Goal: Information Seeking & Learning: Learn about a topic

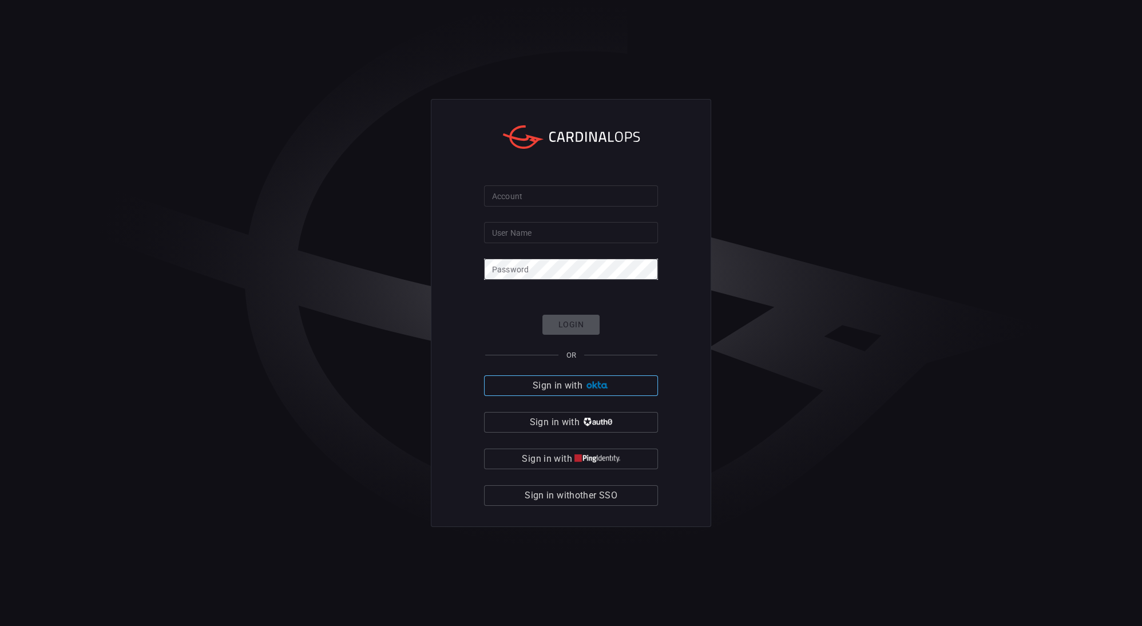
click at [600, 379] on button "Sign in with" at bounding box center [571, 385] width 174 height 21
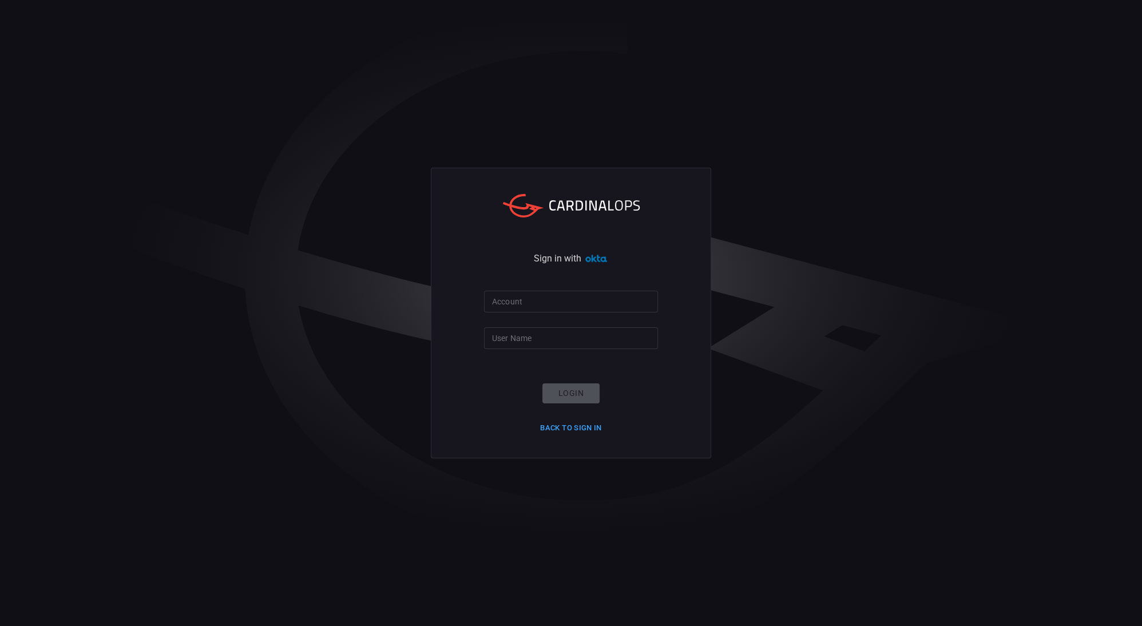
click at [571, 306] on input "Account" at bounding box center [571, 301] width 174 height 21
type input "blackstone-es"
click at [555, 335] on input "User Name" at bounding box center [571, 337] width 174 height 21
type input "[PERSON_NAME].[PERSON_NAME]"
click at [564, 385] on button "Login" at bounding box center [571, 393] width 57 height 20
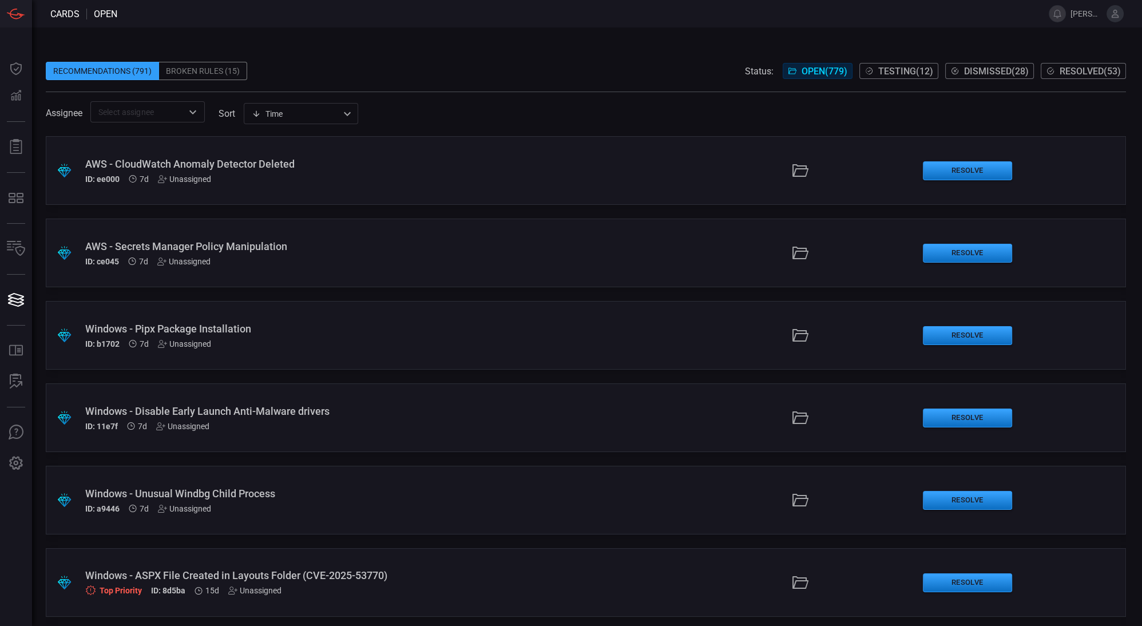
click at [392, 330] on div "Windows - Pipx Package Installation" at bounding box center [277, 329] width 385 height 12
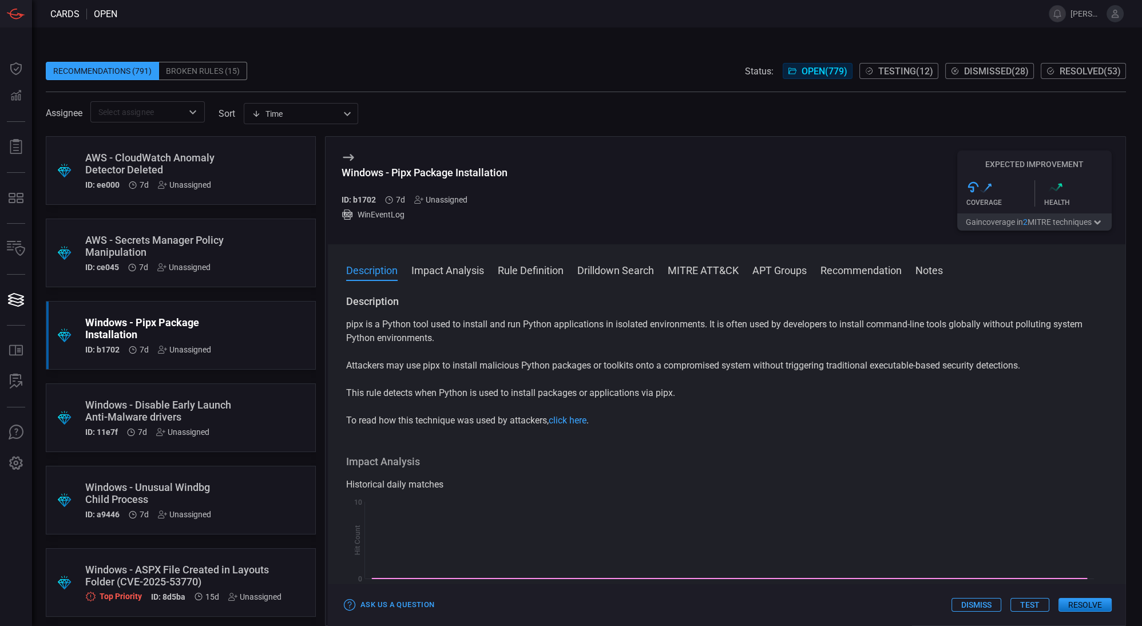
click at [683, 275] on button "MITRE ATT&CK" at bounding box center [703, 270] width 71 height 14
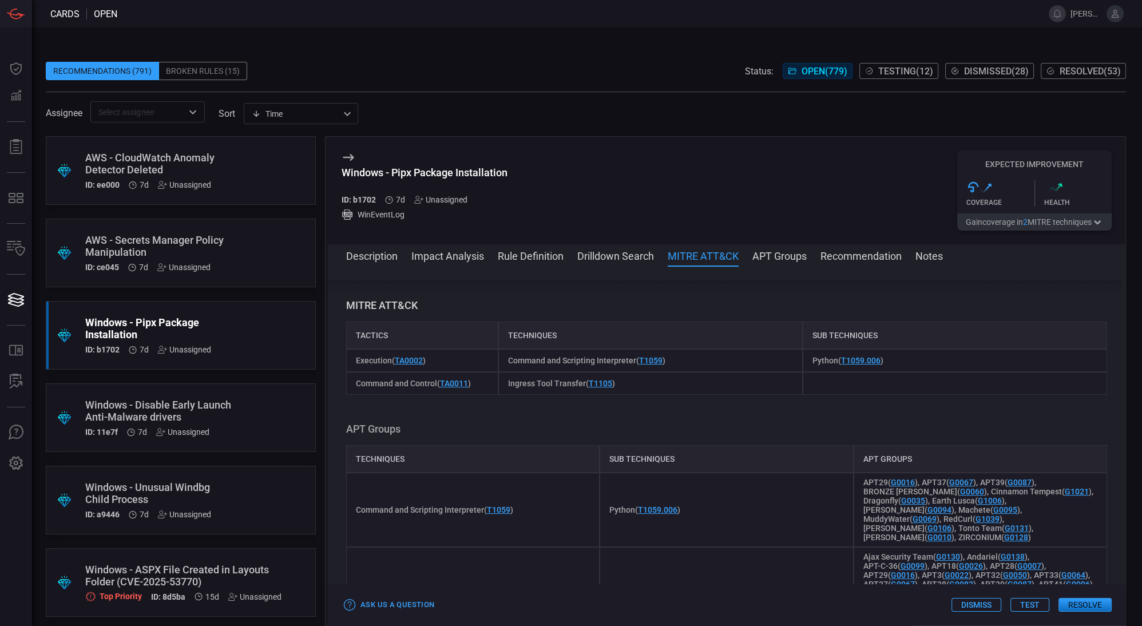
scroll to position [564, 0]
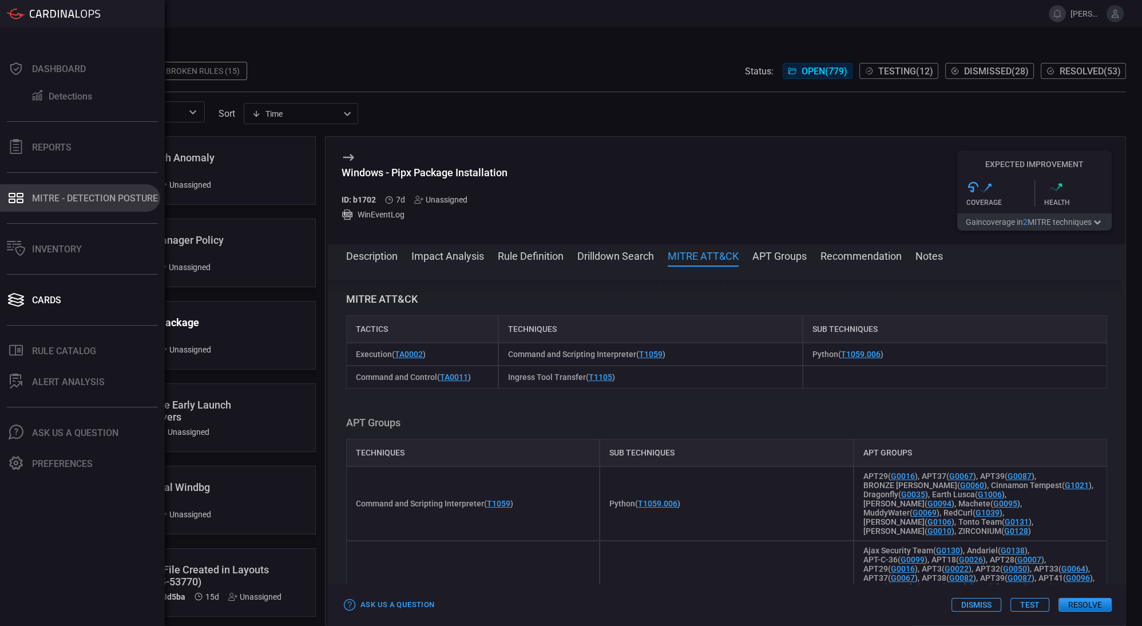
click at [63, 203] on div "MITRE - Detection Posture" at bounding box center [95, 198] width 126 height 11
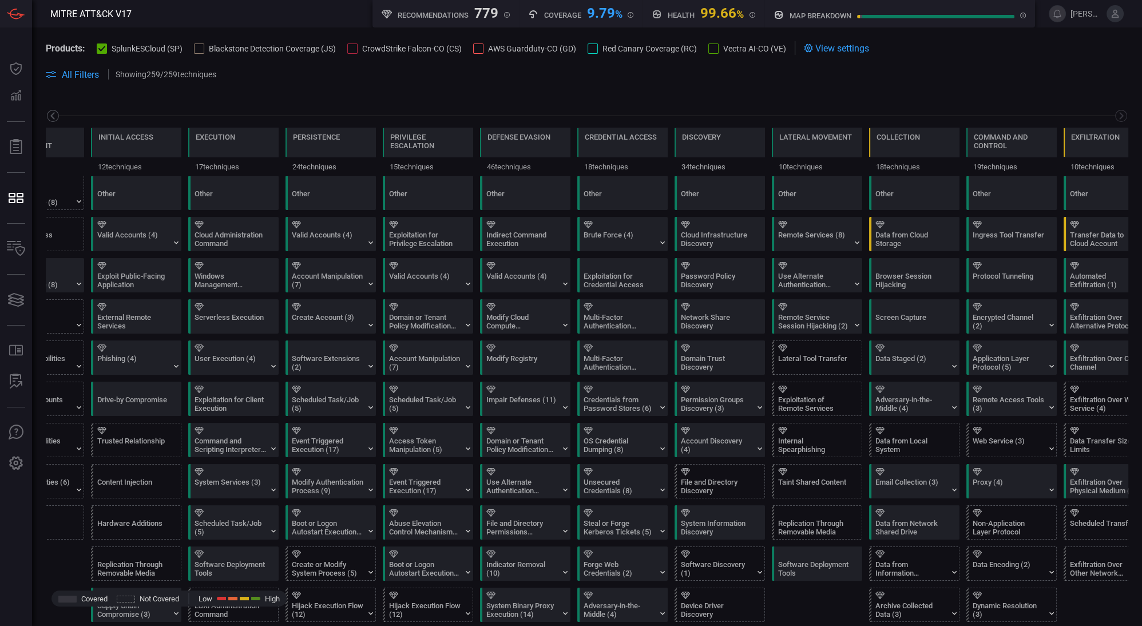
click at [51, 115] on icon at bounding box center [52, 115] width 4 height 7
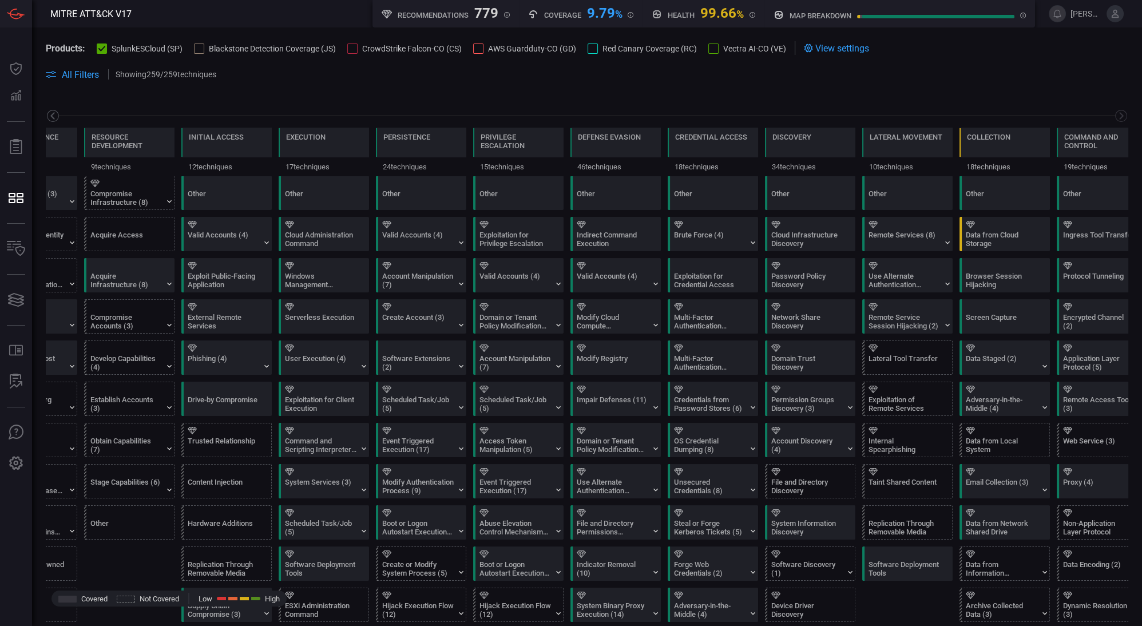
click at [57, 115] on icon at bounding box center [53, 116] width 14 height 14
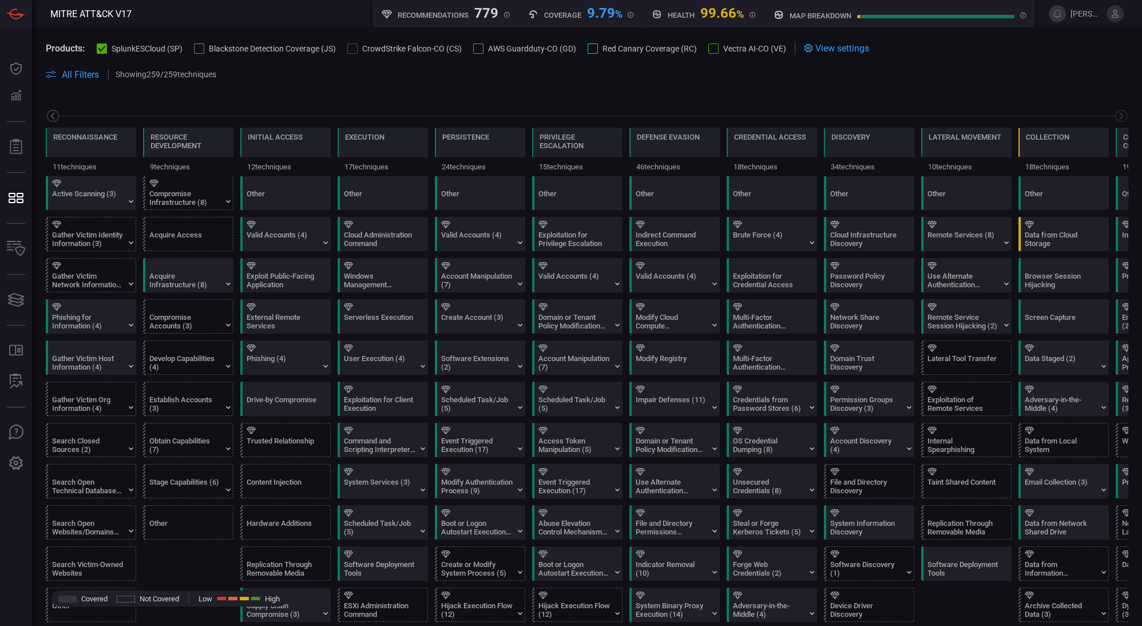
click at [57, 115] on icon at bounding box center [53, 116] width 14 height 14
click at [1114, 111] on icon at bounding box center [1121, 116] width 14 height 14
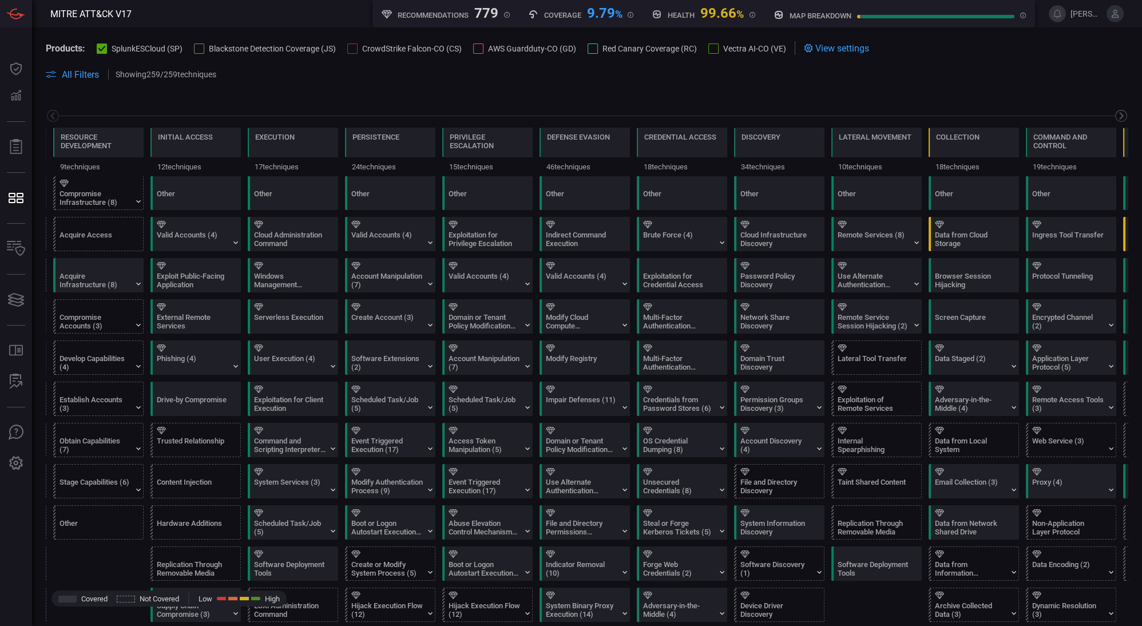
click at [1114, 111] on icon at bounding box center [1121, 116] width 14 height 14
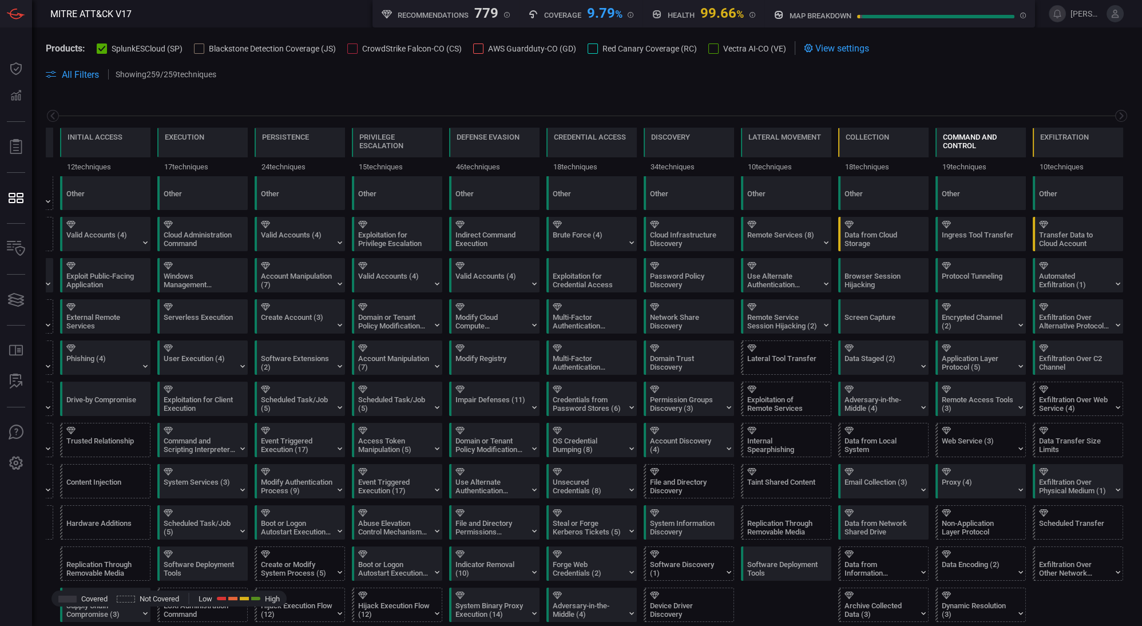
click at [992, 137] on div "Command and Control" at bounding box center [981, 141] width 76 height 17
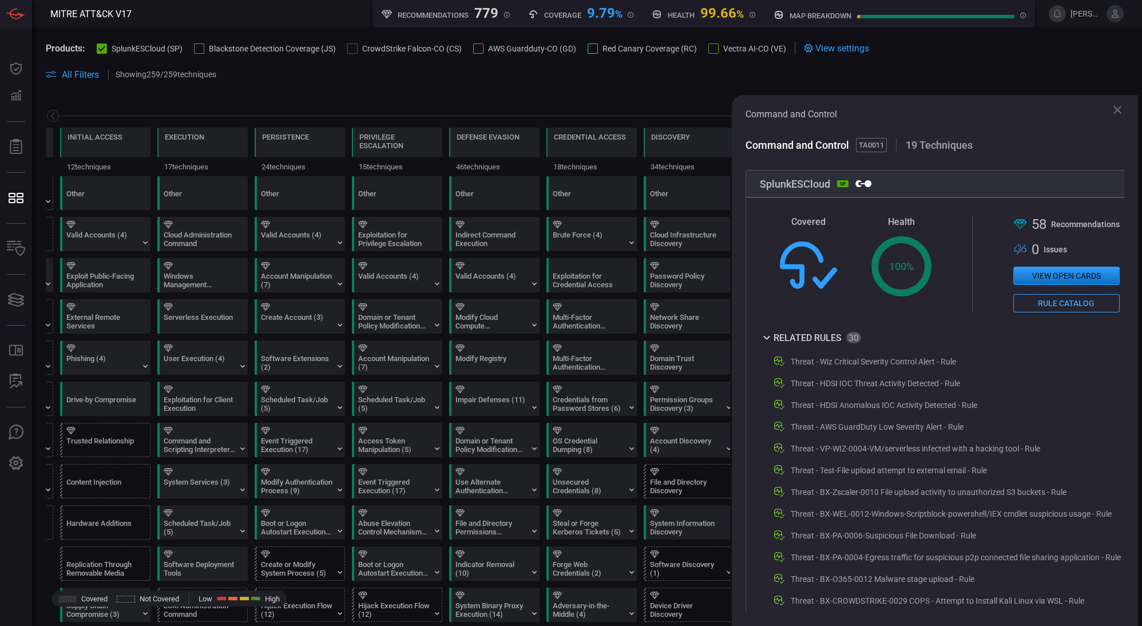
scroll to position [0, 38]
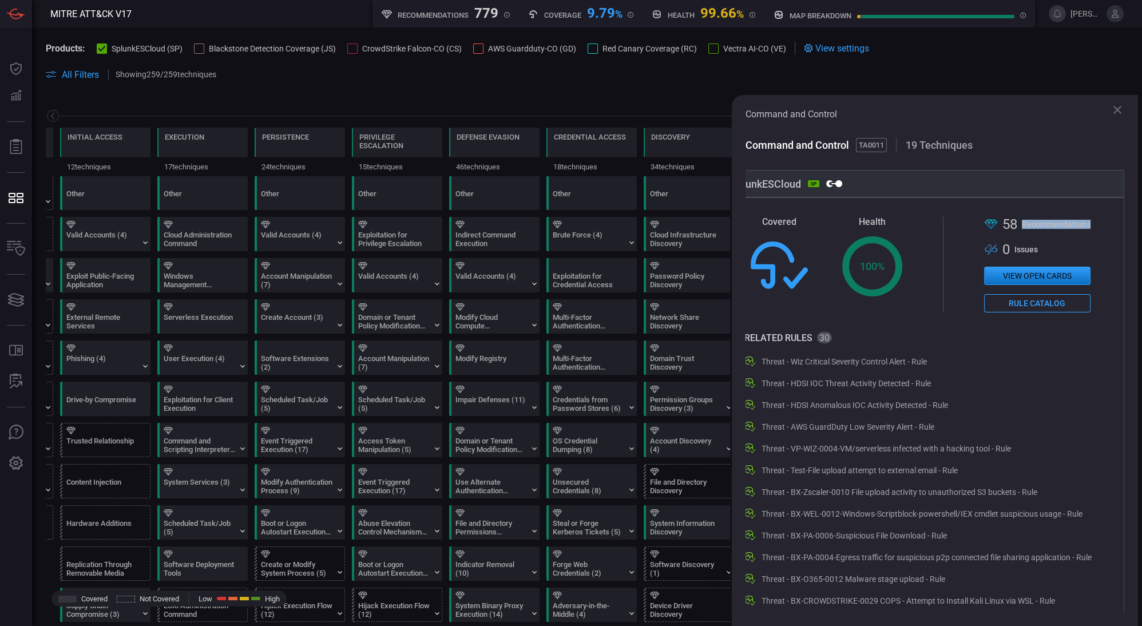
drag, startPoint x: 1010, startPoint y: 223, endPoint x: 1095, endPoint y: 230, distance: 84.9
click at [1095, 230] on div "Covered Health Created with Highcharts 10.3.2 100 % .st0{fill-rule:evenodd;clip…" at bounding box center [920, 264] width 379 height 96
click at [1013, 219] on div ".st0{fill-rule:evenodd;clip-rule:evenodd;fill:url(#suggest_mitre);} 58 Recommen…" at bounding box center [1038, 224] width 106 height 16
click at [1006, 274] on button "View open cards" at bounding box center [1038, 276] width 106 height 18
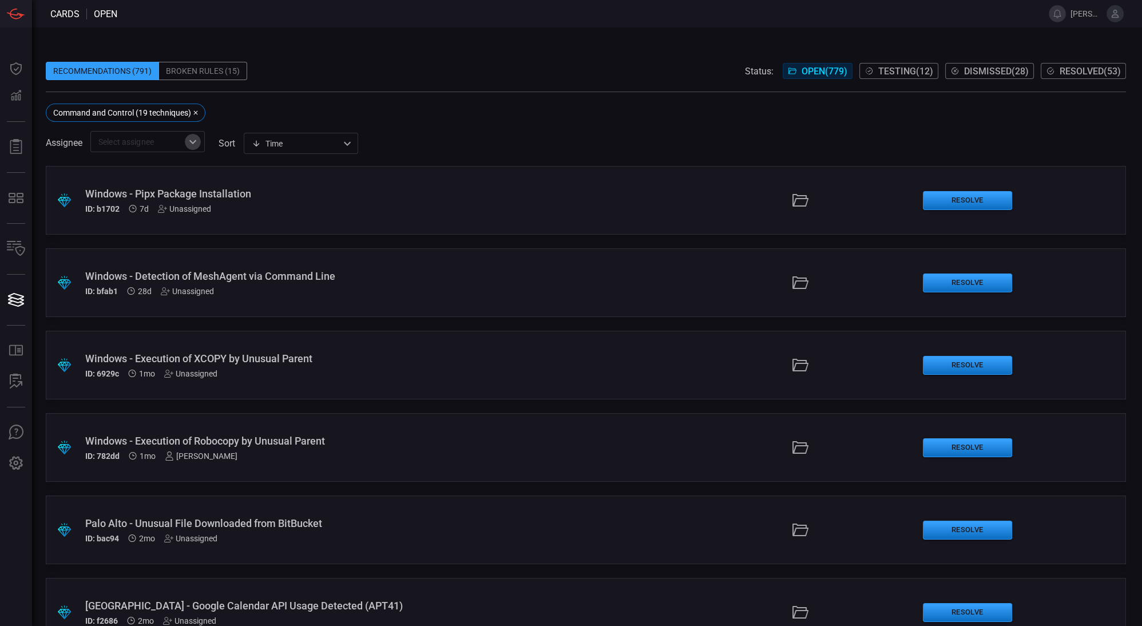
click at [195, 141] on icon "Open" at bounding box center [192, 142] width 7 height 4
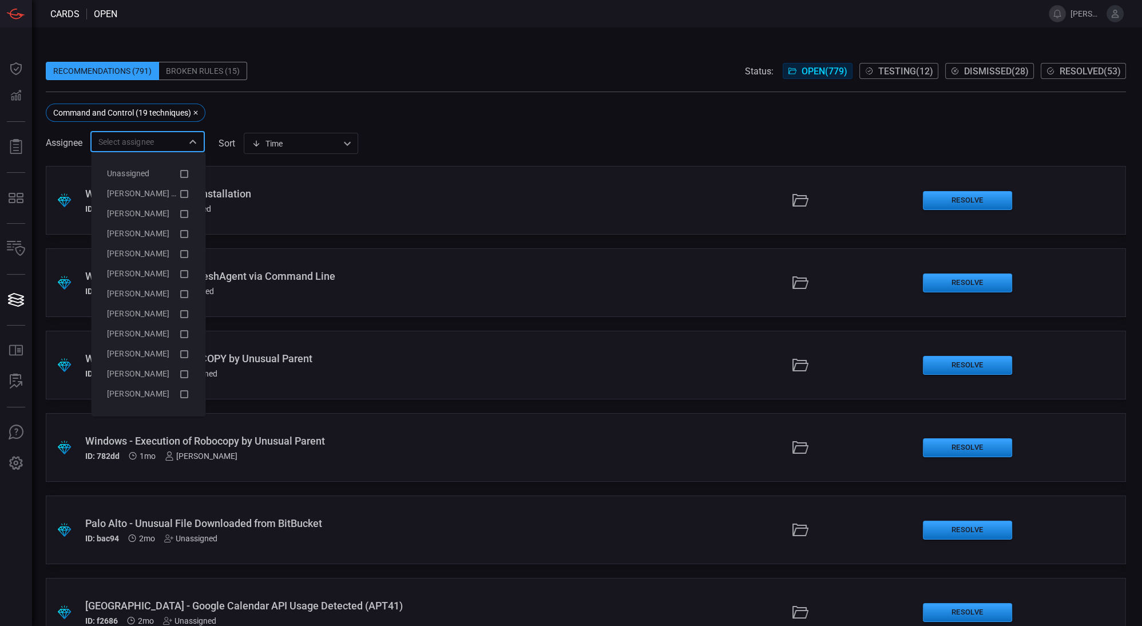
click at [193, 143] on icon "Close" at bounding box center [193, 142] width 14 height 14
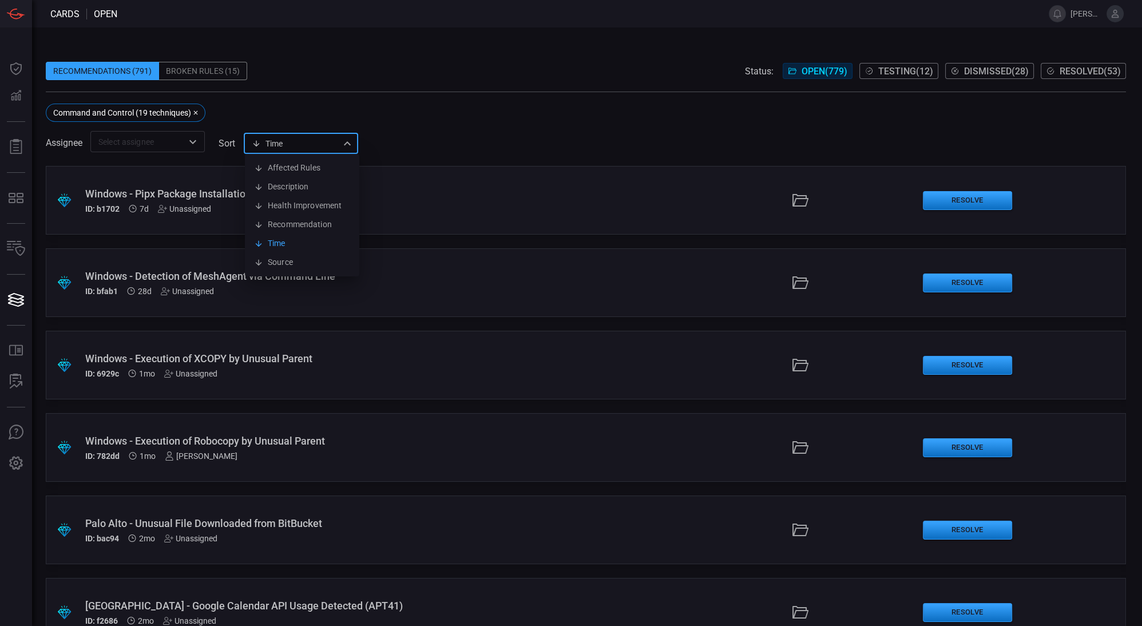
click at [307, 144] on div "Time visibleUpdateTime Affected Rules Description Health Improvement Recommenda…" at bounding box center [301, 143] width 114 height 21
click at [419, 150] on div at bounding box center [571, 313] width 1142 height 626
click at [417, 209] on div "ID: b1702 7d Unassigned" at bounding box center [277, 208] width 385 height 9
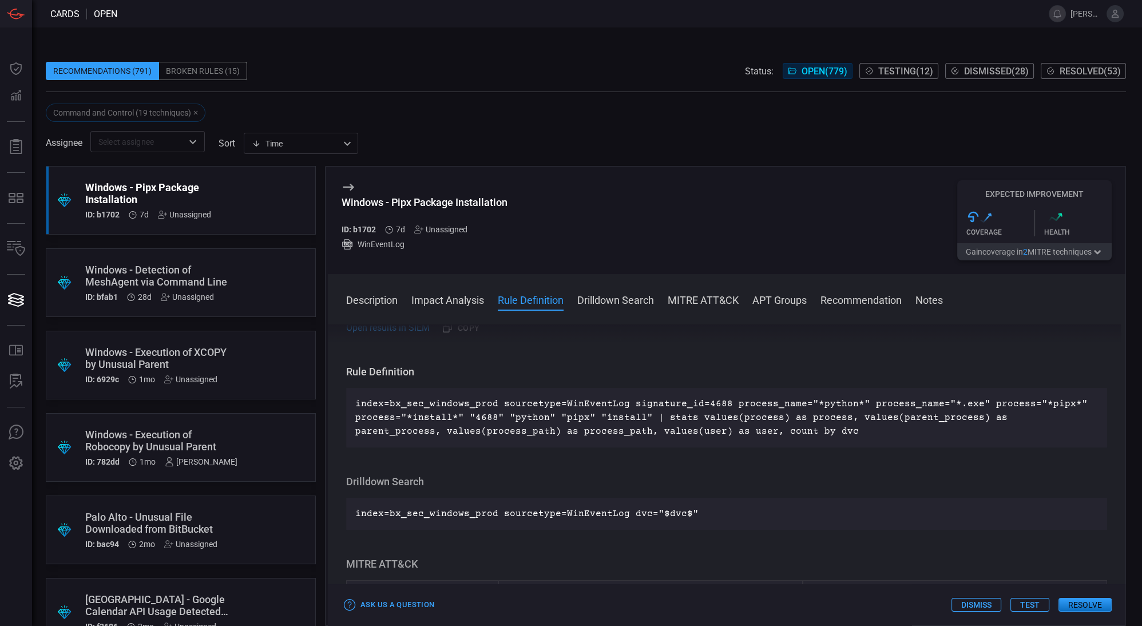
scroll to position [345, 0]
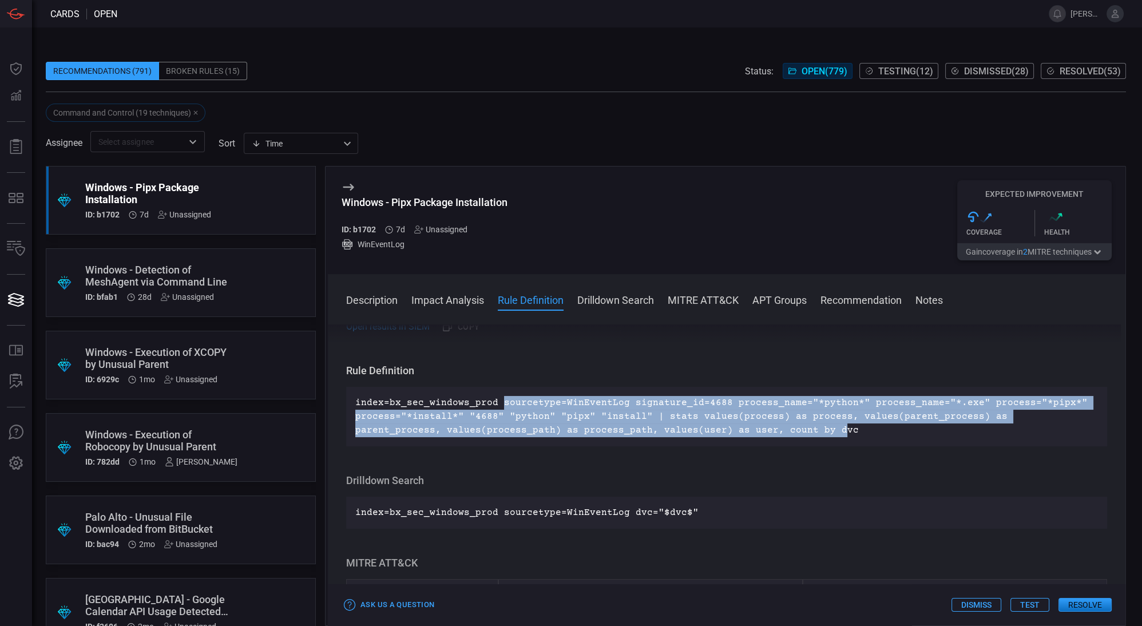
drag, startPoint x: 496, startPoint y: 398, endPoint x: 740, endPoint y: 444, distance: 247.5
click at [740, 444] on div "index=bx_sec_windows_prod sourcetype=WinEventLog signature_id=4688 process_name…" at bounding box center [726, 417] width 761 height 60
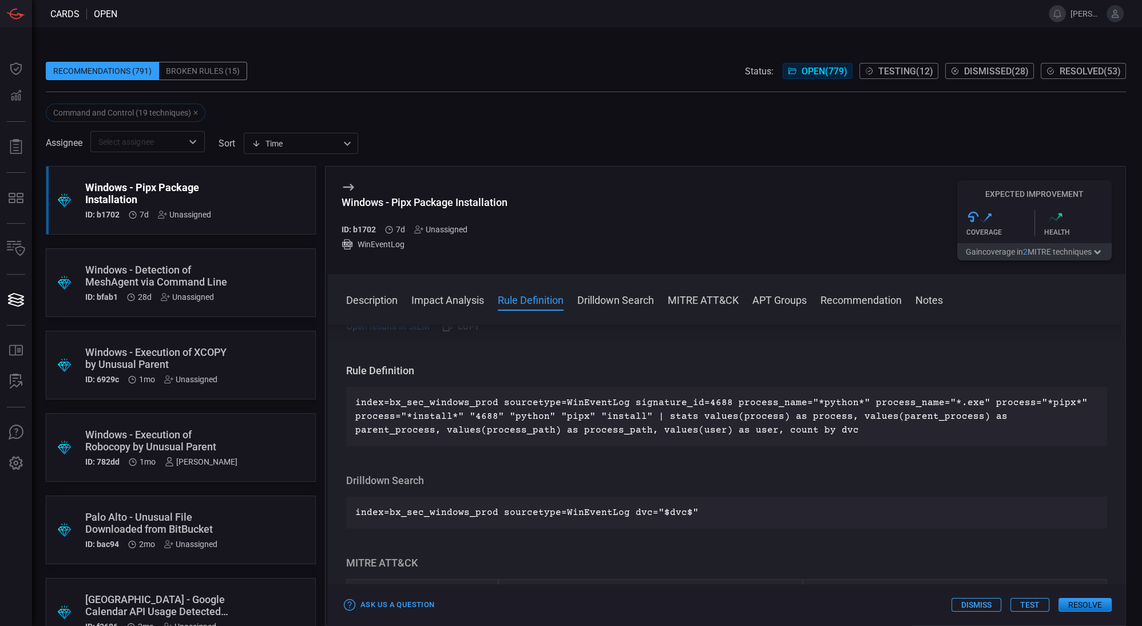
click at [793, 428] on p "index=bx_sec_windows_prod sourcetype=WinEventLog signature_id=4688 process_name…" at bounding box center [726, 416] width 743 height 41
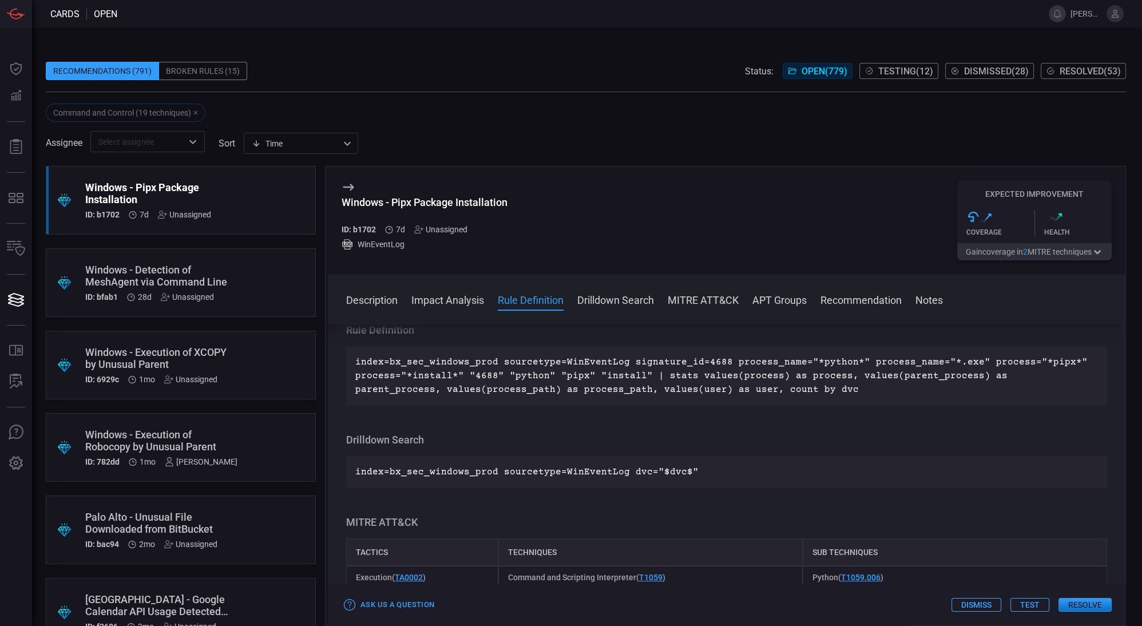
scroll to position [390, 0]
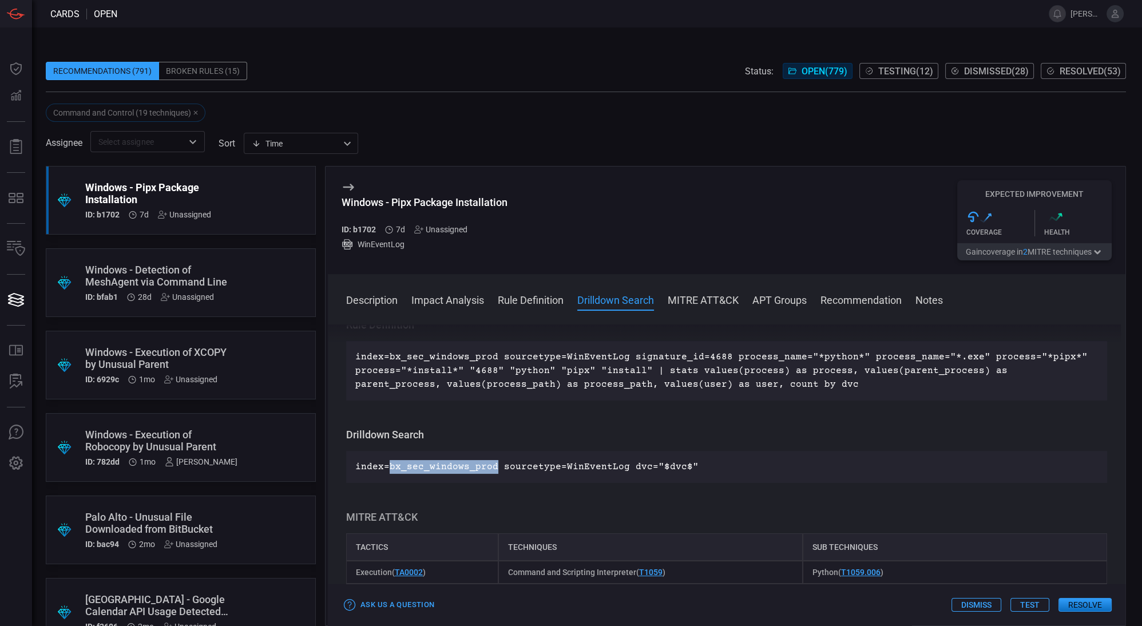
drag, startPoint x: 388, startPoint y: 467, endPoint x: 493, endPoint y: 461, distance: 105.5
click at [493, 461] on p "index=bx_sec_windows_prod sourcetype=WinEventLog dvc="$dvc$"" at bounding box center [726, 467] width 743 height 14
click at [466, 465] on p "index=bx_sec_windows_prod sourcetype=WinEventLog dvc="$dvc$"" at bounding box center [726, 467] width 743 height 14
click at [230, 282] on div ".suggested_cards_icon{fill:url(#suggested_cards_icon);} Windows - Detection of …" at bounding box center [181, 282] width 270 height 69
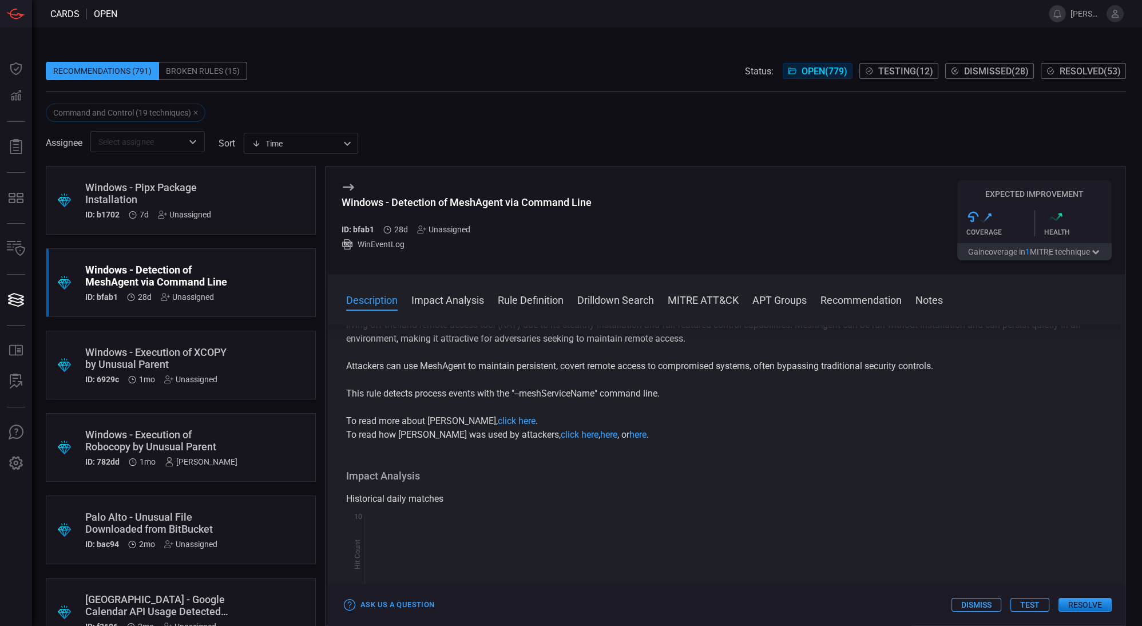
scroll to position [47, 0]
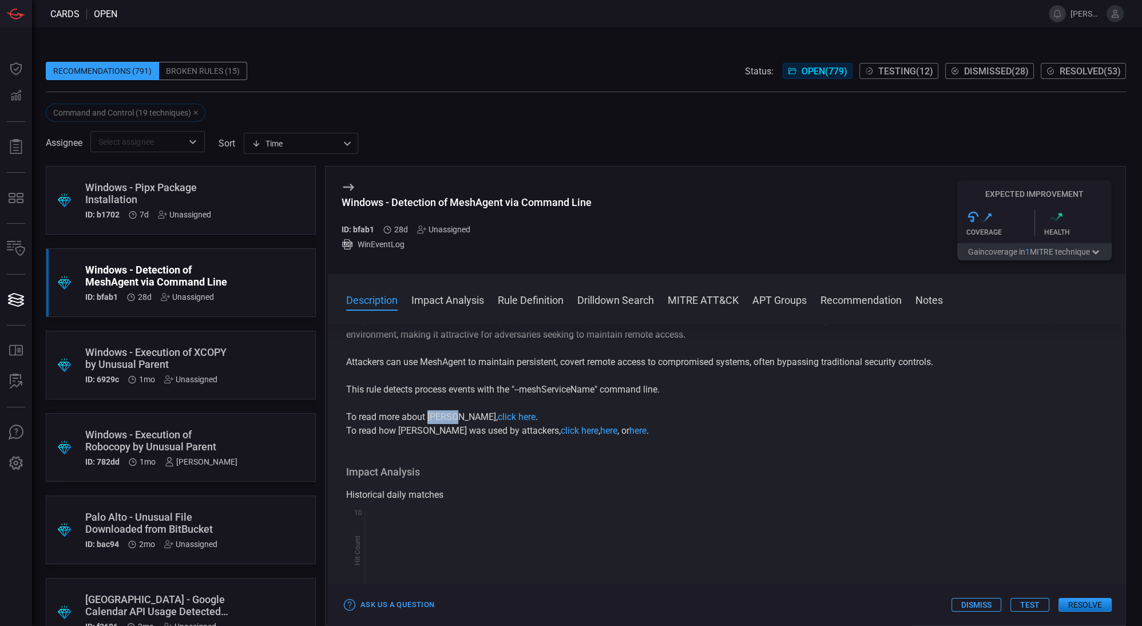
drag, startPoint x: 431, startPoint y: 418, endPoint x: 458, endPoint y: 414, distance: 27.1
click at [458, 414] on p "To read more about MeshAgent, click here . To read how MeshAgent was used by at…" at bounding box center [726, 423] width 761 height 27
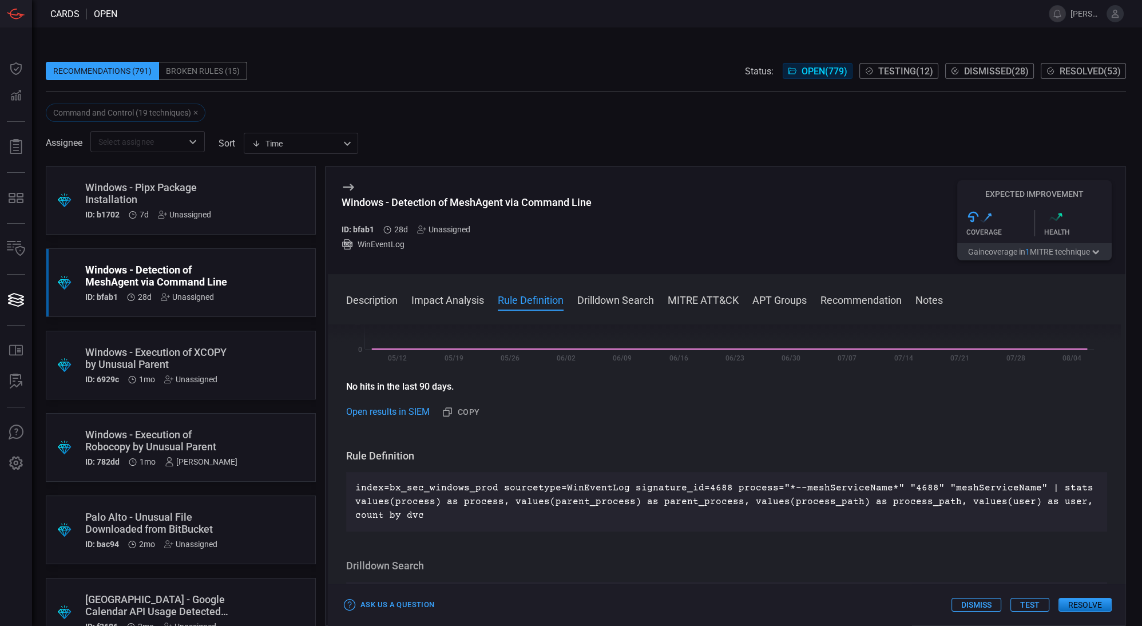
scroll to position [288, 0]
click at [910, 485] on p "index=bx_sec_windows_prod sourcetype=WinEventLog signature_id=4688 process="*--…" at bounding box center [726, 500] width 743 height 41
click at [892, 488] on p "index=bx_sec_windows_prod sourcetype=WinEventLog signature_id=4688 process="*--…" at bounding box center [726, 500] width 743 height 41
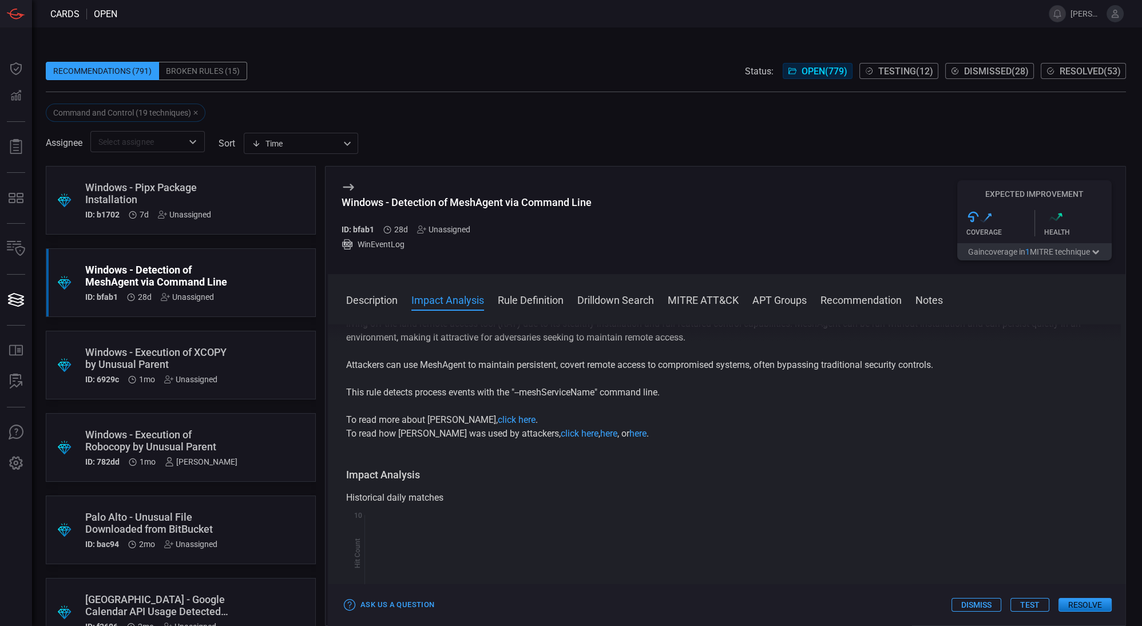
scroll to position [0, 0]
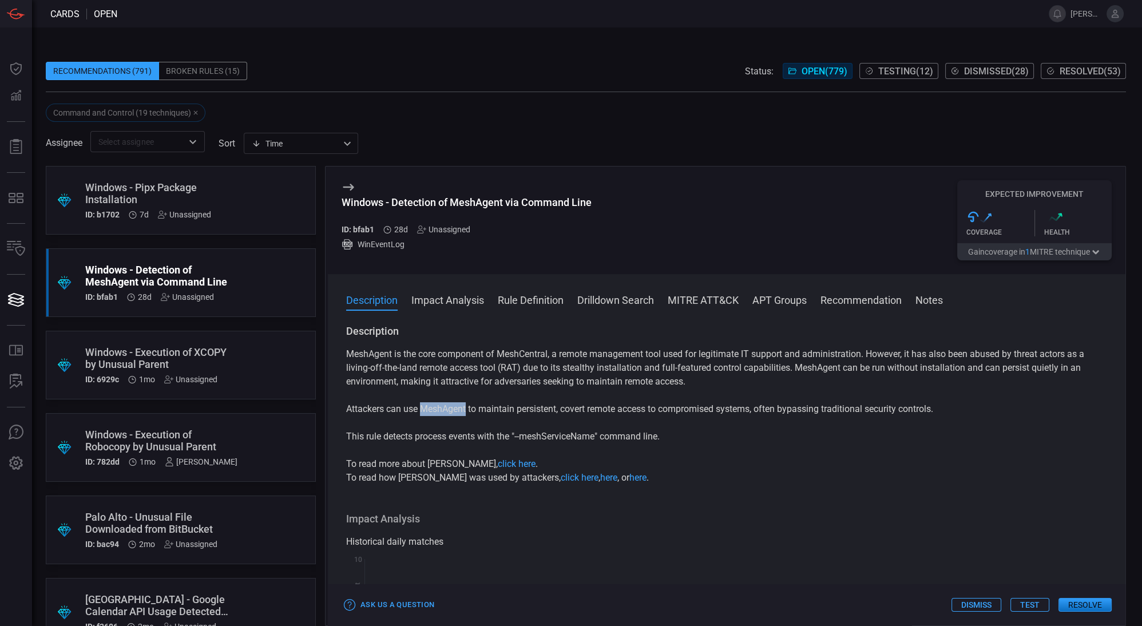
drag, startPoint x: 424, startPoint y: 411, endPoint x: 468, endPoint y: 415, distance: 44.8
click at [468, 415] on p "Attackers can use MeshAgent to maintain persistent, covert remote access to com…" at bounding box center [726, 409] width 761 height 14
drag, startPoint x: 379, startPoint y: 439, endPoint x: 505, endPoint y: 439, distance: 125.4
click at [505, 439] on p "This rule detects process events with the "--meshServiceName" command line." at bounding box center [726, 437] width 761 height 14
drag, startPoint x: 525, startPoint y: 440, endPoint x: 597, endPoint y: 441, distance: 72.1
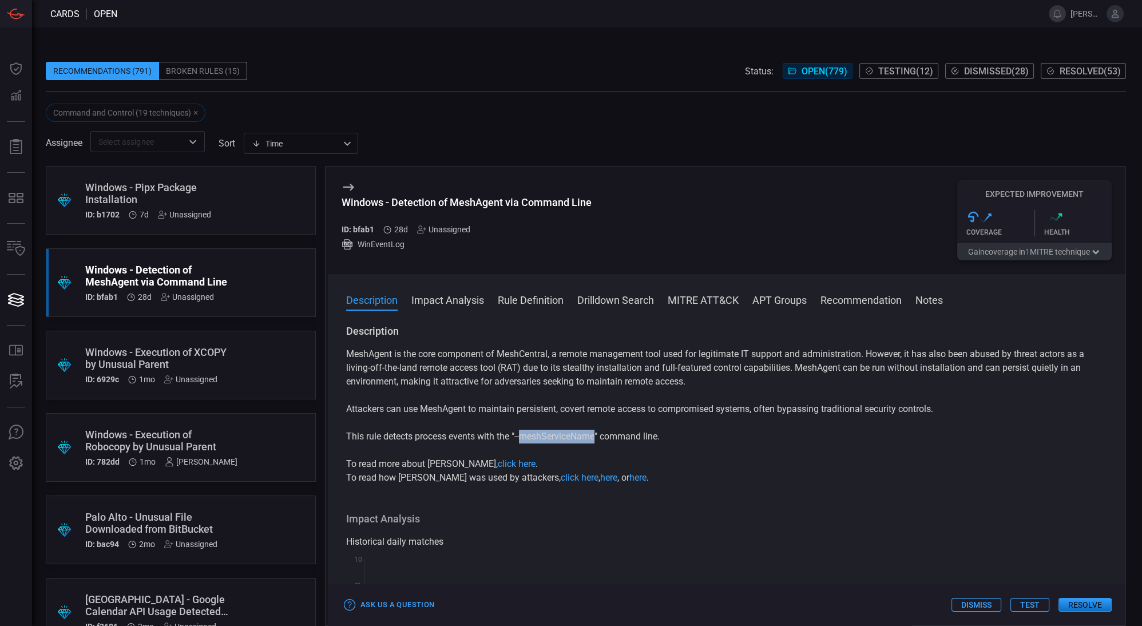
click at [597, 441] on p "This rule detects process events with the "--meshServiceName" command line." at bounding box center [726, 437] width 761 height 14
copy p "meshServiceName"
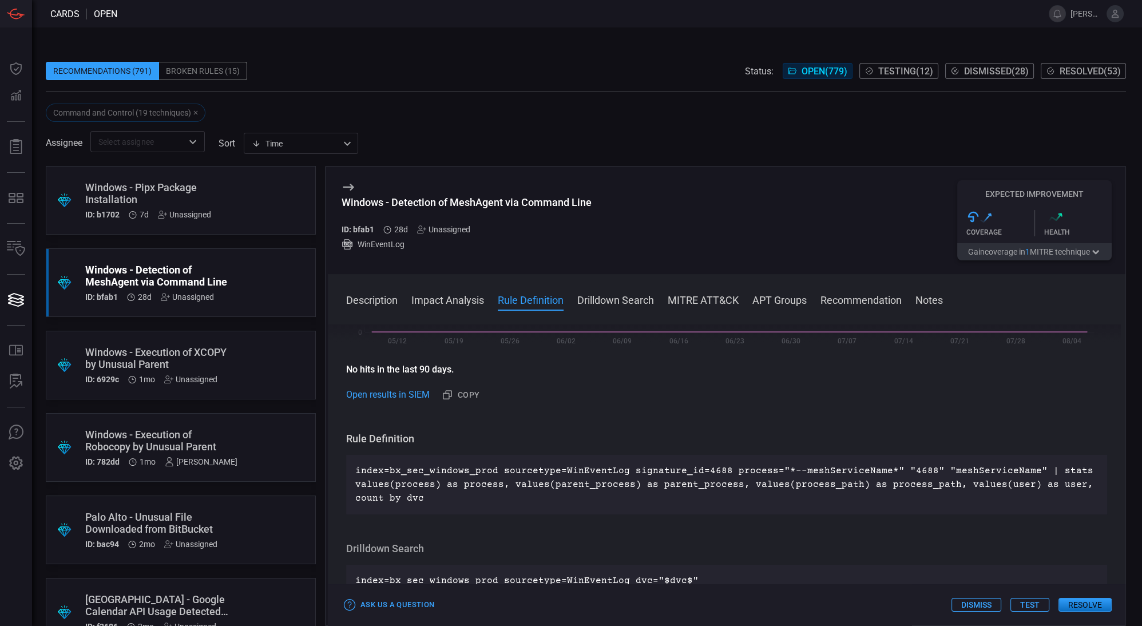
scroll to position [305, 0]
drag, startPoint x: 840, startPoint y: 469, endPoint x: 994, endPoint y: 460, distance: 154.2
click at [994, 460] on div "index=bx_sec_windows_prod sourcetype=WinEventLog signature_id=4688 process="*--…" at bounding box center [726, 484] width 761 height 60
click at [851, 470] on p "index=bx_sec_windows_prod sourcetype=WinEventLog signature_id=4688 process="*--…" at bounding box center [726, 484] width 743 height 41
drag, startPoint x: 774, startPoint y: 473, endPoint x: 841, endPoint y: 468, distance: 67.8
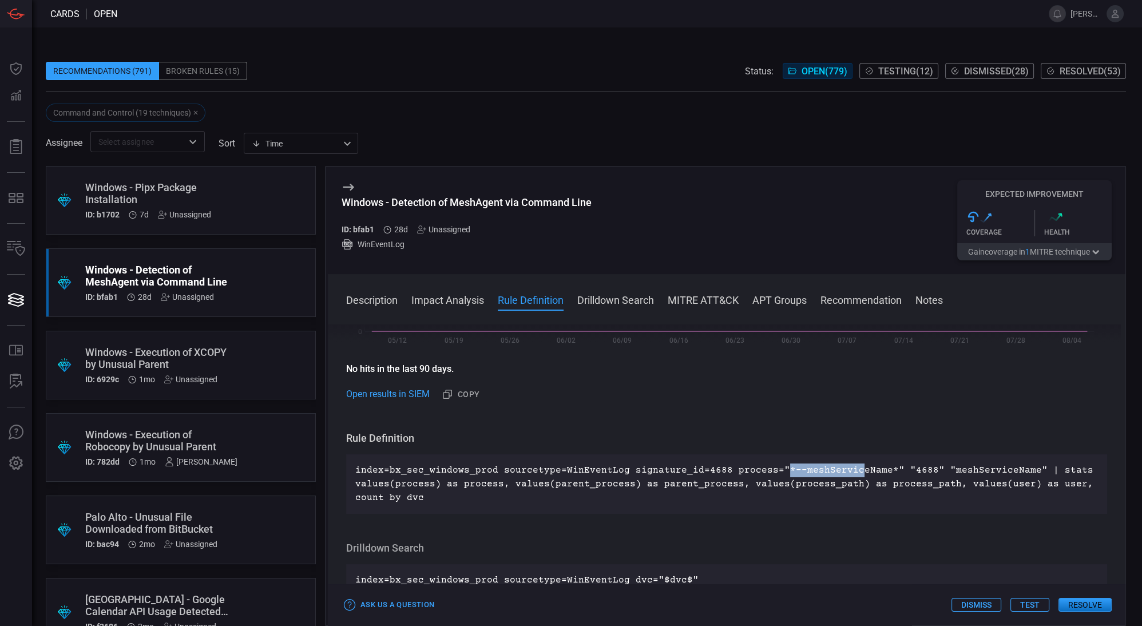
click at [841, 468] on p "index=bx_sec_windows_prod sourcetype=WinEventLog signature_id=4688 process="*--…" at bounding box center [726, 484] width 743 height 41
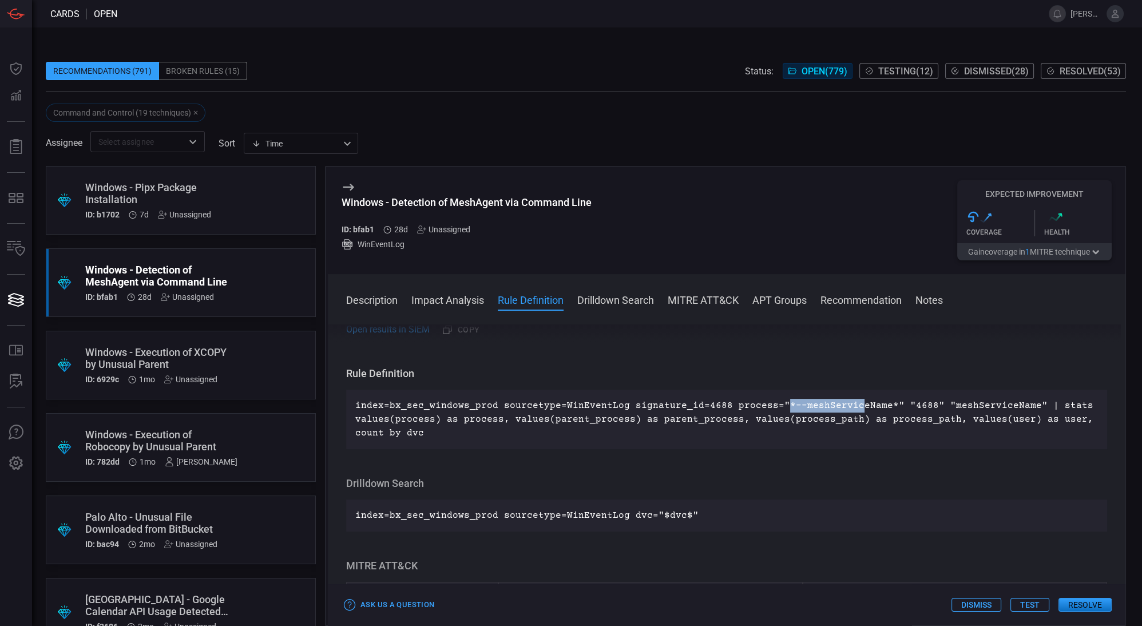
scroll to position [370, 0]
click at [235, 358] on div ".suggested_cards_icon{fill:url(#suggested_cards_icon);} Windows - Execution of …" at bounding box center [181, 365] width 270 height 69
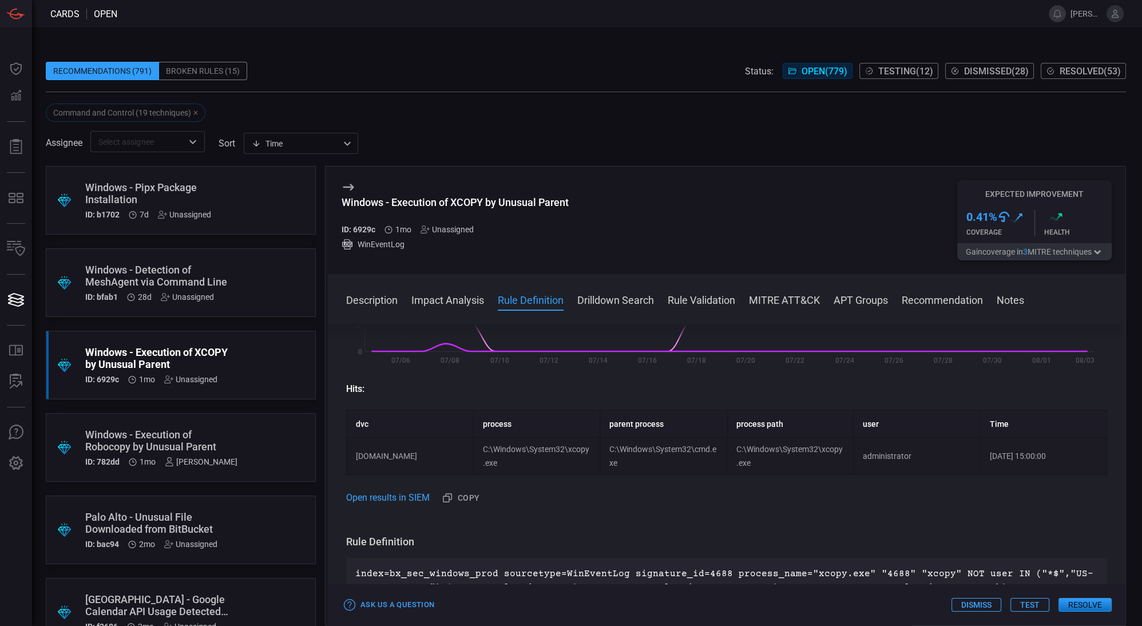
scroll to position [286, 0]
drag, startPoint x: 355, startPoint y: 453, endPoint x: 471, endPoint y: 443, distance: 116.0
click at [471, 443] on td "davis1.dcinv.com" at bounding box center [410, 454] width 127 height 37
click at [440, 455] on td "davis1.dcinv.com" at bounding box center [410, 454] width 127 height 37
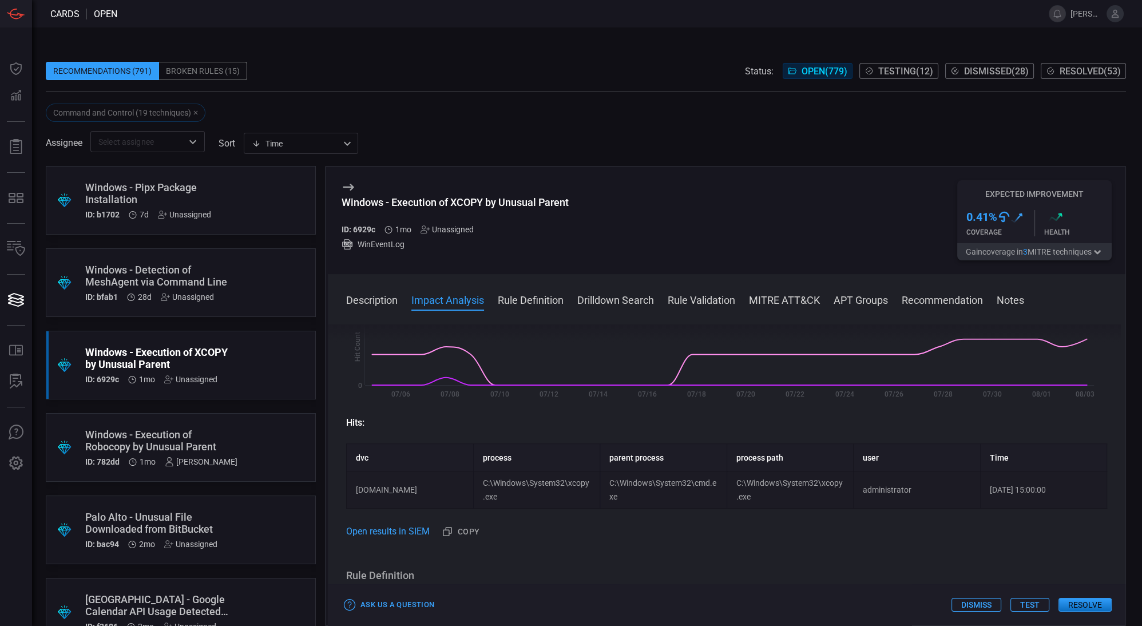
scroll to position [253, 0]
drag, startPoint x: 983, startPoint y: 493, endPoint x: 1027, endPoint y: 489, distance: 44.8
click at [1027, 489] on td "2025-07-08 15:00:00" at bounding box center [1043, 487] width 127 height 37
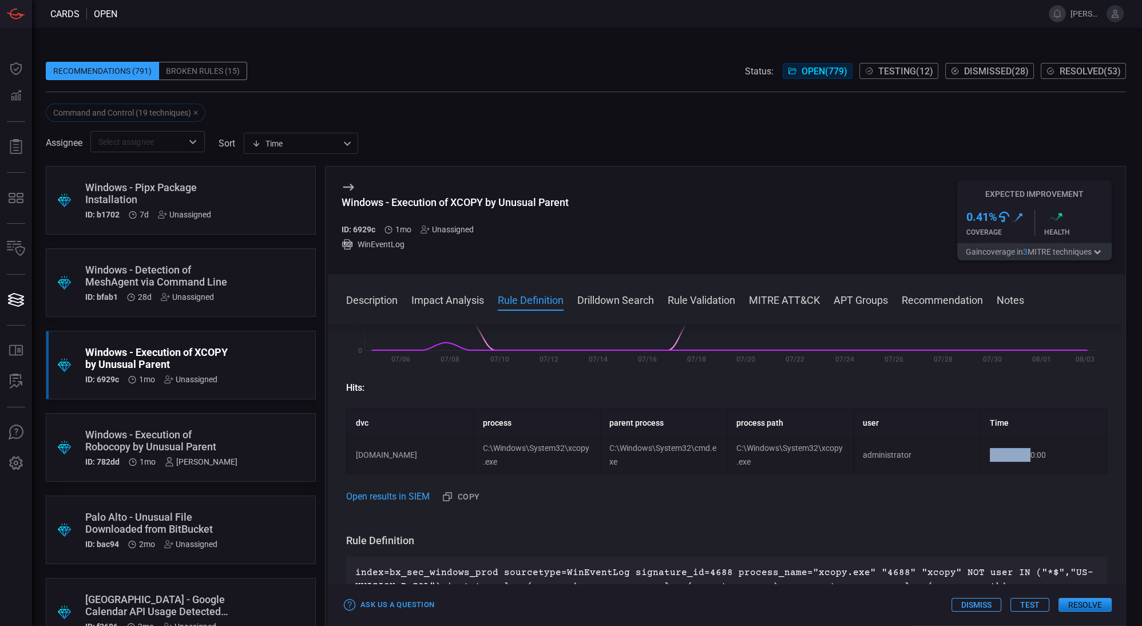
scroll to position [286, 0]
drag, startPoint x: 671, startPoint y: 573, endPoint x: 853, endPoint y: 568, distance: 182.1
click at [853, 568] on p "index=bx_sec_windows_prod sourcetype=WinEventLog signature_id=4688 process_name…" at bounding box center [726, 586] width 743 height 41
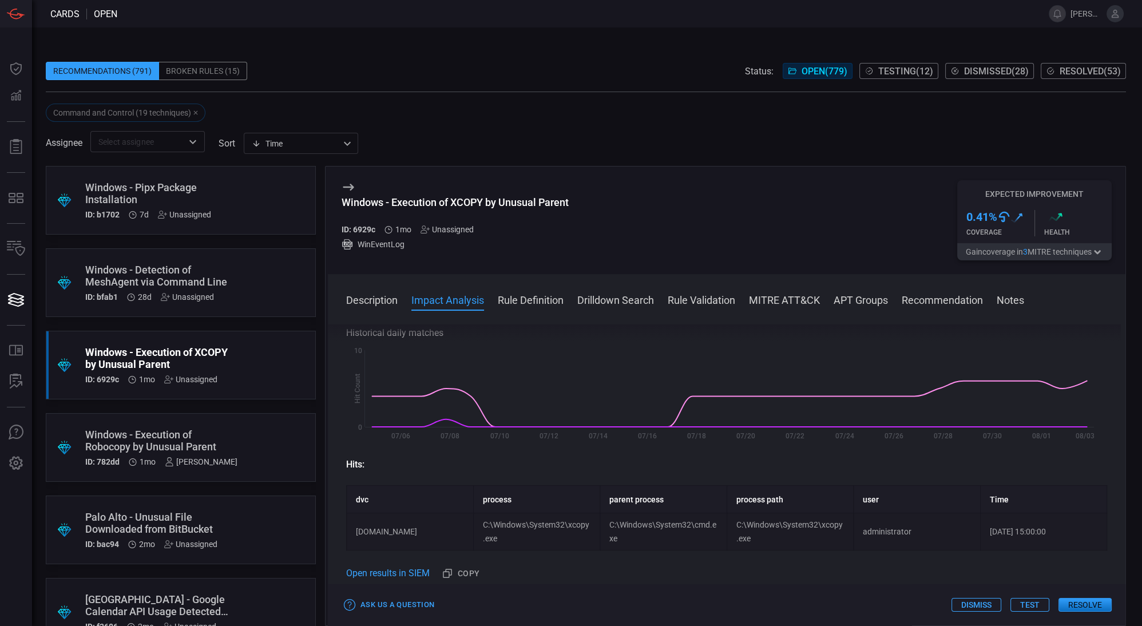
scroll to position [208, 0]
click at [228, 435] on div "Windows - Execution of Robocopy by Unusual Parent" at bounding box center [161, 441] width 152 height 24
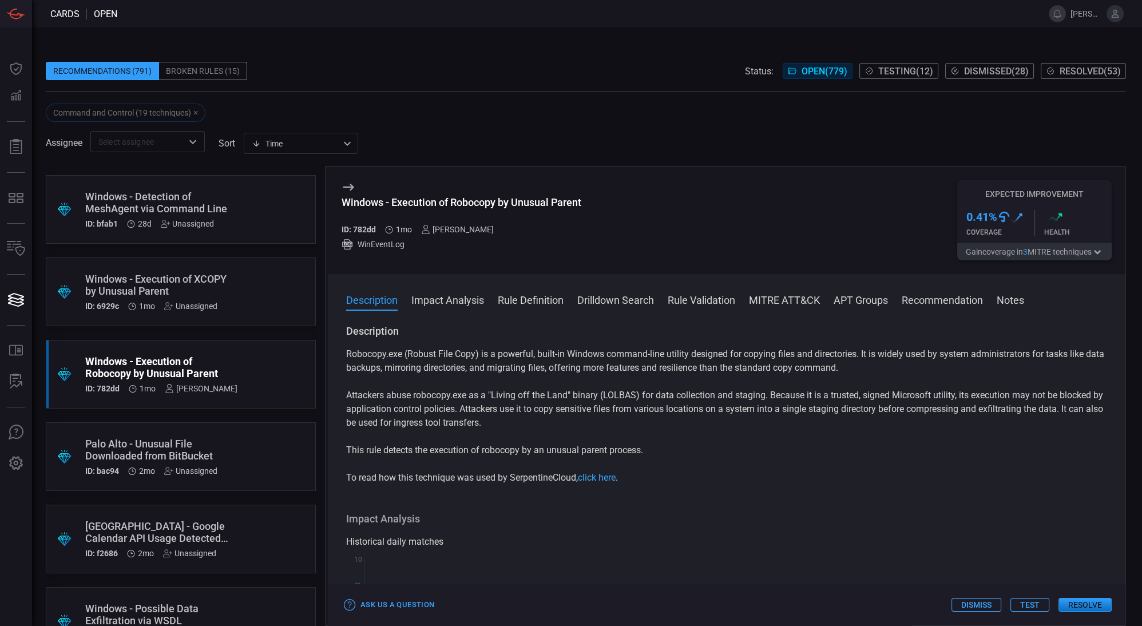
scroll to position [74, 0]
click at [216, 449] on div "Palo Alto - Unusual File Downloaded from BitBucket" at bounding box center [159, 449] width 148 height 24
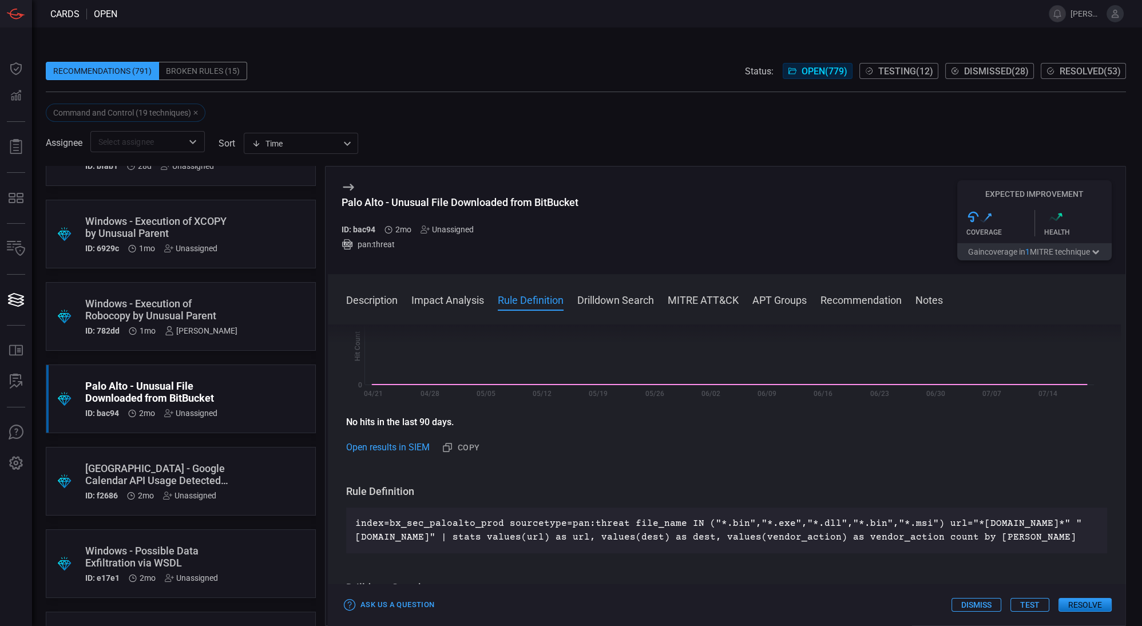
scroll to position [224, 0]
drag, startPoint x: 701, startPoint y: 517, endPoint x: 918, endPoint y: 520, distance: 217.5
click at [918, 520] on p "index=bx_sec_paloalto_prod sourcetype=pan:threat file_name IN ("*.bin","*.exe",…" at bounding box center [726, 529] width 743 height 27
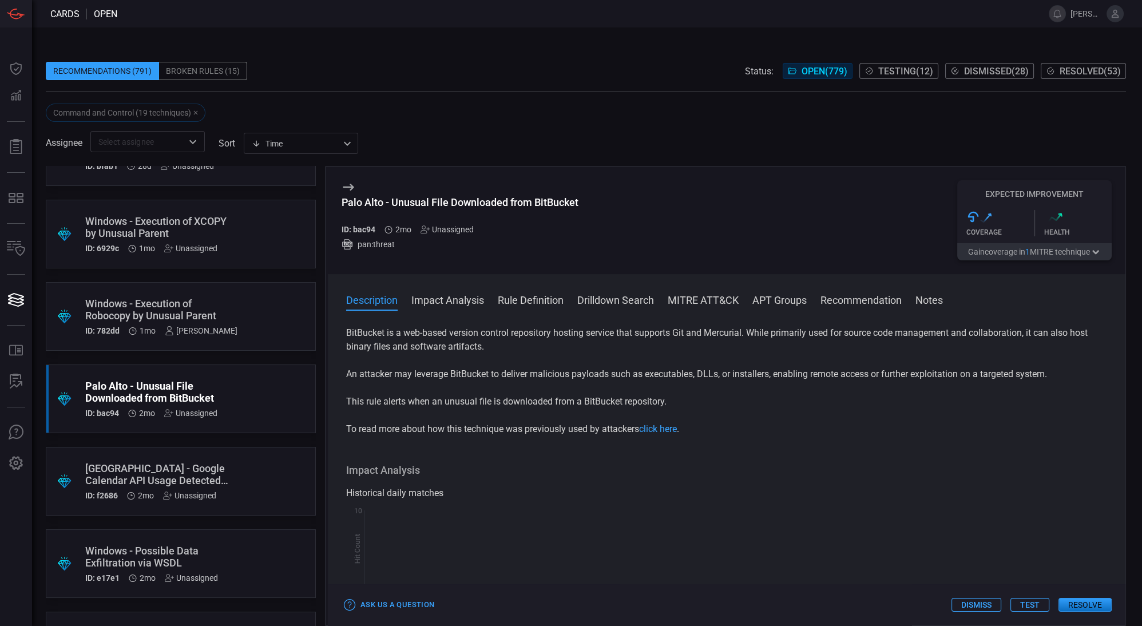
scroll to position [0, 0]
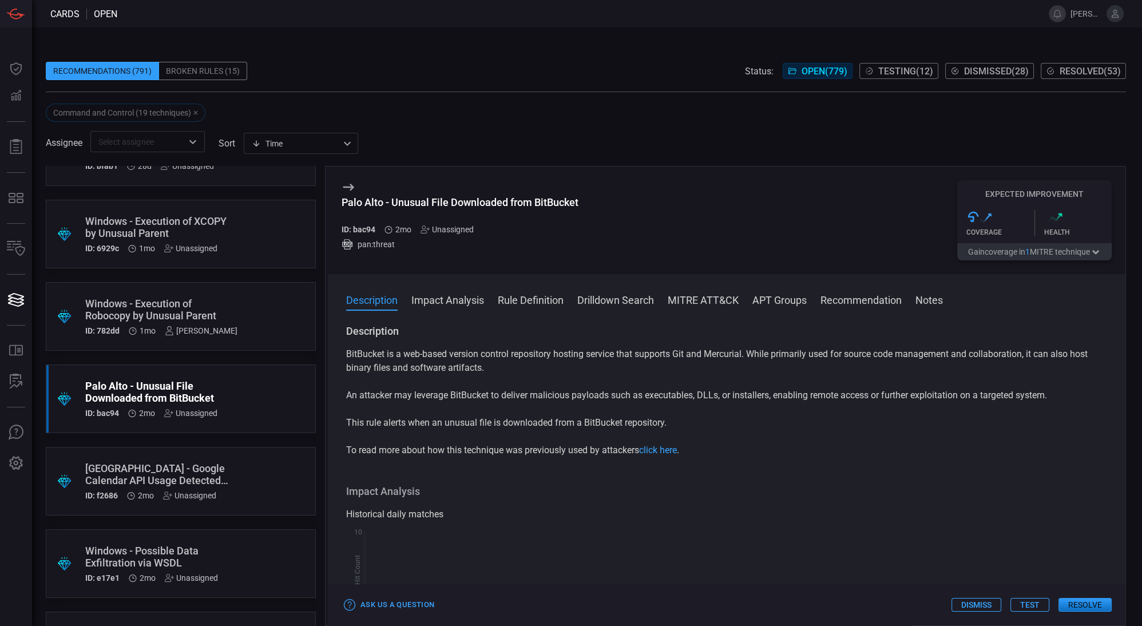
click at [216, 537] on div ".suggested_cards_icon{fill:url(#suggested_cards_icon);} Windows - Possible Data…" at bounding box center [181, 563] width 270 height 69
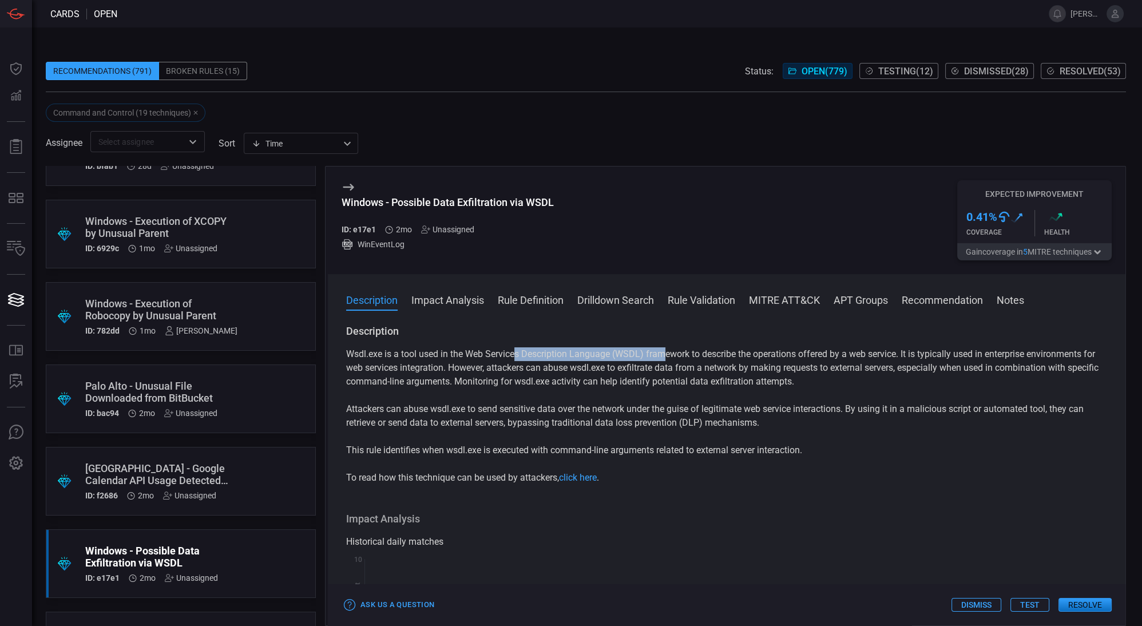
drag, startPoint x: 516, startPoint y: 356, endPoint x: 662, endPoint y: 358, distance: 146.0
click at [662, 358] on p "Wsdl.exe is a tool used in the Web Services Description Language (WSDL) framewo…" at bounding box center [726, 367] width 761 height 41
click at [698, 353] on p "Wsdl.exe is a tool used in the Web Services Description Language (WSDL) framewo…" at bounding box center [726, 367] width 761 height 41
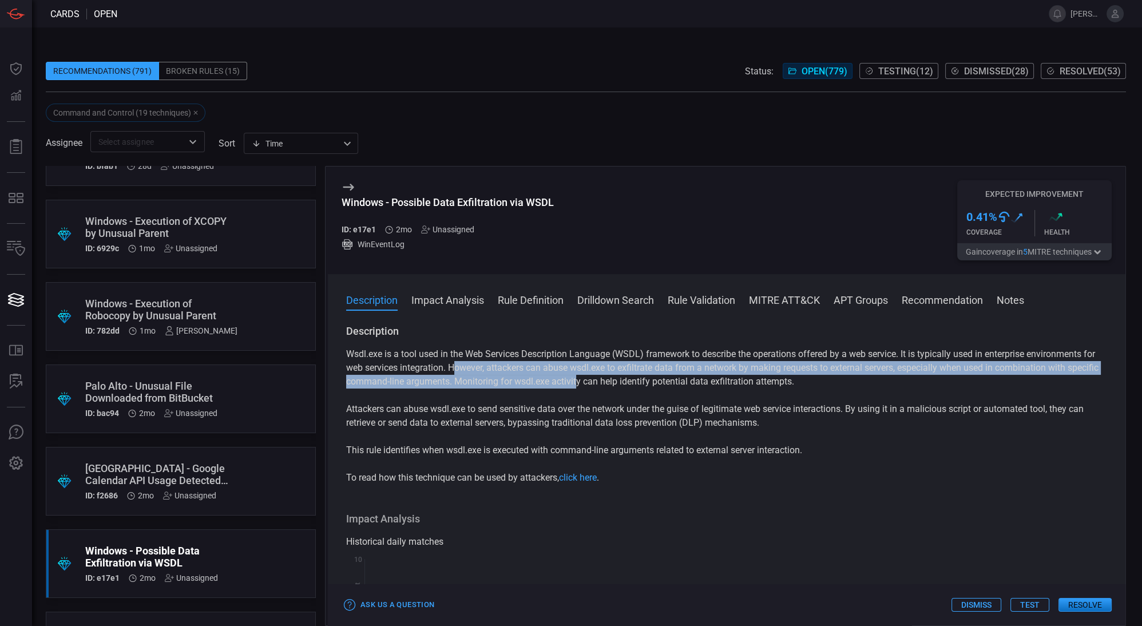
drag, startPoint x: 469, startPoint y: 372, endPoint x: 614, endPoint y: 376, distance: 145.4
click at [614, 376] on p "Wsdl.exe is a tool used in the Web Services Description Language (WSDL) framewo…" at bounding box center [726, 367] width 761 height 41
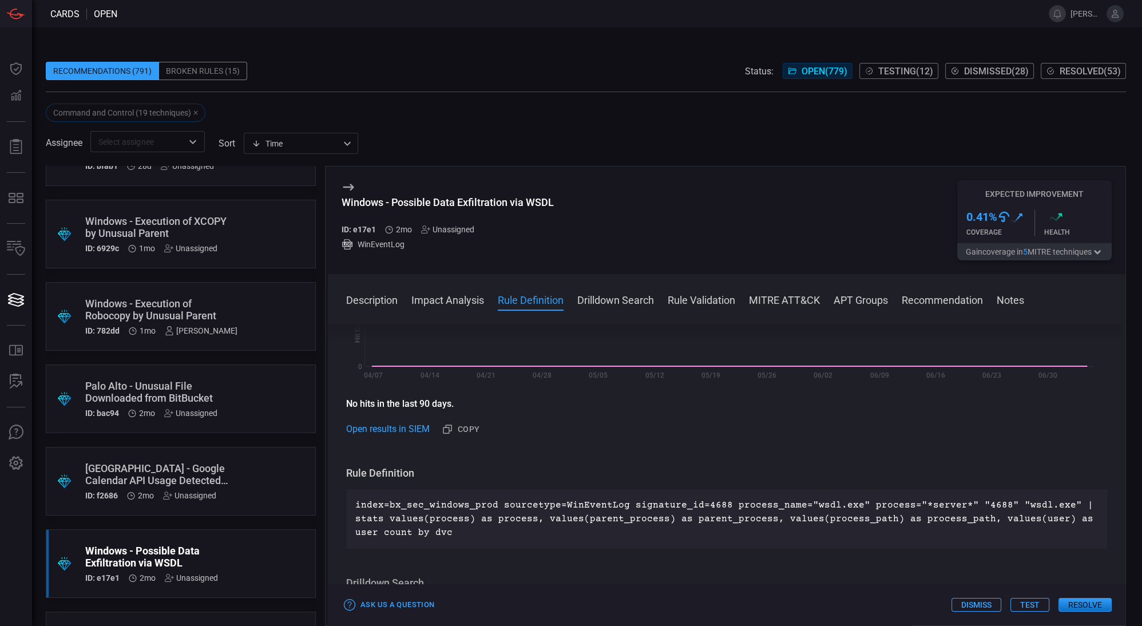
scroll to position [270, 0]
drag, startPoint x: 958, startPoint y: 499, endPoint x: 989, endPoint y: 501, distance: 31.0
click at [989, 501] on div "index=bx_sec_windows_prod sourcetype=WinEventLog signature_id=4688 process_name…" at bounding box center [726, 519] width 761 height 60
click at [989, 501] on p "index=bx_sec_windows_prod sourcetype=WinEventLog signature_id=4688 process_name…" at bounding box center [726, 519] width 743 height 41
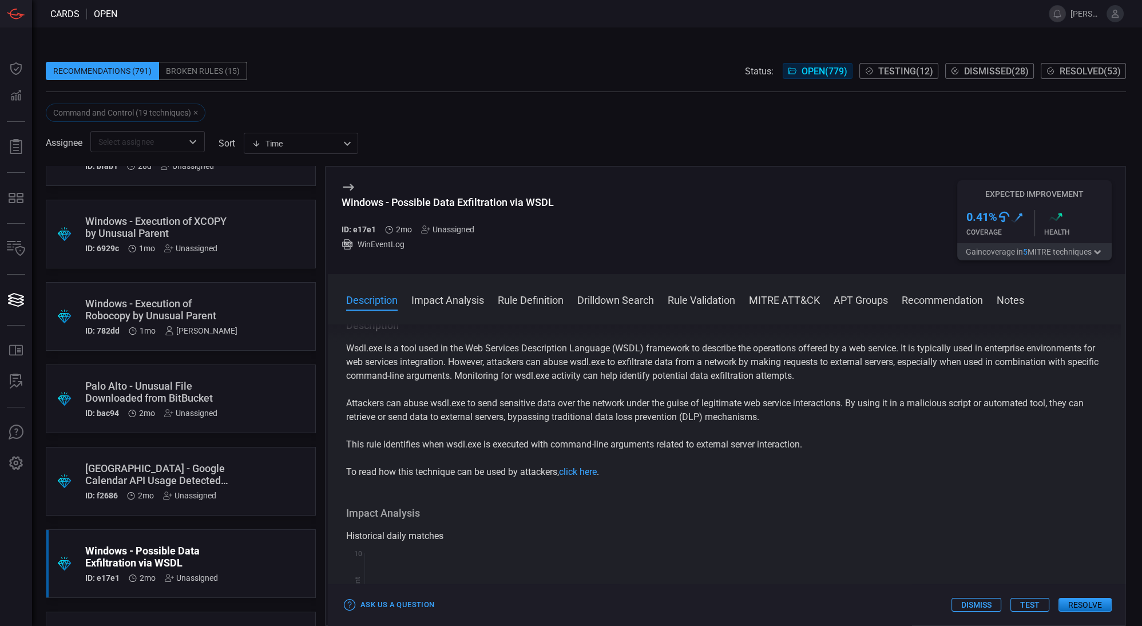
scroll to position [3, 0]
drag, startPoint x: 566, startPoint y: 351, endPoint x: 678, endPoint y: 335, distance: 112.8
click at [678, 335] on div "Description Wsdl.exe is a tool used in the Web Services Description Language (W…" at bounding box center [727, 473] width 798 height 297
click at [672, 348] on p "Wsdl.exe is a tool used in the Web Services Description Language (WSDL) framewo…" at bounding box center [726, 364] width 761 height 41
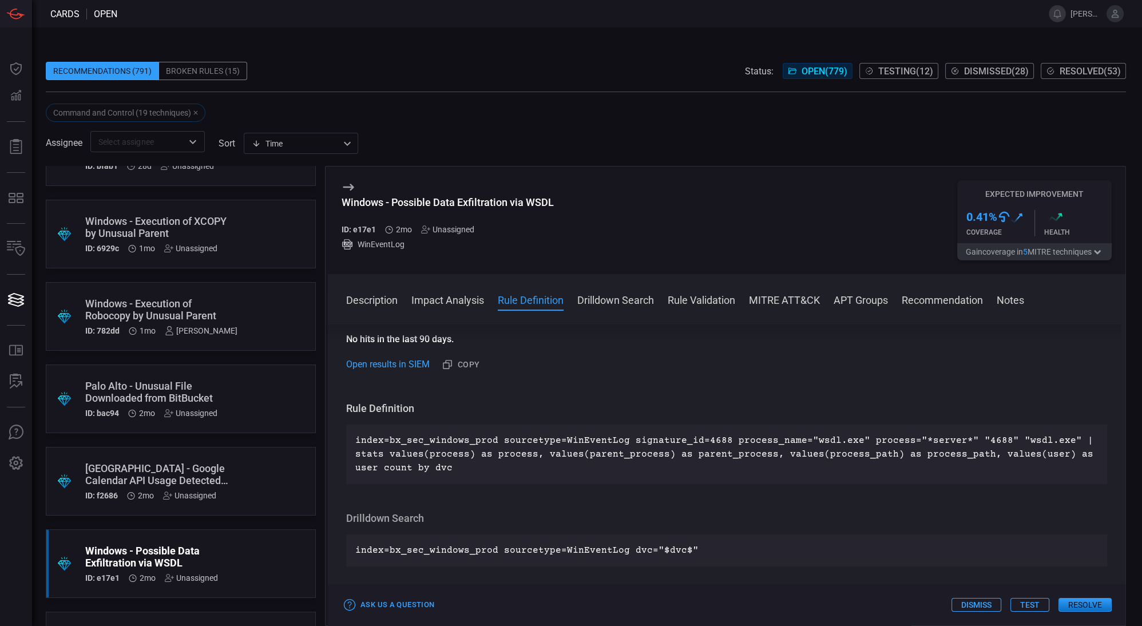
scroll to position [337, 0]
click at [800, 437] on p "index=bx_sec_windows_prod sourcetype=WinEventLog signature_id=4688 process_name…" at bounding box center [726, 452] width 743 height 41
drag, startPoint x: 800, startPoint y: 437, endPoint x: 843, endPoint y: 438, distance: 42.4
click at [843, 438] on p "index=bx_sec_windows_prod sourcetype=WinEventLog signature_id=4688 process_name…" at bounding box center [726, 452] width 743 height 41
copy p "wsdl.exe"
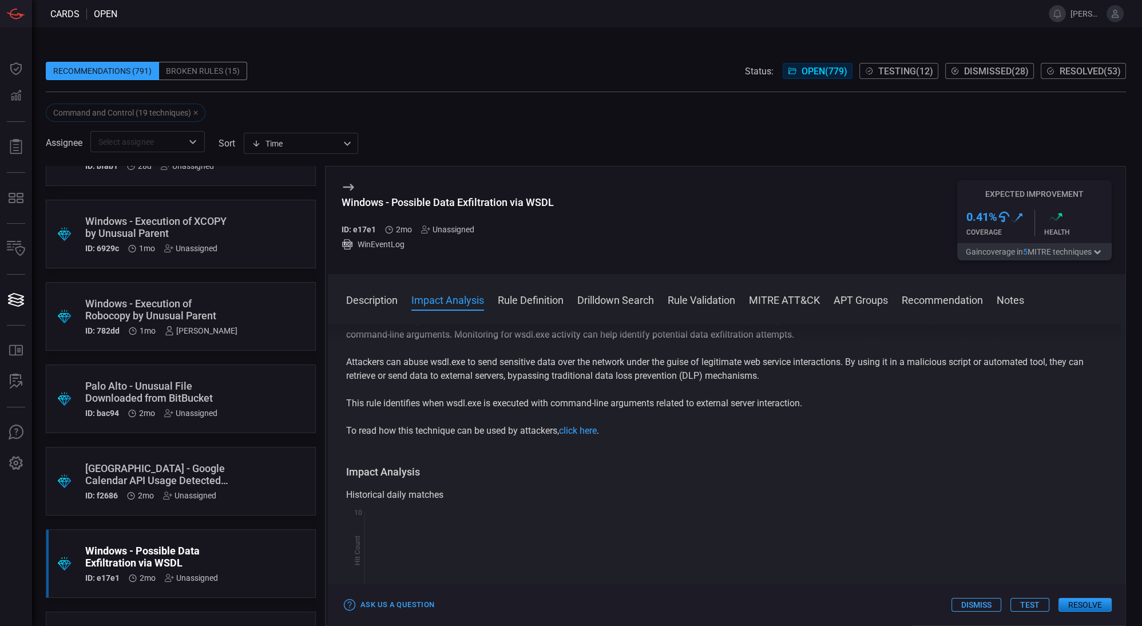
scroll to position [0, 0]
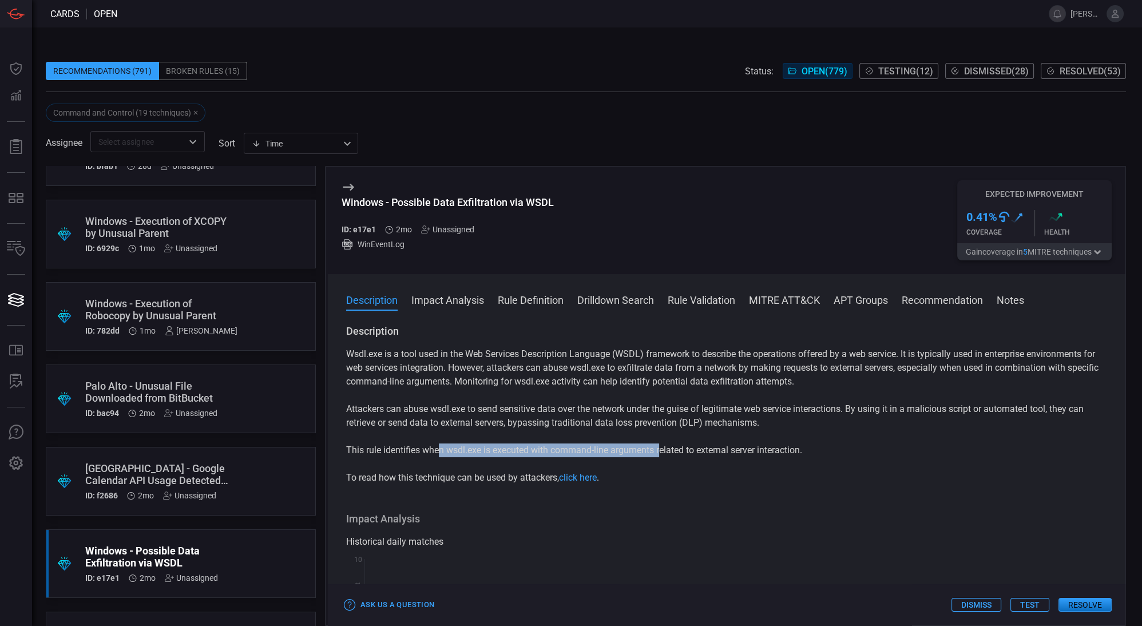
drag, startPoint x: 440, startPoint y: 453, endPoint x: 664, endPoint y: 455, distance: 223.8
click at [664, 455] on p "This rule identifies when wsdl.exe is executed with command-line arguments rela…" at bounding box center [726, 451] width 761 height 14
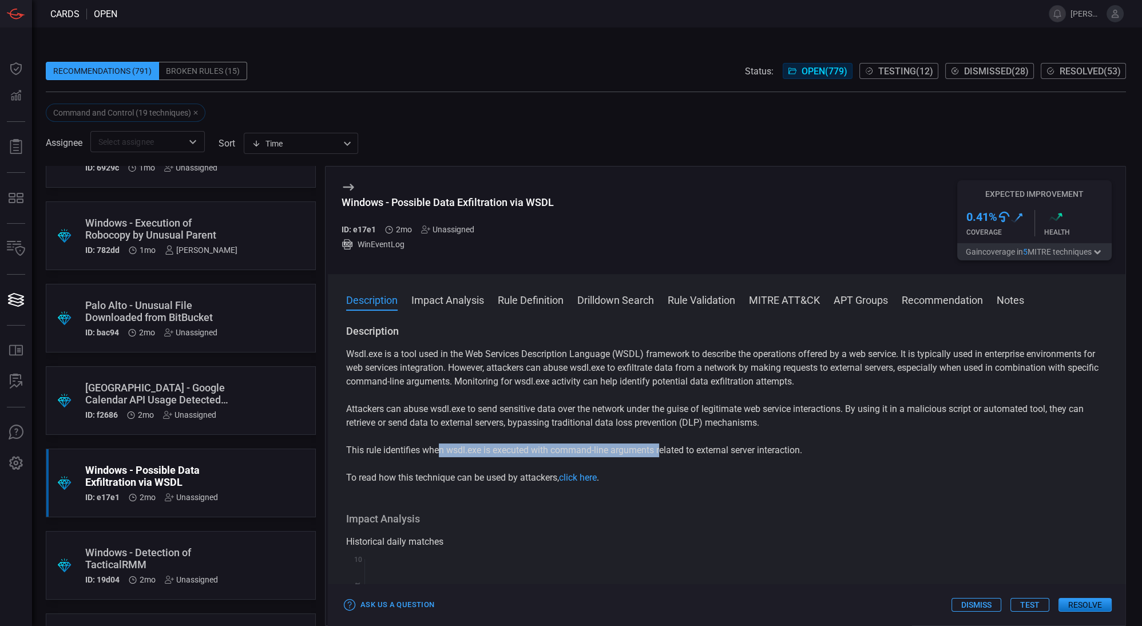
scroll to position [212, 0]
click at [260, 399] on div ".suggested_cards_icon{fill:url(#suggested_cards_icon);} Palo Alto - Google Cale…" at bounding box center [181, 400] width 270 height 69
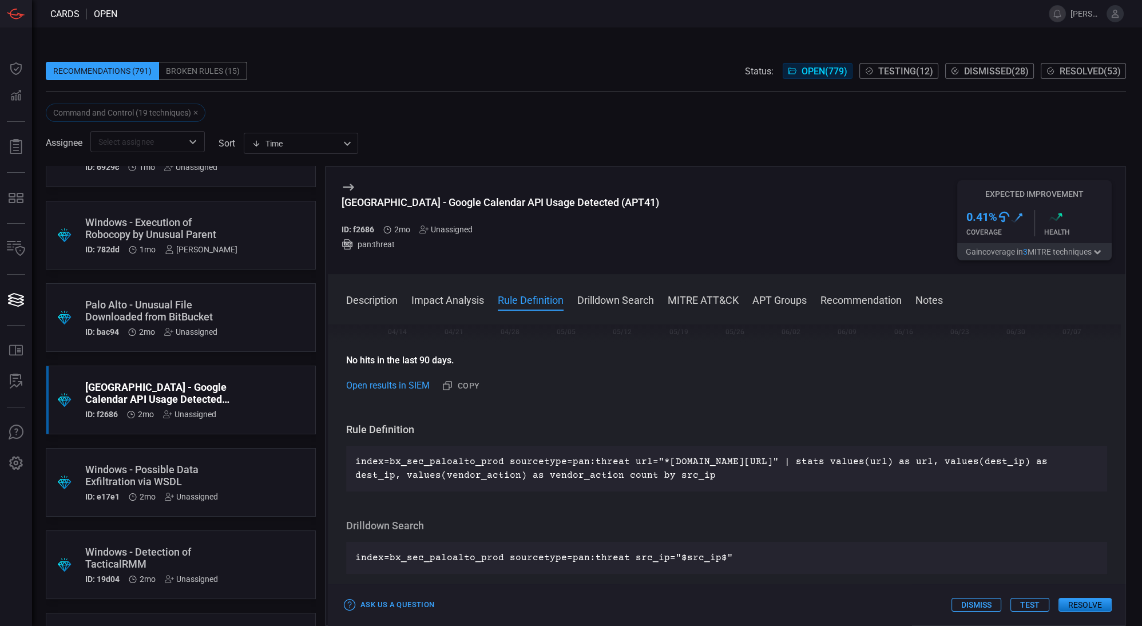
scroll to position [327, 0]
drag, startPoint x: 655, startPoint y: 463, endPoint x: 792, endPoint y: 461, distance: 136.8
click at [792, 461] on p "index=bx_sec_paloalto_prod sourcetype=pan:threat url="*googleapis.com/calendar/…" at bounding box center [726, 467] width 743 height 27
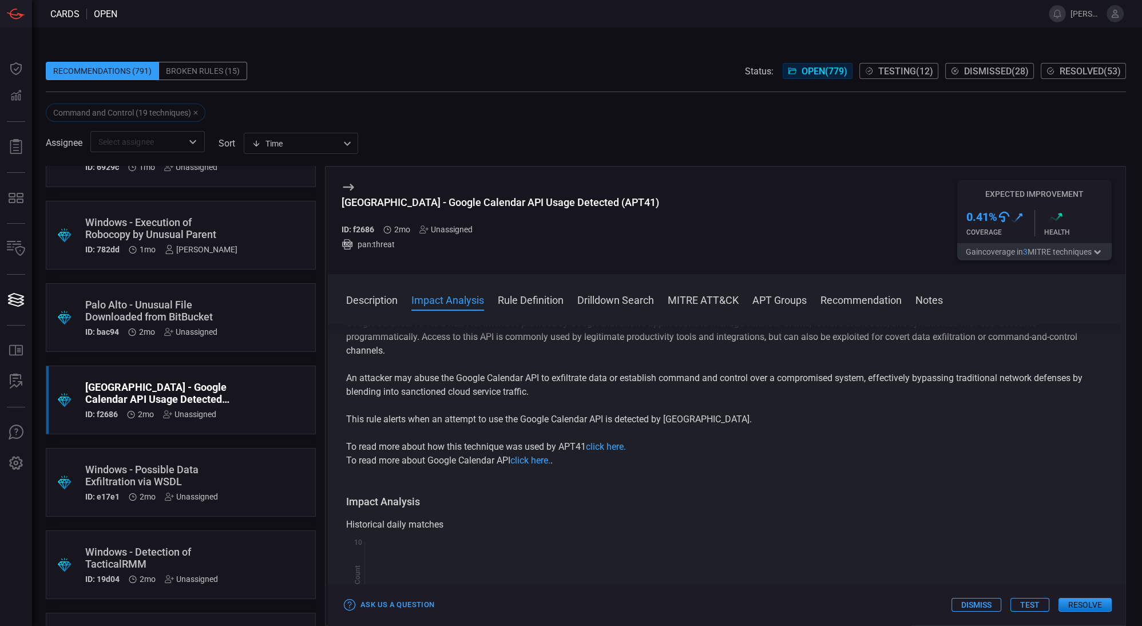
scroll to position [0, 0]
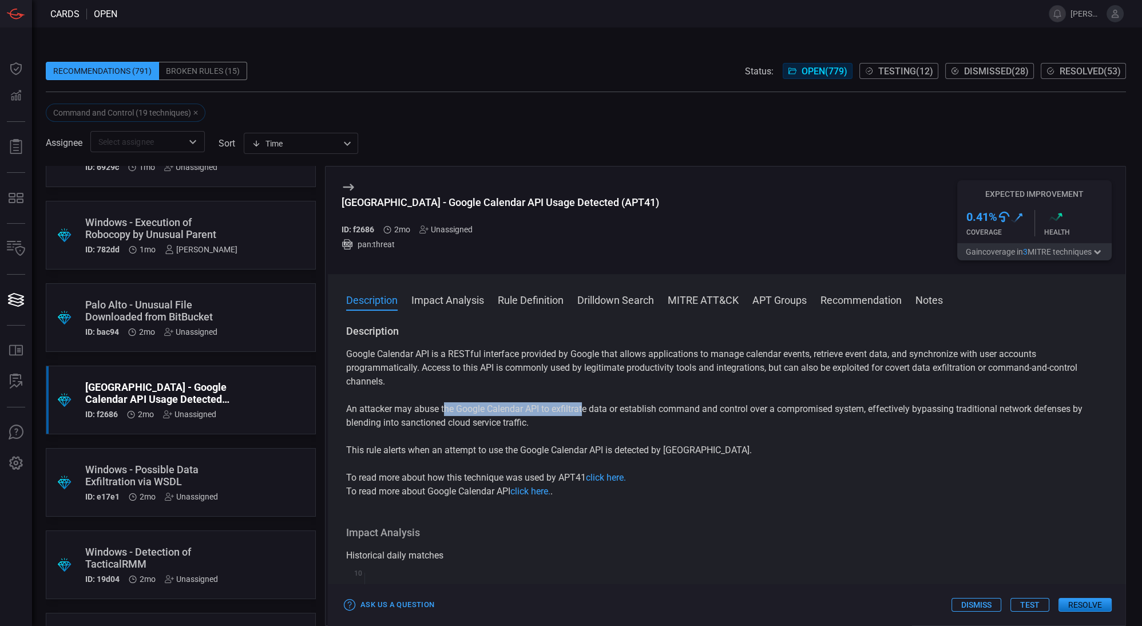
drag, startPoint x: 445, startPoint y: 406, endPoint x: 583, endPoint y: 404, distance: 138.0
click at [583, 404] on p "An attacker may abuse the Google Calendar API to exfiltrate data or establish c…" at bounding box center [726, 415] width 761 height 27
click at [582, 408] on p "An attacker may abuse the Google Calendar API to exfiltrate data or establish c…" at bounding box center [726, 415] width 761 height 27
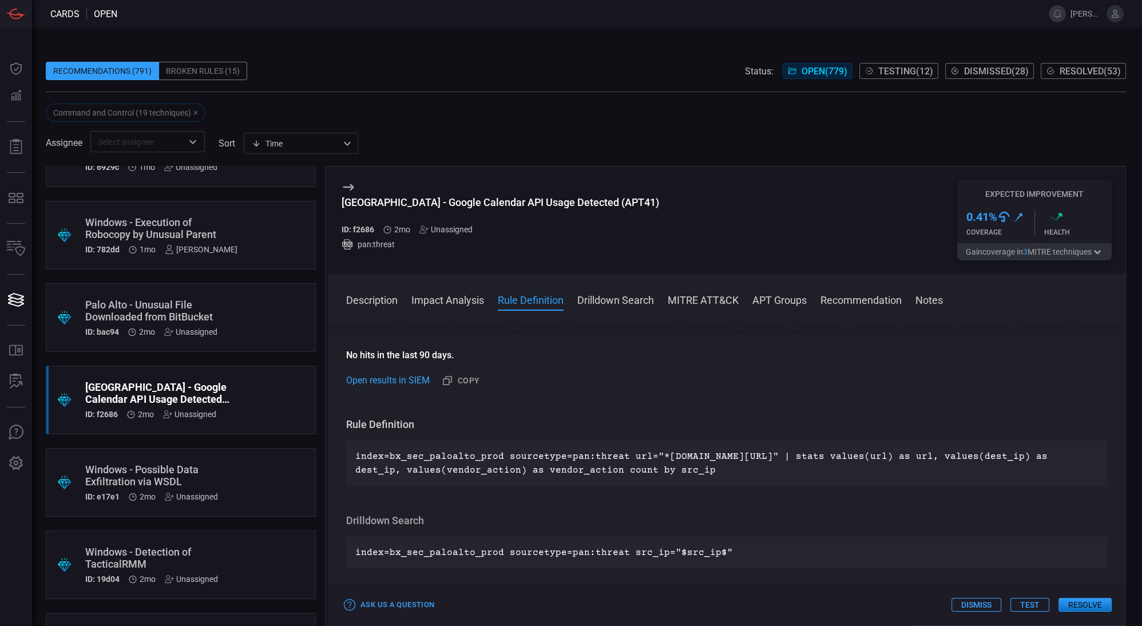
scroll to position [333, 0]
drag, startPoint x: 658, startPoint y: 455, endPoint x: 790, endPoint y: 457, distance: 132.2
click at [790, 457] on p "index=bx_sec_paloalto_prod sourcetype=pan:threat url="*googleapis.com/calendar/…" at bounding box center [726, 462] width 743 height 27
copy p "googleapis.com/calendar/"
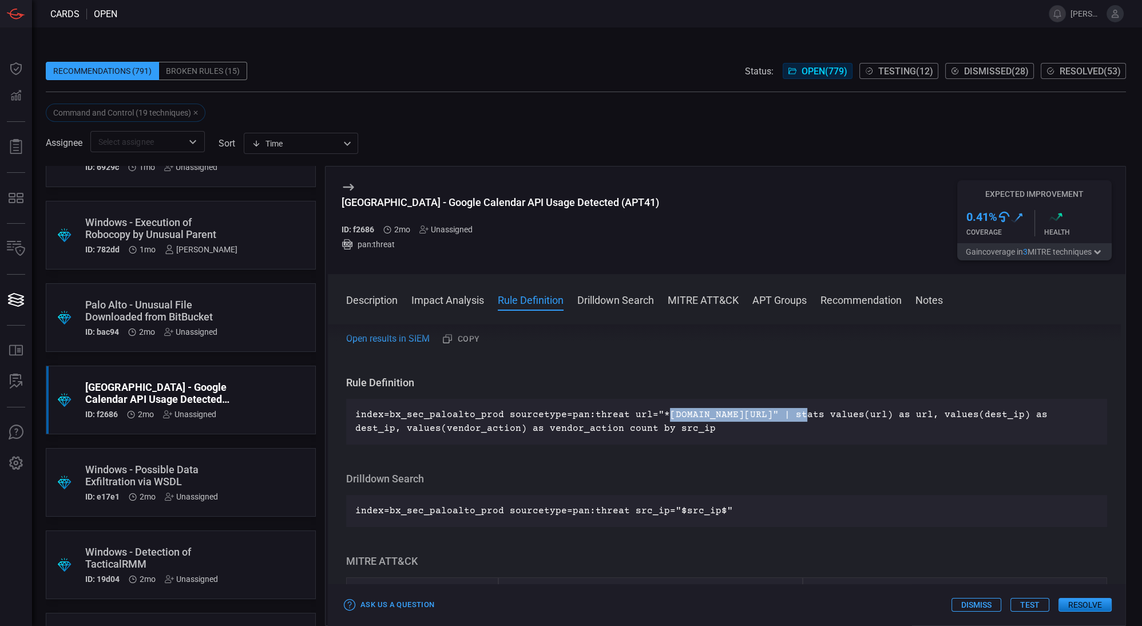
scroll to position [374, 0]
click at [698, 426] on p "index=bx_sec_paloalto_prod sourcetype=pan:threat url="*googleapis.com/calendar/…" at bounding box center [726, 421] width 743 height 27
click at [657, 412] on p "index=bx_sec_paloalto_prod sourcetype=pan:threat url="*googleapis.com/calendar/…" at bounding box center [726, 421] width 743 height 27
drag, startPoint x: 651, startPoint y: 413, endPoint x: 790, endPoint y: 414, distance: 139.7
click at [790, 414] on p "index=bx_sec_paloalto_prod sourcetype=pan:threat url="*googleapis.com/calendar/…" at bounding box center [726, 421] width 743 height 27
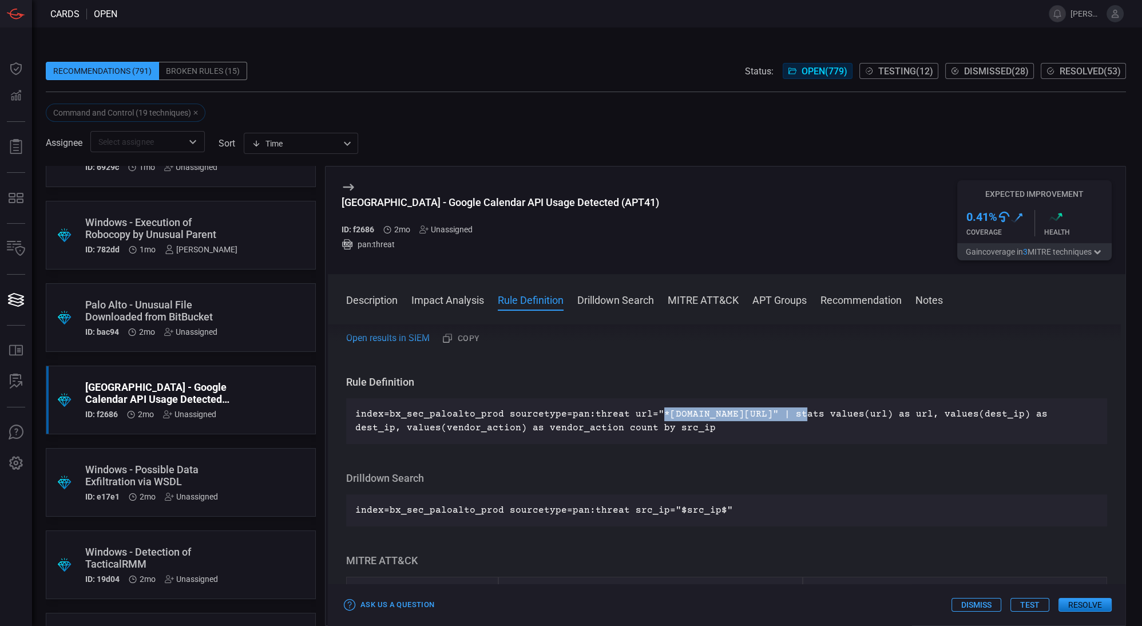
click at [790, 414] on p "index=bx_sec_paloalto_prod sourcetype=pan:threat url="*googleapis.com/calendar/…" at bounding box center [726, 421] width 743 height 27
drag, startPoint x: 790, startPoint y: 416, endPoint x: 735, endPoint y: 415, distance: 55.0
click at [735, 415] on p "index=bx_sec_paloalto_prod sourcetype=pan:threat url="*googleapis.com/calendar/…" at bounding box center [726, 421] width 743 height 27
click at [670, 417] on p "index=bx_sec_paloalto_prod sourcetype=pan:threat url="*googleapis.com/calendar/…" at bounding box center [726, 421] width 743 height 27
drag, startPoint x: 658, startPoint y: 417, endPoint x: 790, endPoint y: 418, distance: 132.2
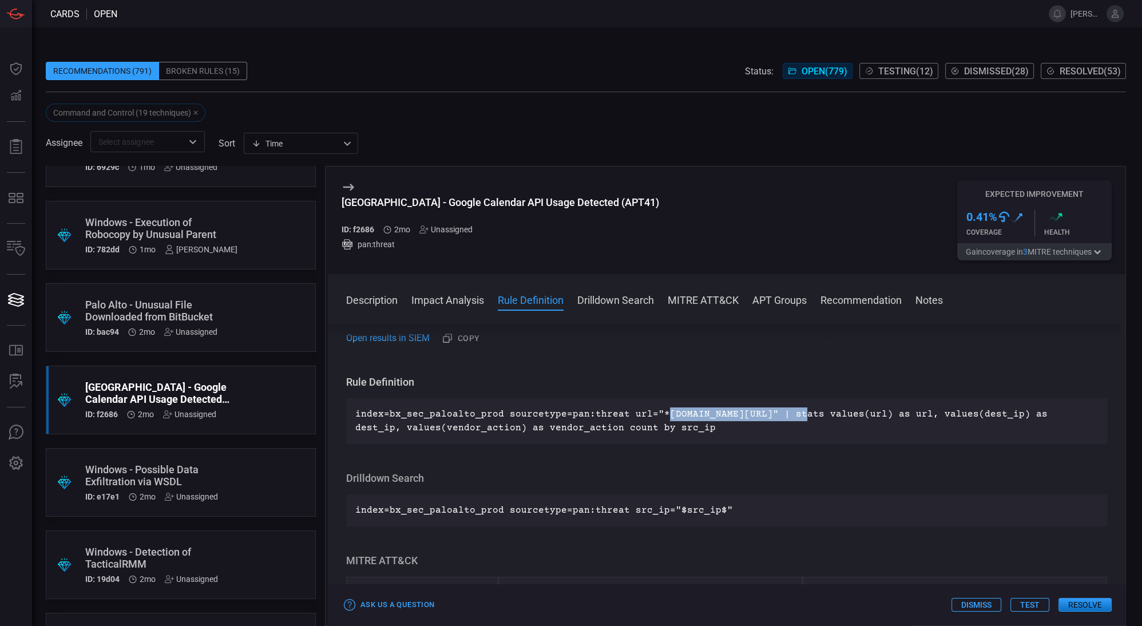
click at [790, 418] on p "index=bx_sec_paloalto_prod sourcetype=pan:threat url="*googleapis.com/calendar/…" at bounding box center [726, 421] width 743 height 27
copy p "googleapis.com/calendar/"
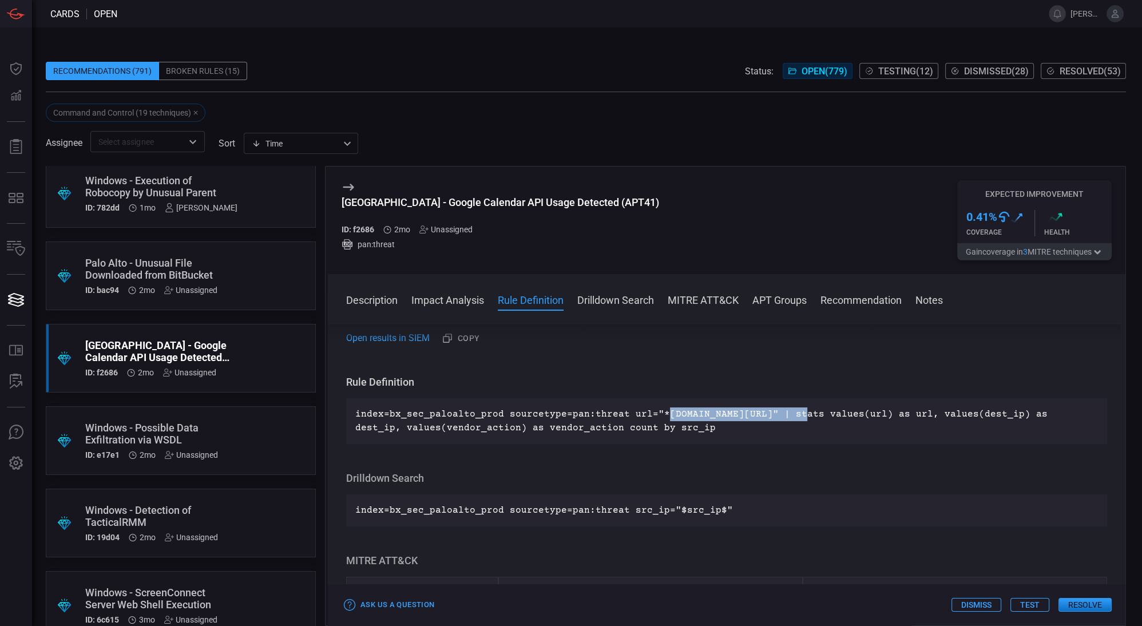
scroll to position [257, 0]
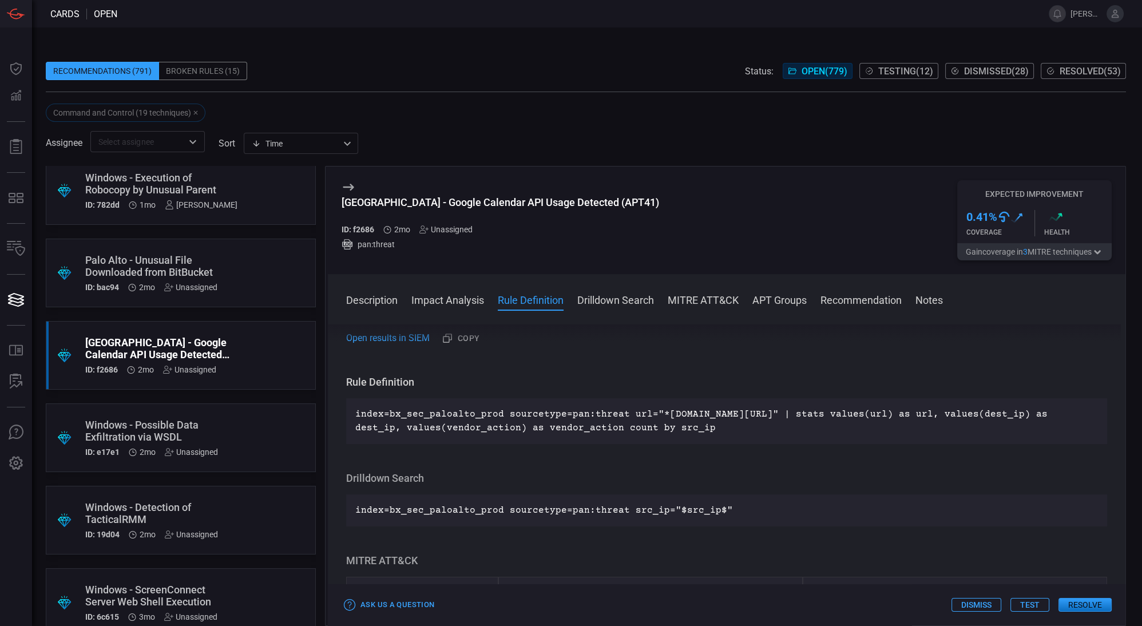
click at [229, 438] on div ".suggested_cards_icon{fill:url(#suggested_cards_icon);} Windows - Possible Data…" at bounding box center [181, 438] width 270 height 69
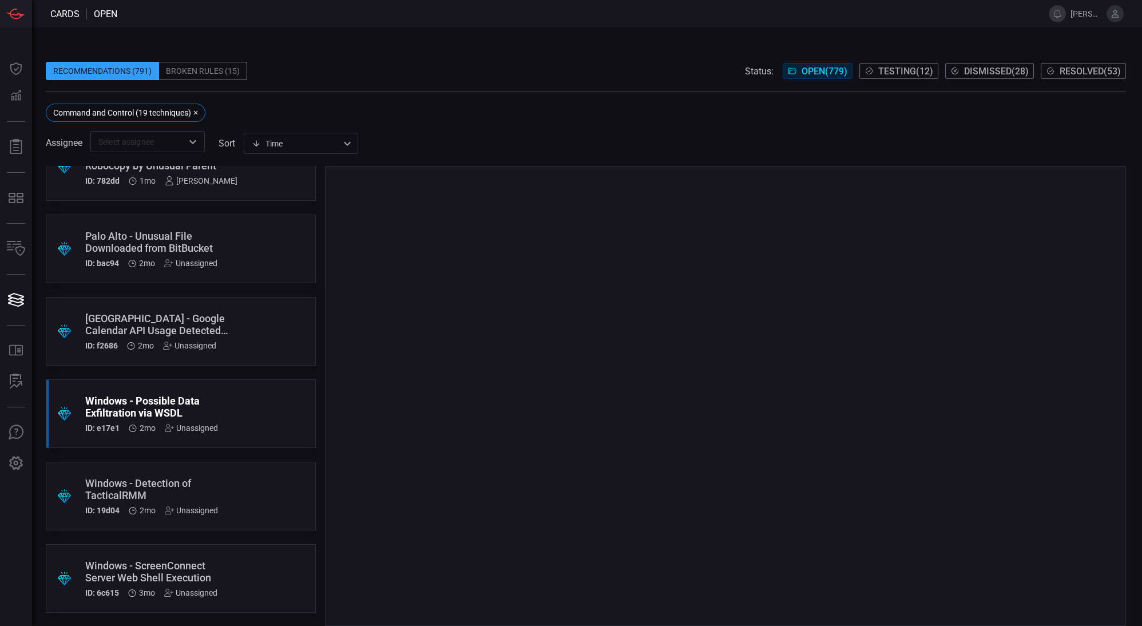
scroll to position [331, 0]
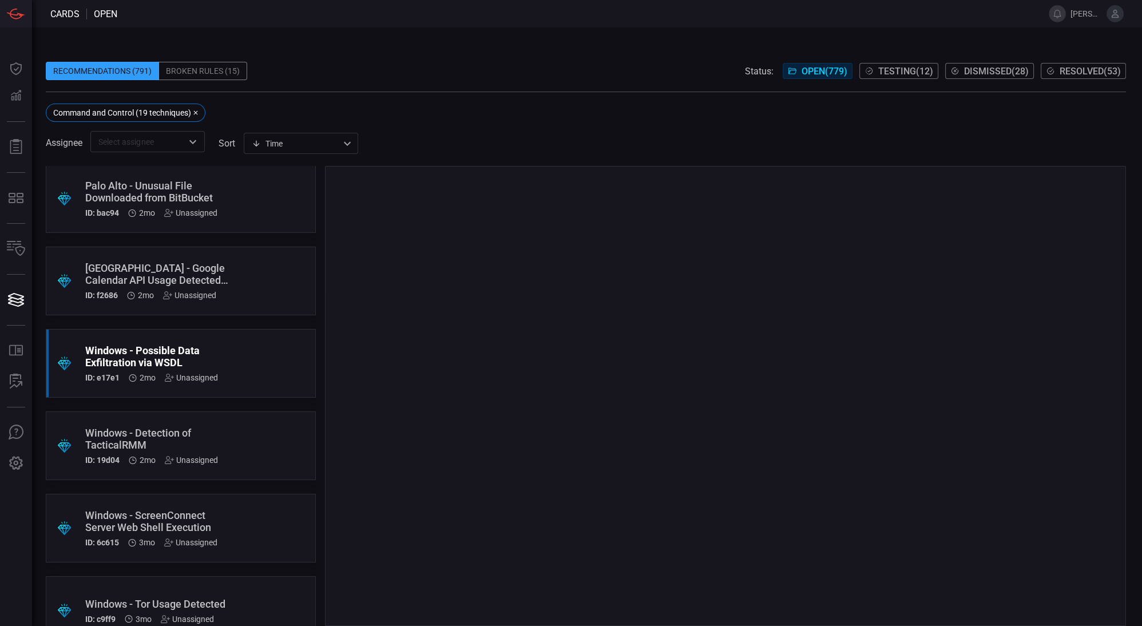
click at [256, 432] on div ".suggested_cards_icon{fill:url(#suggested_cards_icon);} Windows - Detection of …" at bounding box center [181, 446] width 270 height 69
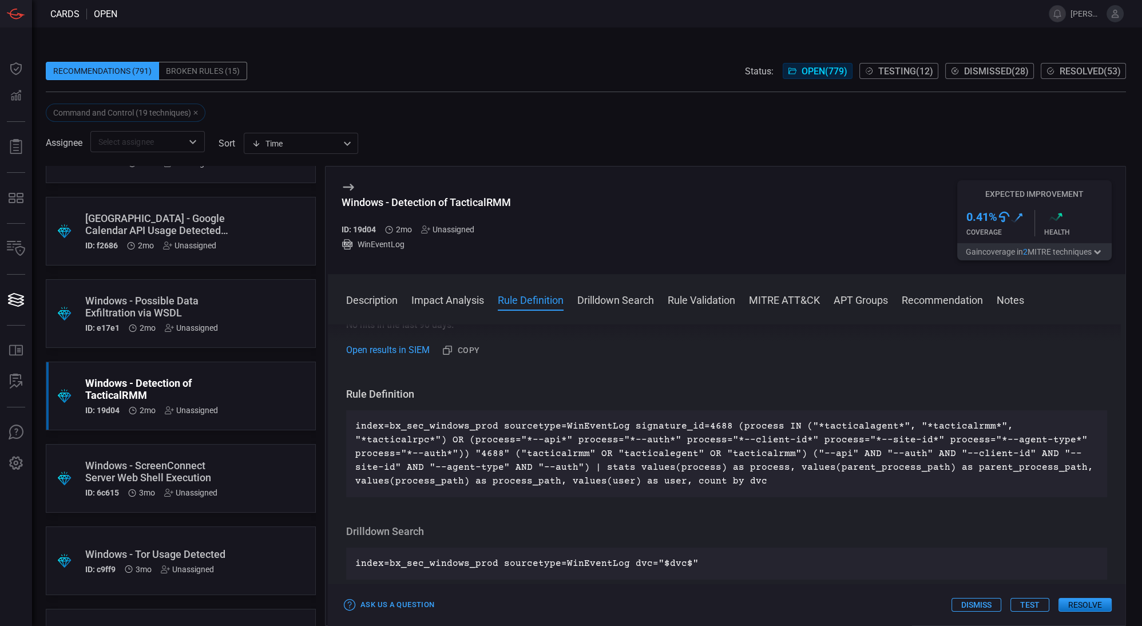
scroll to position [355, 0]
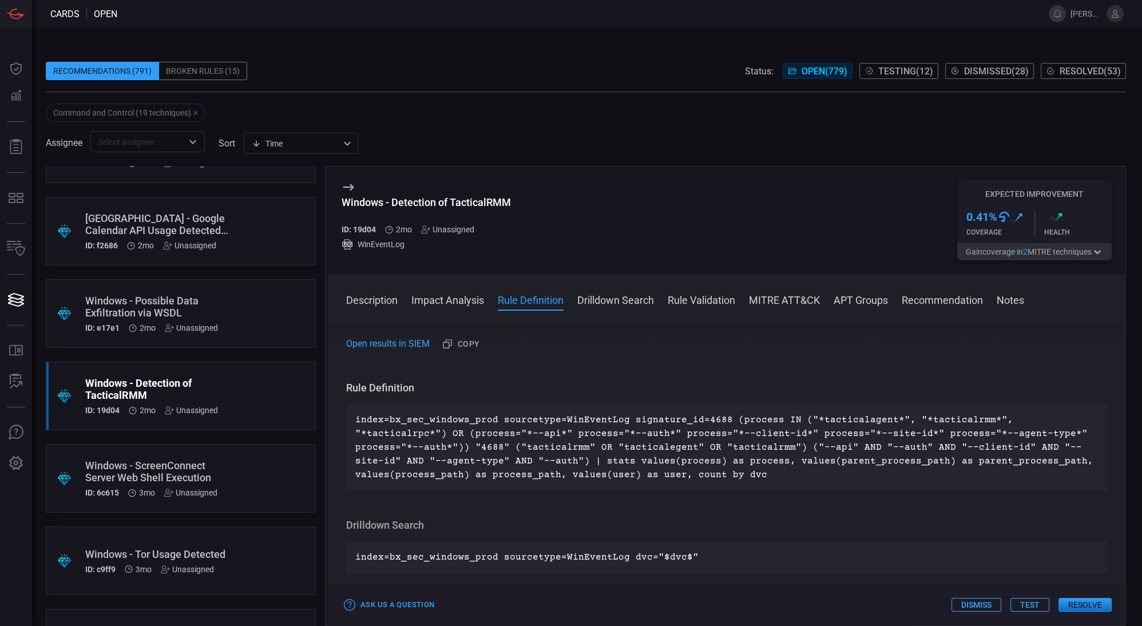
click at [823, 420] on p "index=bx_sec_windows_prod sourcetype=WinEventLog signature_id=4688 (process IN …" at bounding box center [726, 447] width 743 height 69
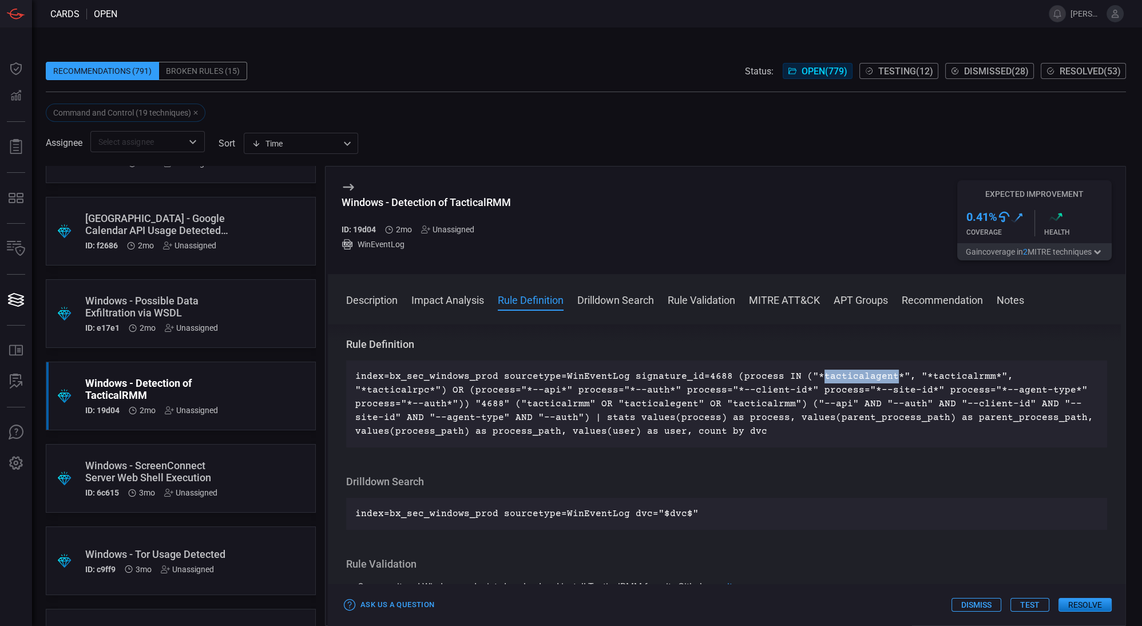
scroll to position [373, 0]
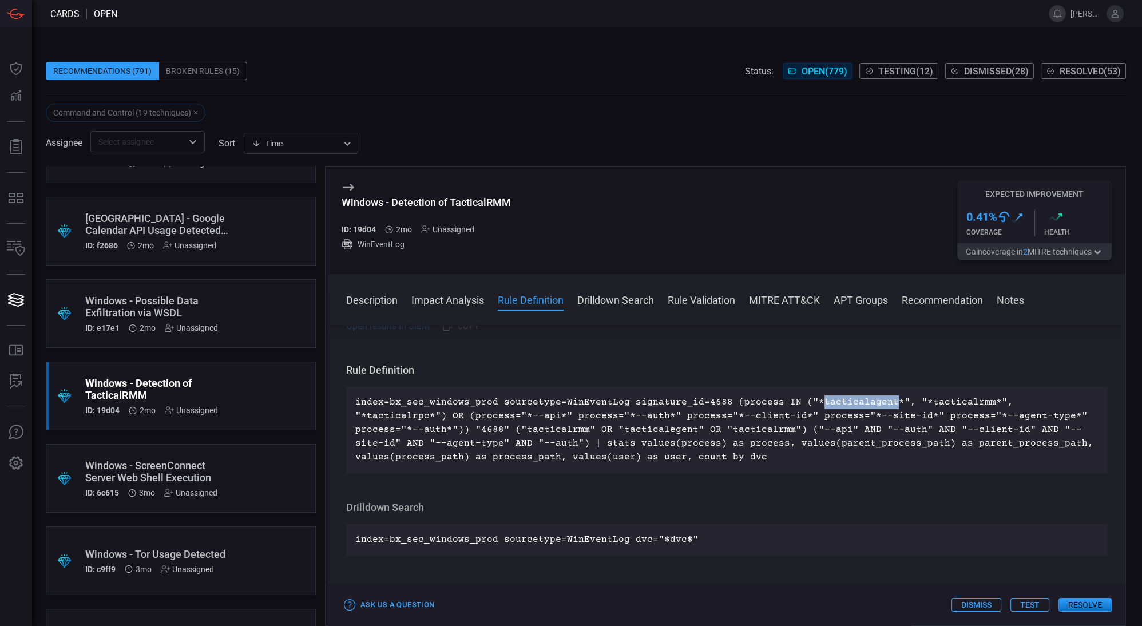
copy p "tacticalagent"
click at [923, 406] on p "index=bx_sec_windows_prod sourcetype=WinEventLog signature_id=4688 (process IN …" at bounding box center [726, 430] width 743 height 69
copy p "tacticalrmm"
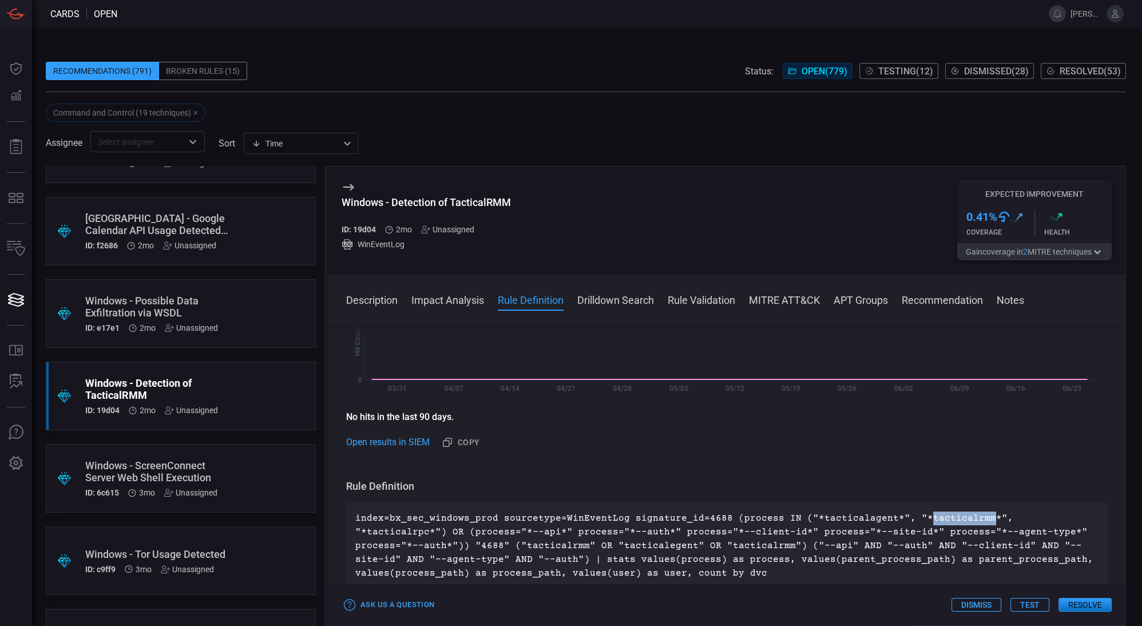
scroll to position [255, 0]
drag, startPoint x: 516, startPoint y: 204, endPoint x: 447, endPoint y: 203, distance: 69.3
click at [447, 203] on div "Windows - Detection of TacticalRMM ID: 19d04 2mo Unassigned WinEventLog Expecte…" at bounding box center [727, 221] width 798 height 108
copy div "TacticalRMM"
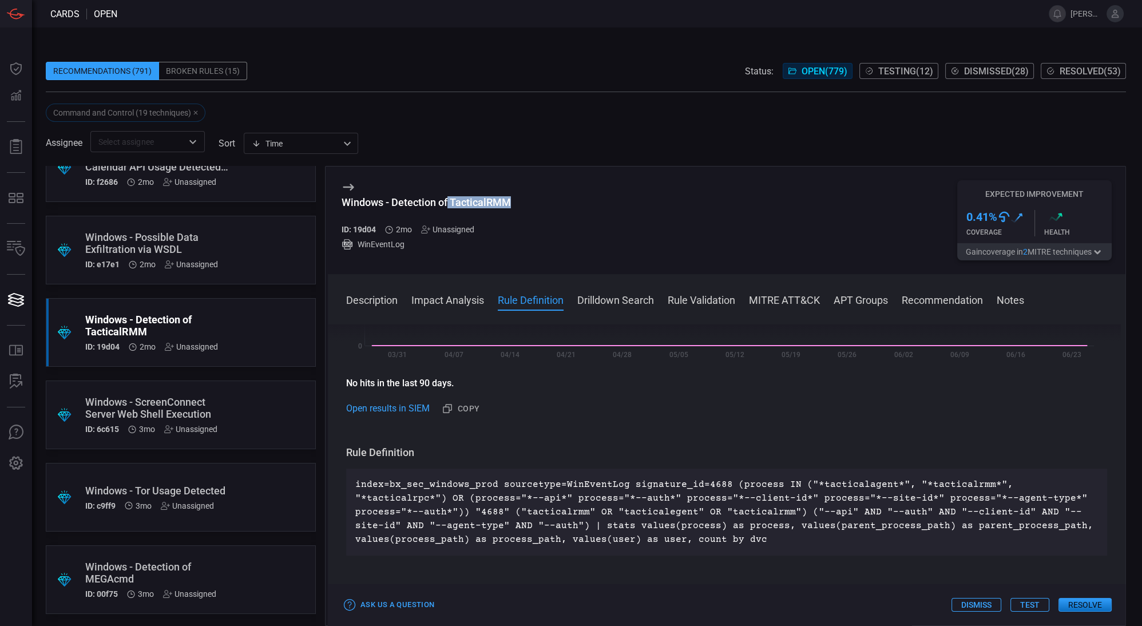
scroll to position [446, 0]
click at [262, 402] on div ".suggested_cards_icon{fill:url(#suggested_cards_icon);} Windows - ScreenConnect…" at bounding box center [181, 413] width 270 height 69
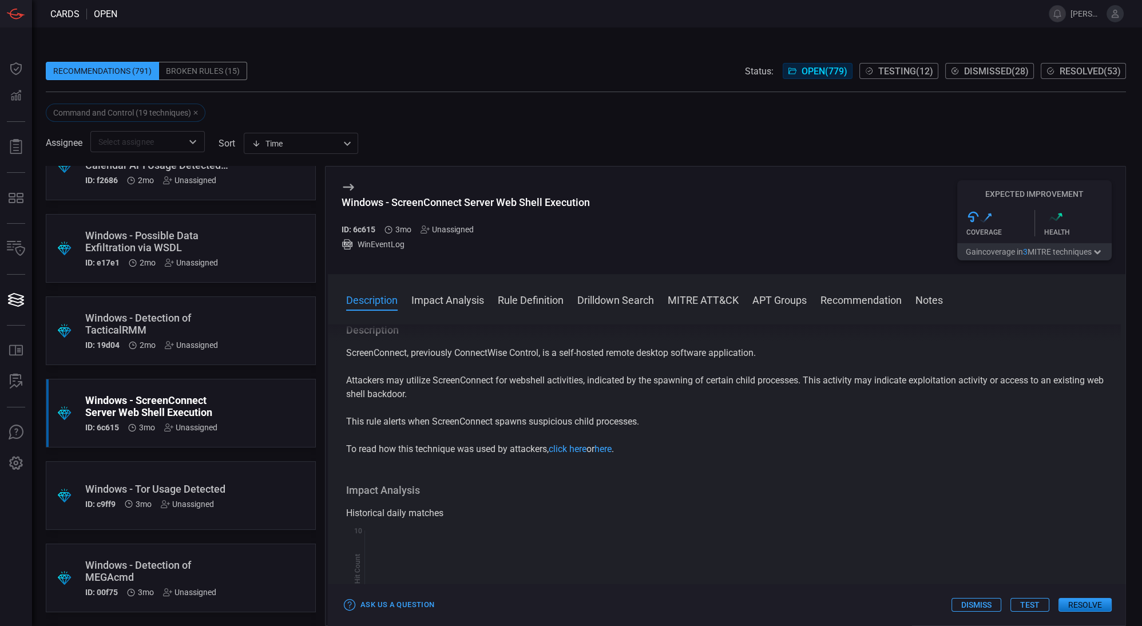
scroll to position [2, 0]
drag, startPoint x: 484, startPoint y: 355, endPoint x: 575, endPoint y: 350, distance: 91.2
click at [575, 350] on p "ScreenConnect, previously ConnectWise Control, is a self-hosted remote desktop …" at bounding box center [726, 353] width 761 height 14
click at [605, 351] on p "ScreenConnect, previously ConnectWise Control, is a self-hosted remote desktop …" at bounding box center [726, 353] width 761 height 14
drag, startPoint x: 595, startPoint y: 354, endPoint x: 749, endPoint y: 357, distance: 154.0
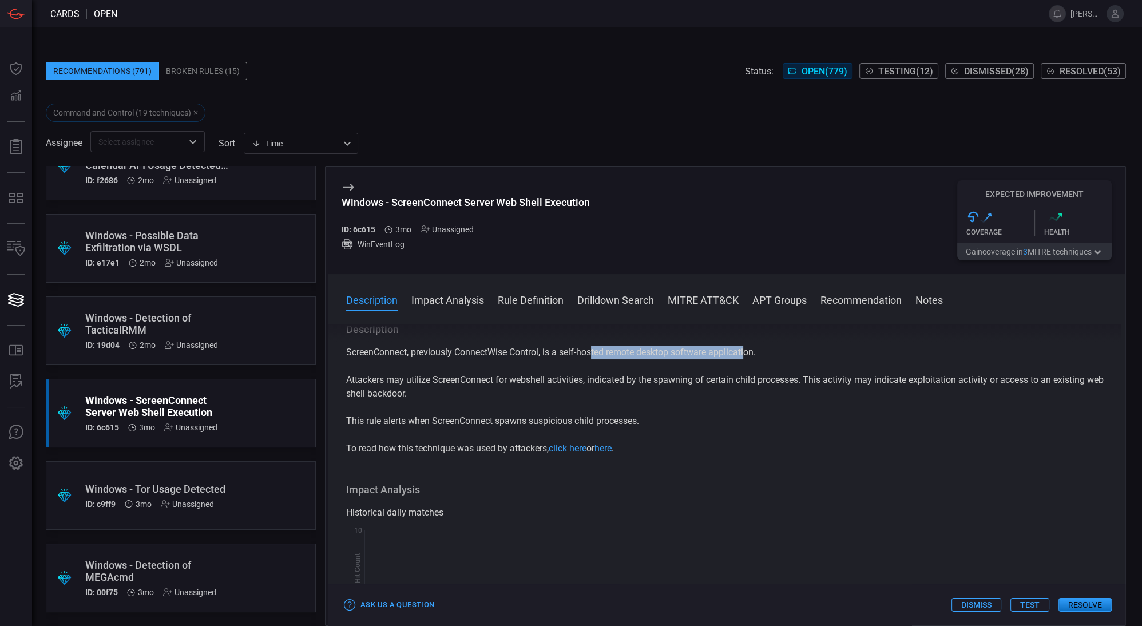
click at [749, 357] on p "ScreenConnect, previously ConnectWise Control, is a self-hosted remote desktop …" at bounding box center [726, 353] width 761 height 14
click at [226, 477] on div ".suggested_cards_icon{fill:url(#suggested_cards_icon);} Windows - Tor Usage Det…" at bounding box center [181, 495] width 270 height 69
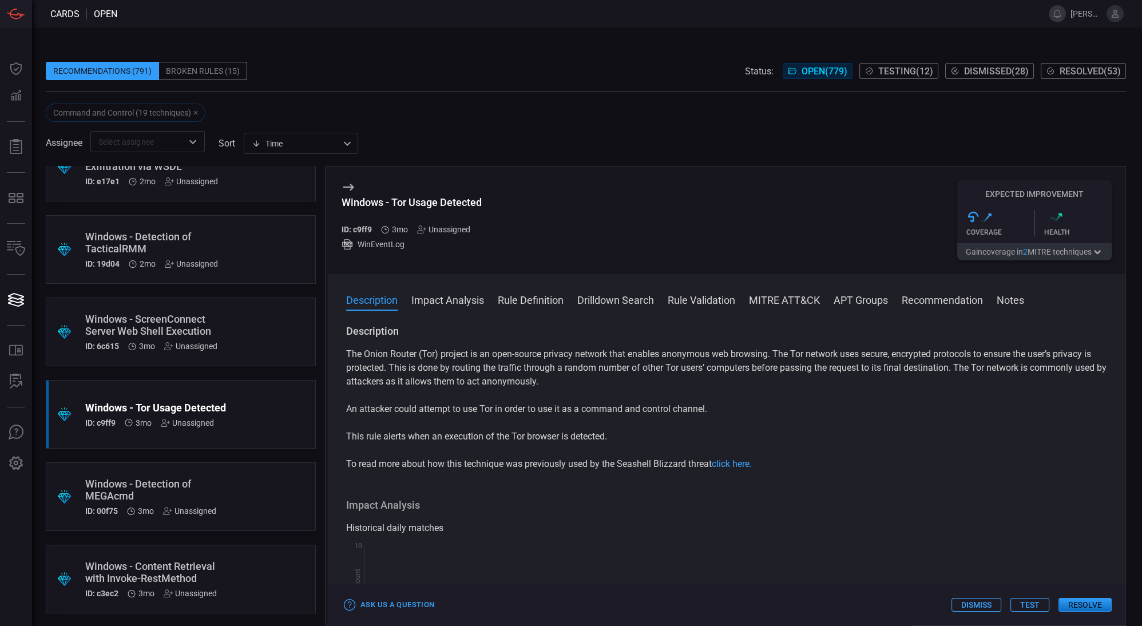
scroll to position [539, 0]
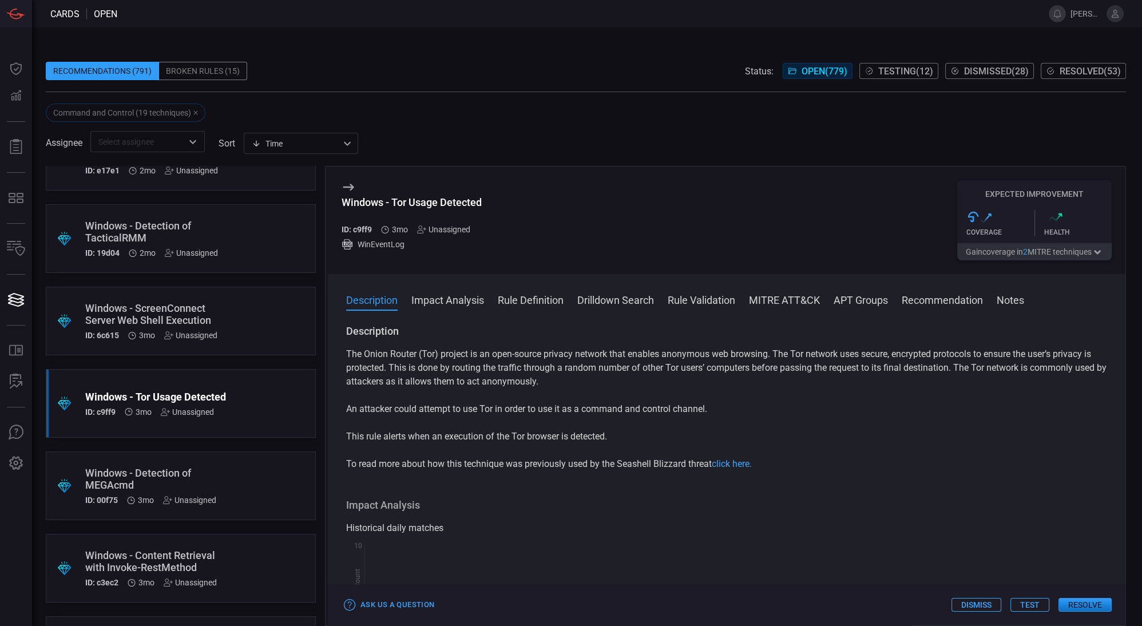
click at [219, 476] on div "Windows - Detection of MEGAcmd" at bounding box center [159, 479] width 148 height 24
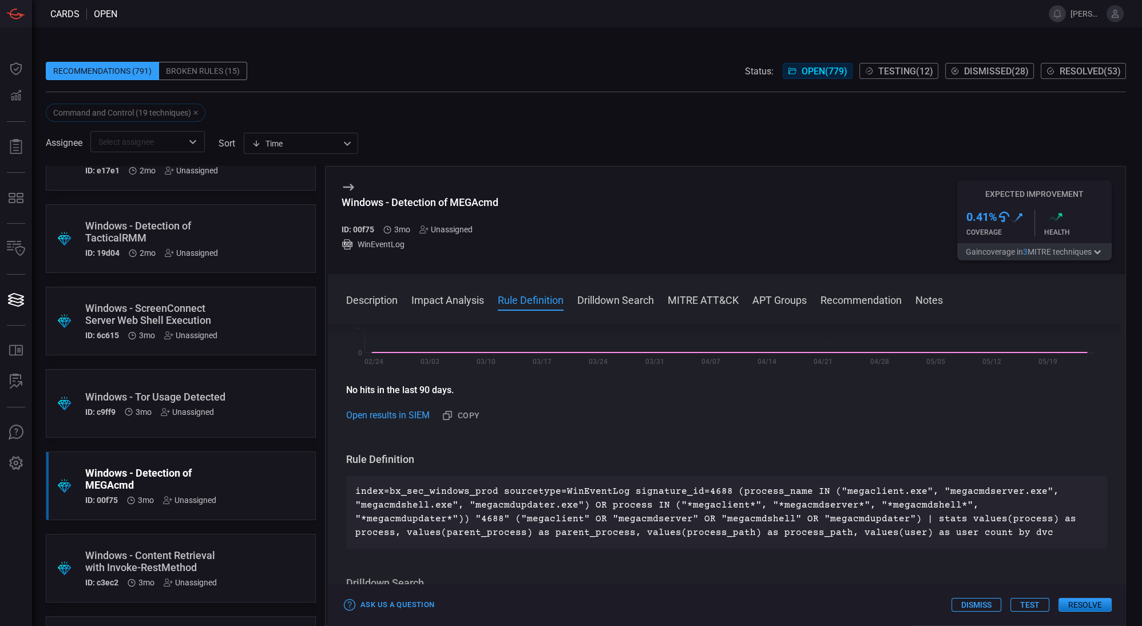
scroll to position [337, 0]
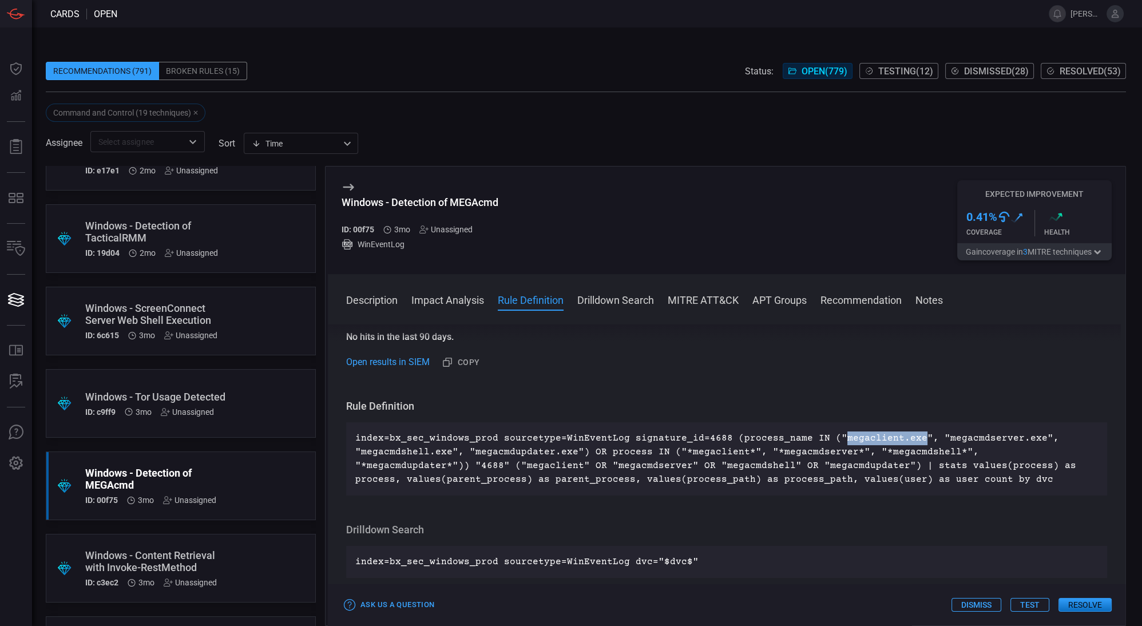
drag, startPoint x: 828, startPoint y: 438, endPoint x: 904, endPoint y: 438, distance: 75.6
click at [904, 438] on p "index=bx_sec_windows_prod sourcetype=WinEventLog signature_id=4688 (process_nam…" at bounding box center [726, 459] width 743 height 55
copy p "megaclient.exe"
drag, startPoint x: 927, startPoint y: 436, endPoint x: 1019, endPoint y: 437, distance: 92.7
click at [1019, 437] on p "index=bx_sec_windows_prod sourcetype=WinEventLog signature_id=4688 (process_nam…" at bounding box center [726, 459] width 743 height 55
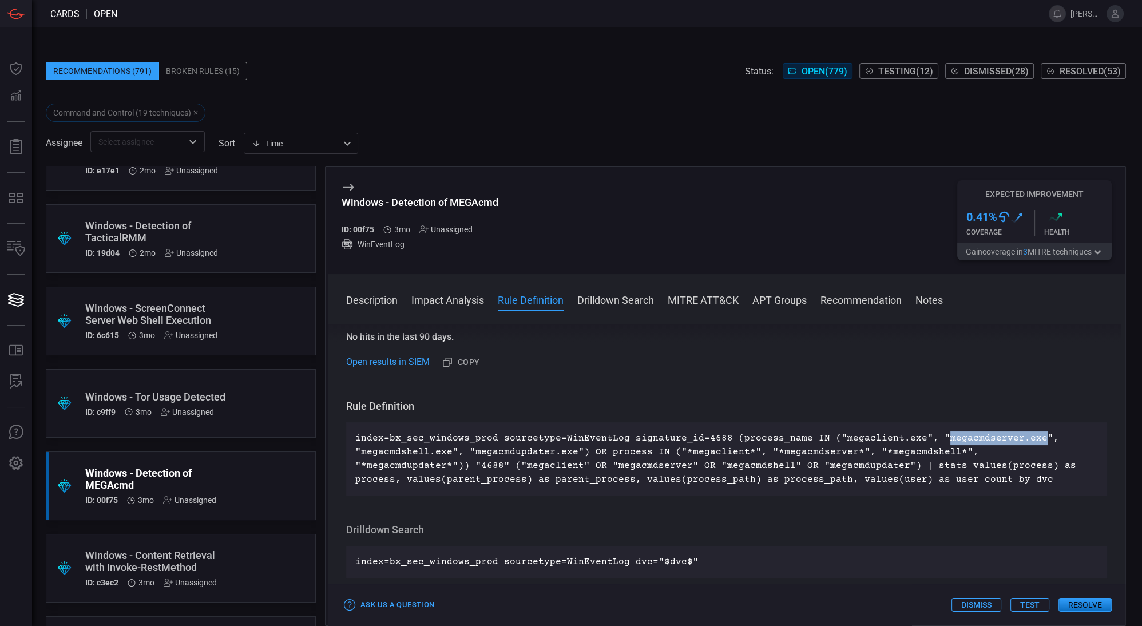
copy p "megacmdserver.exe"
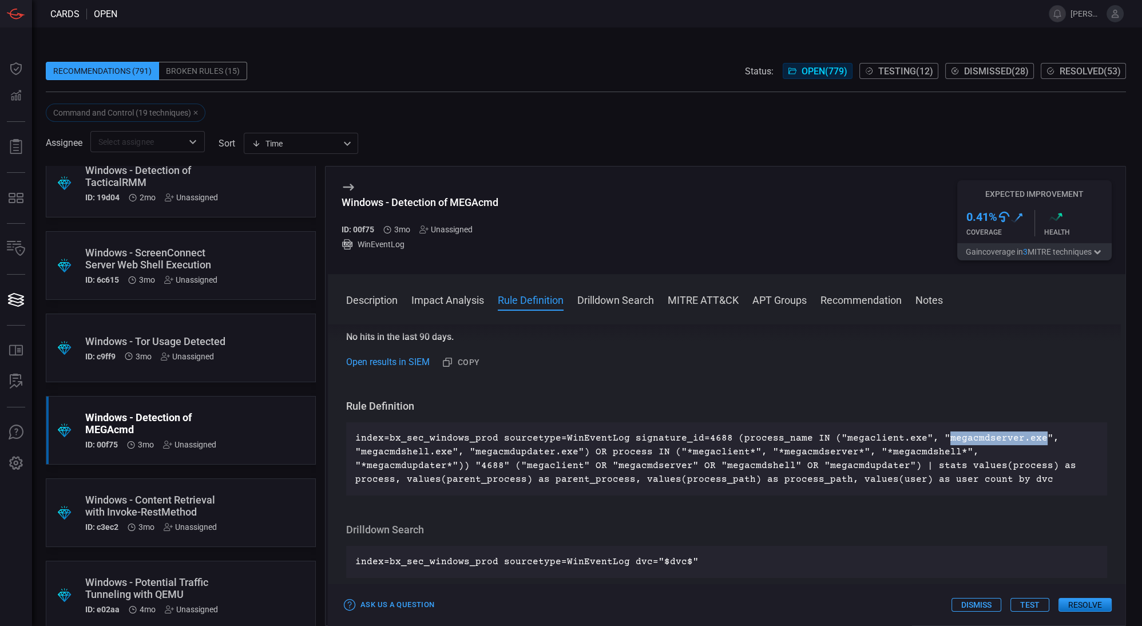
scroll to position [693, 0]
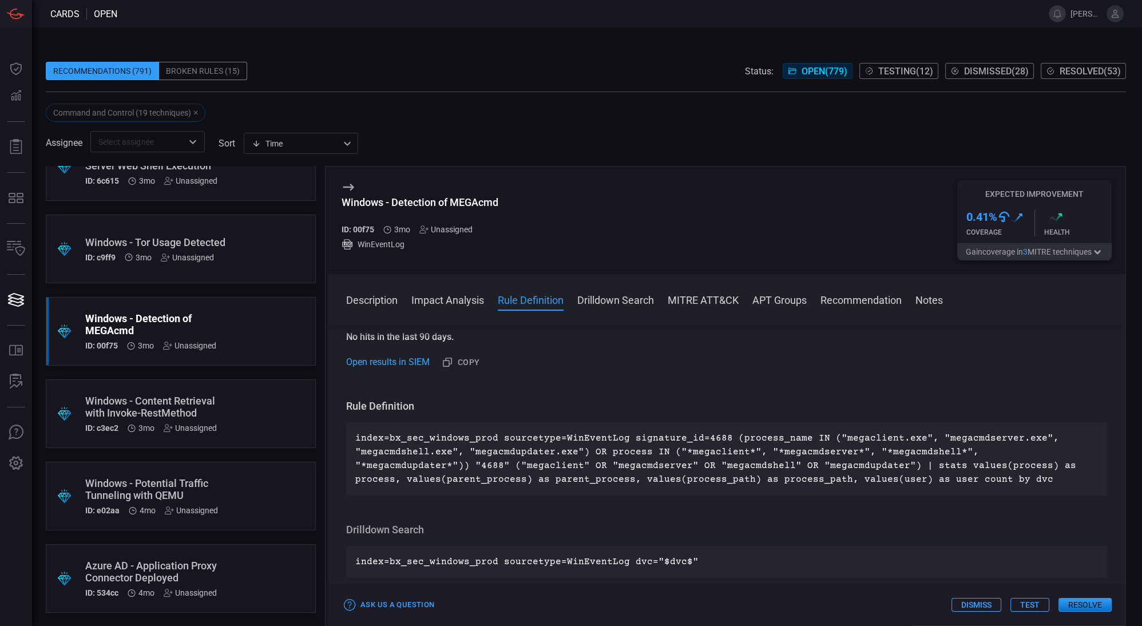
click at [243, 405] on div ".suggested_cards_icon{fill:url(#suggested_cards_icon);} Windows - Content Retri…" at bounding box center [181, 413] width 270 height 69
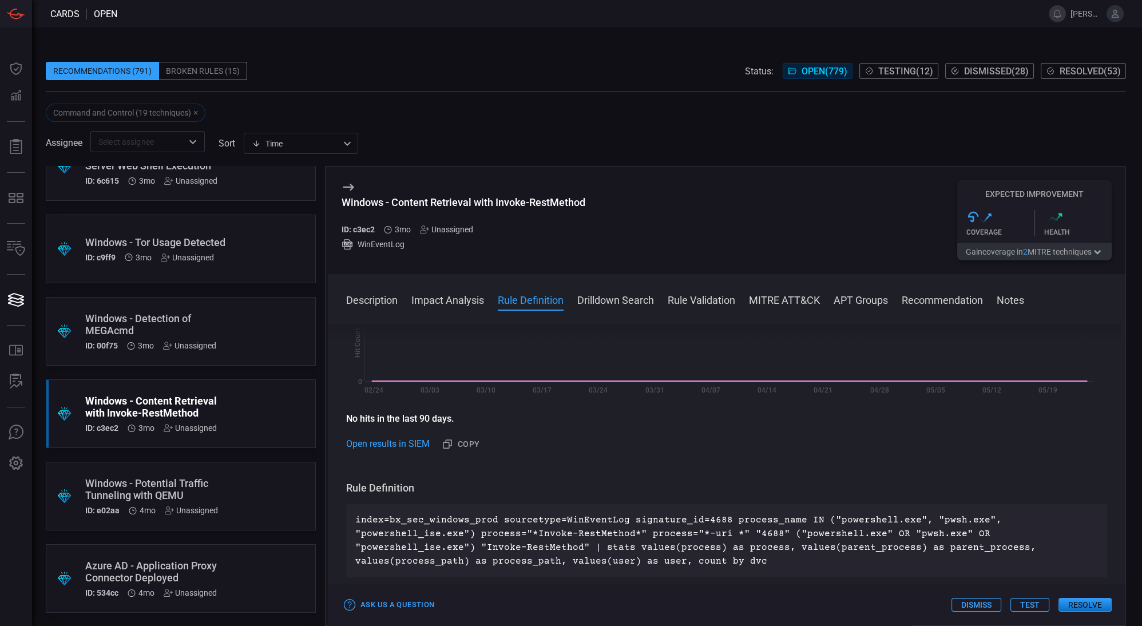
scroll to position [307, 0]
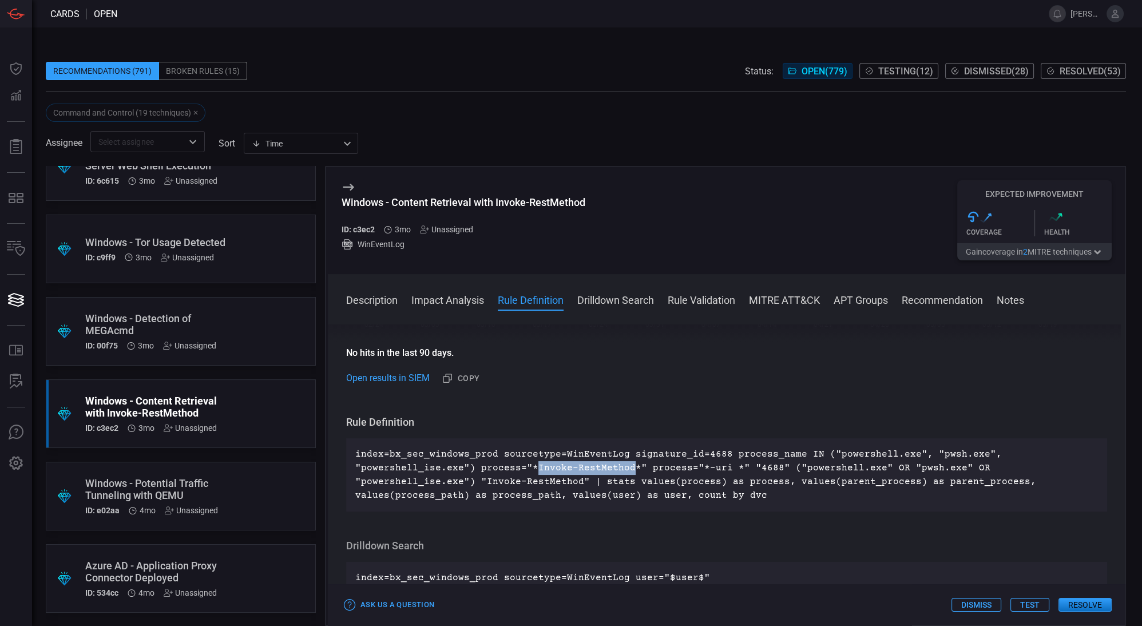
drag, startPoint x: 532, startPoint y: 468, endPoint x: 623, endPoint y: 468, distance: 91.0
click at [623, 468] on p "index=bx_sec_windows_prod sourcetype=WinEventLog signature_id=4688 process_name…" at bounding box center [726, 475] width 743 height 55
copy p "Invoke-RestMethod"
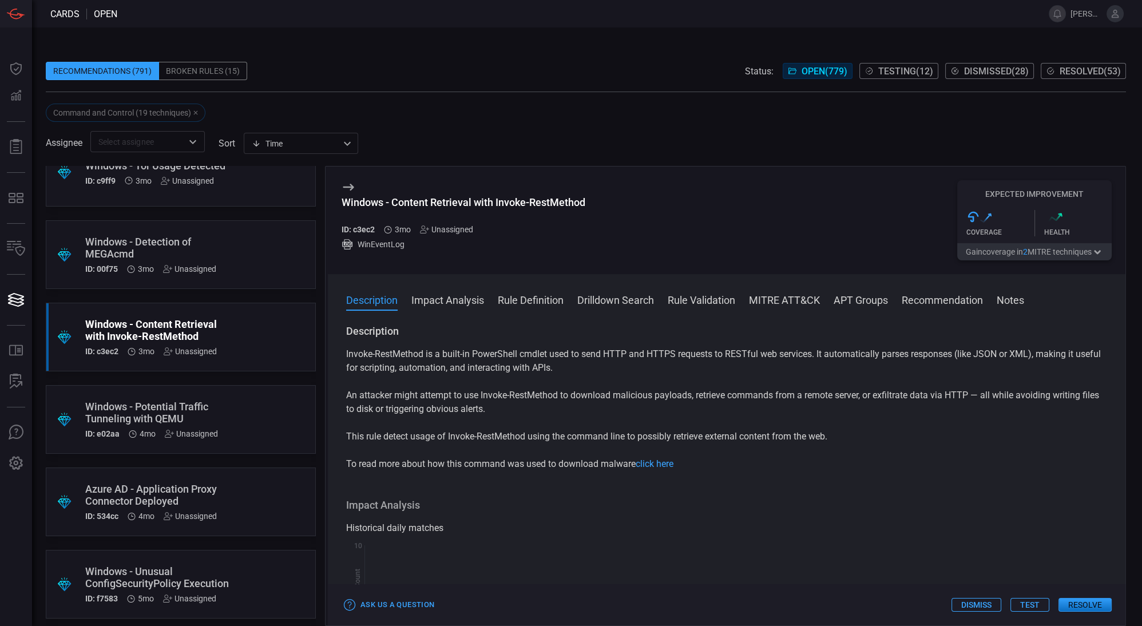
scroll to position [799, 0]
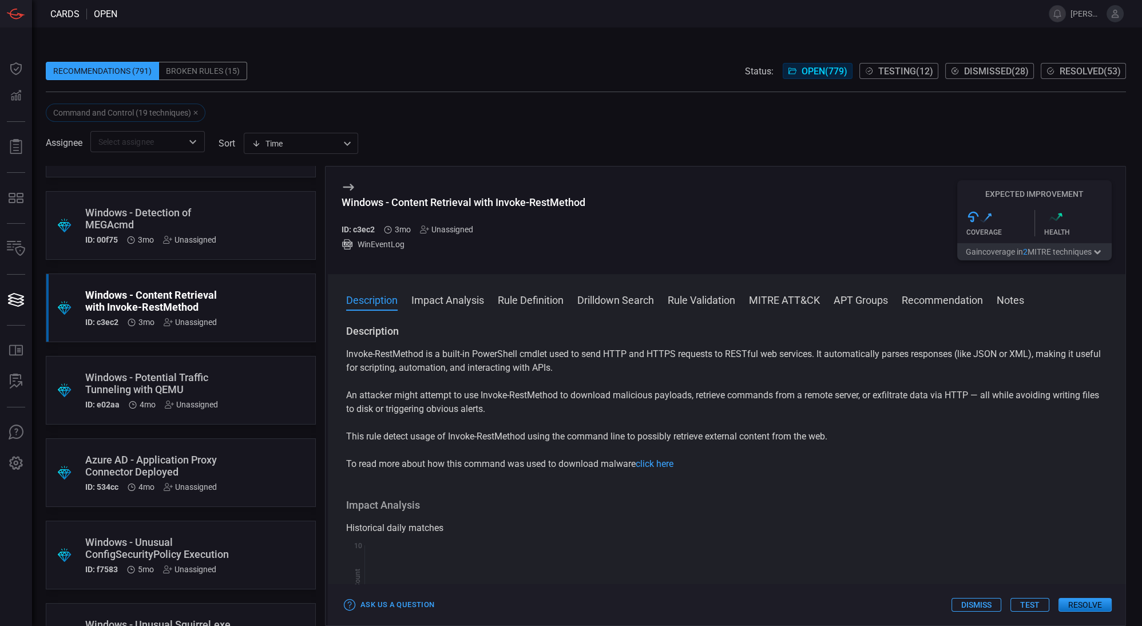
click at [236, 382] on div ".suggested_cards_icon{fill:url(#suggested_cards_icon);} Windows - Potential Tra…" at bounding box center [181, 390] width 270 height 69
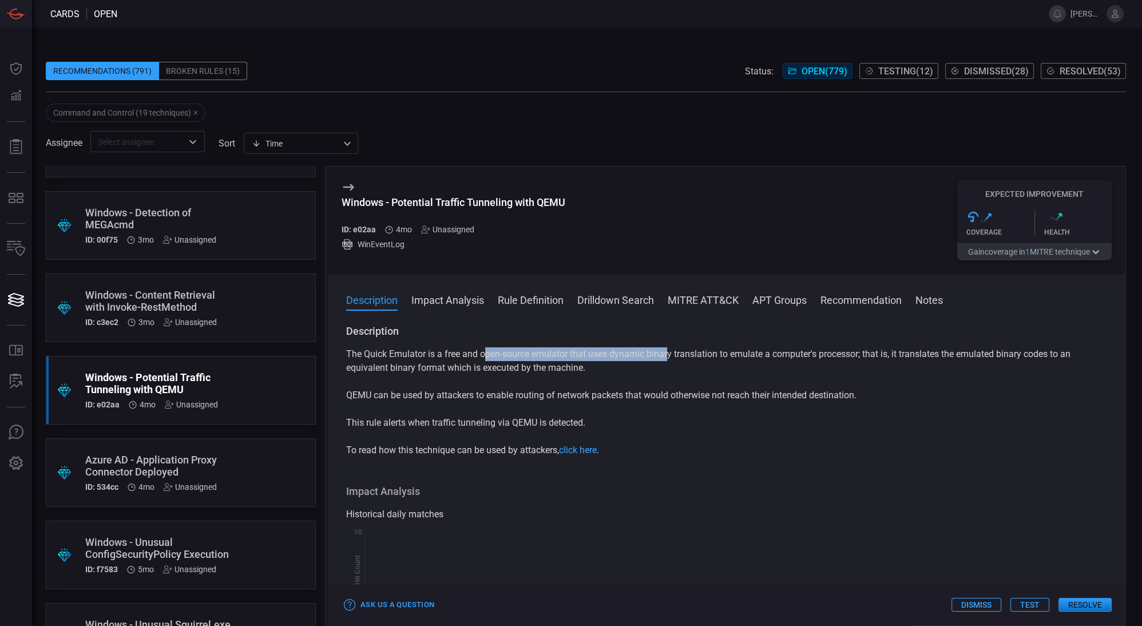
drag, startPoint x: 484, startPoint y: 353, endPoint x: 669, endPoint y: 358, distance: 185.0
click at [669, 358] on p "The Quick Emulator is a free and open-source emulator that uses dynamic binary …" at bounding box center [726, 360] width 761 height 27
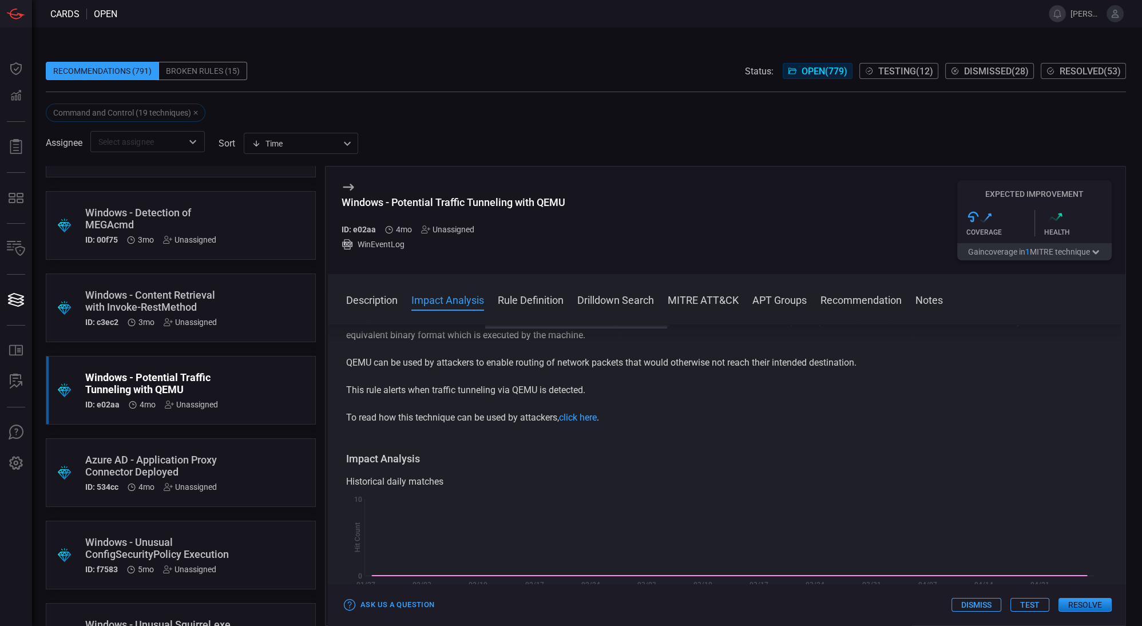
scroll to position [9, 0]
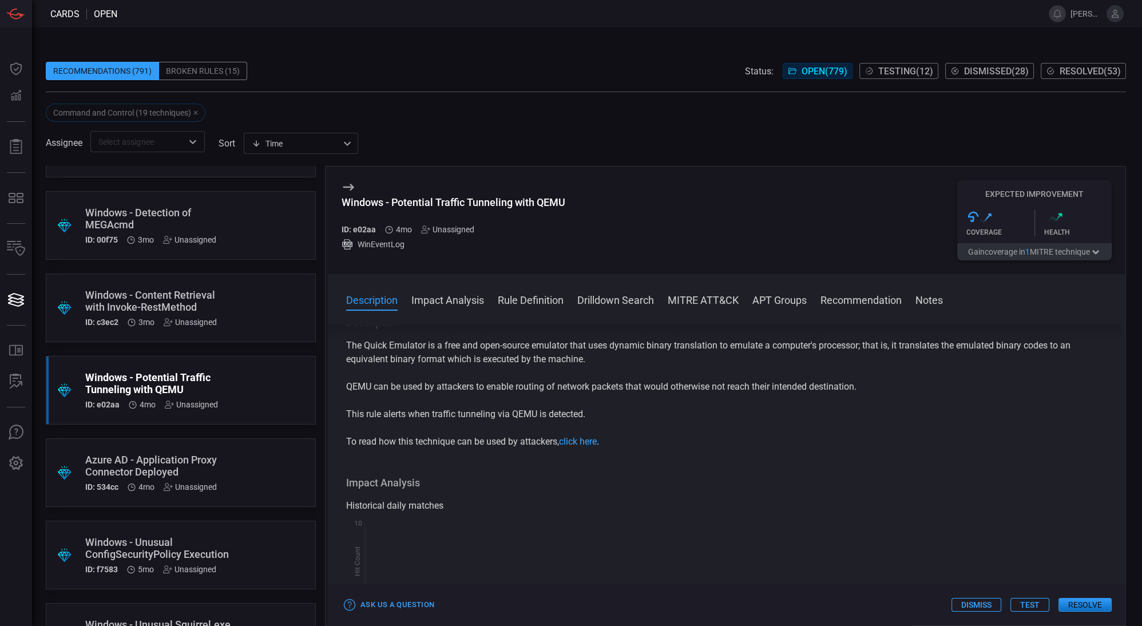
click at [508, 397] on div "The Quick Emulator is a free and open-source emulator that uses dynamic binary …" at bounding box center [726, 394] width 761 height 110
click at [357, 389] on p "QEMU can be used by attackers to enable routing of network packets that would o…" at bounding box center [726, 387] width 761 height 14
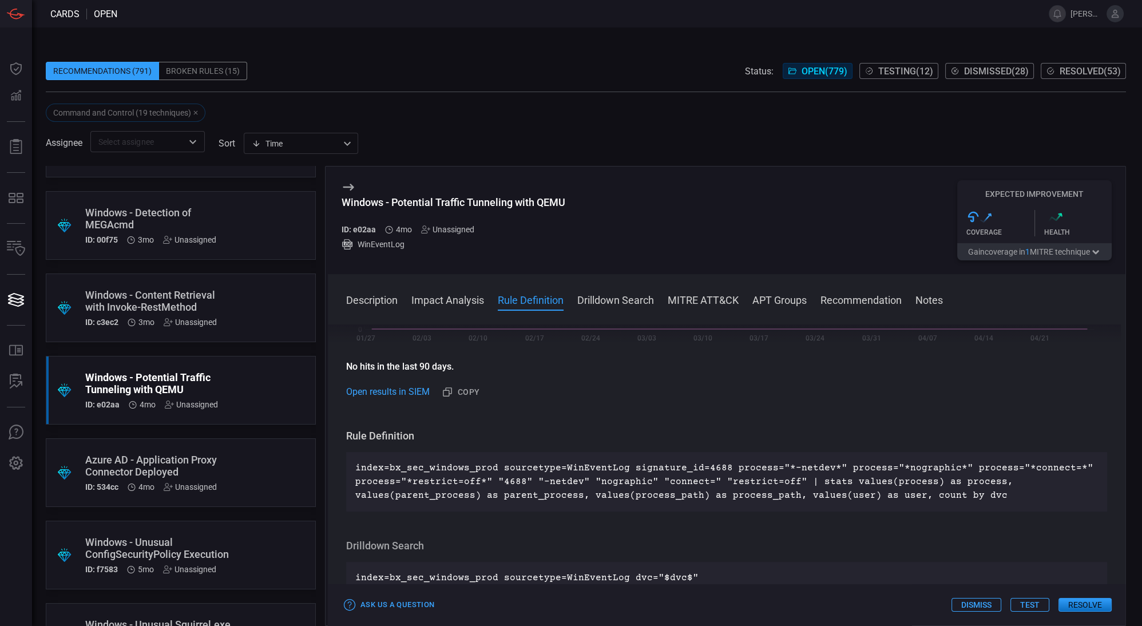
scroll to position [311, 0]
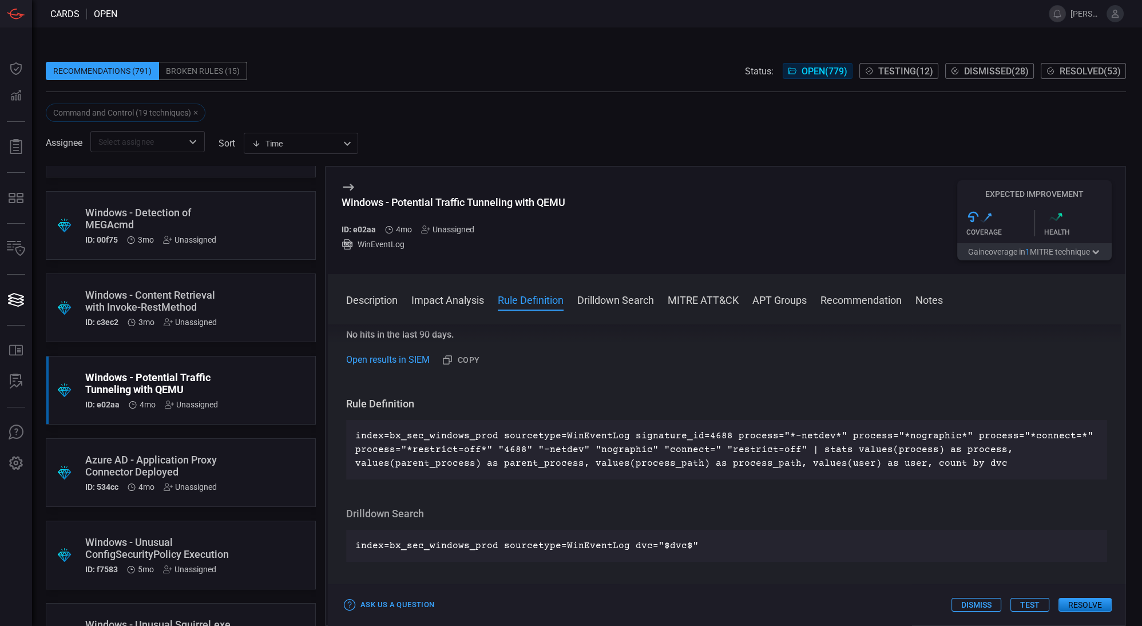
click at [800, 435] on p "index=bx_sec_windows_prod sourcetype=WinEventLog signature_id=4688 process="*-n…" at bounding box center [726, 449] width 743 height 41
drag, startPoint x: 779, startPoint y: 434, endPoint x: 816, endPoint y: 436, distance: 36.7
click at [816, 436] on p "index=bx_sec_windows_prod sourcetype=WinEventLog signature_id=4688 process="*-n…" at bounding box center [726, 449] width 743 height 41
click at [805, 437] on p "index=bx_sec_windows_prod sourcetype=WinEventLog signature_id=4688 process="*-n…" at bounding box center [726, 449] width 743 height 41
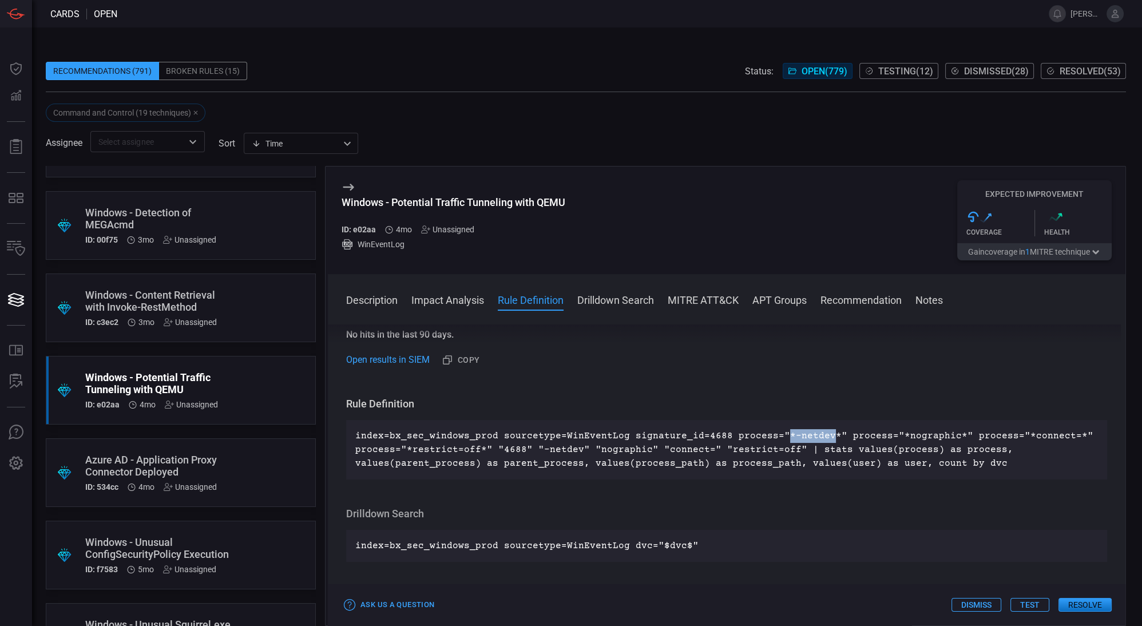
drag, startPoint x: 774, startPoint y: 434, endPoint x: 814, endPoint y: 435, distance: 40.1
click at [814, 435] on p "index=bx_sec_windows_prod sourcetype=WinEventLog signature_id=4688 process="*-n…" at bounding box center [726, 449] width 743 height 41
click at [817, 439] on p "index=bx_sec_windows_prod sourcetype=WinEventLog signature_id=4688 process="*-n…" at bounding box center [726, 449] width 743 height 41
drag, startPoint x: 821, startPoint y: 437, endPoint x: 773, endPoint y: 437, distance: 47.5
click at [773, 437] on p "index=bx_sec_windows_prod sourcetype=WinEventLog signature_id=4688 process="*-n…" at bounding box center [726, 449] width 743 height 41
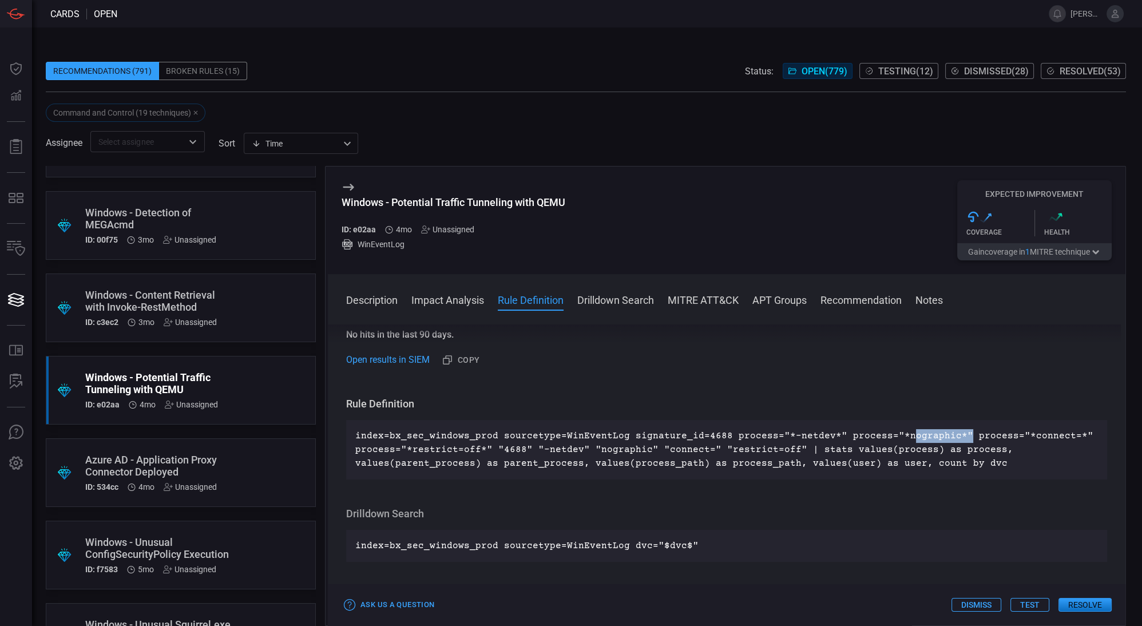
drag, startPoint x: 891, startPoint y: 436, endPoint x: 946, endPoint y: 437, distance: 55.0
click at [946, 437] on p "index=bx_sec_windows_prod sourcetype=WinEventLog signature_id=4688 process="*-n…" at bounding box center [726, 449] width 743 height 41
drag, startPoint x: 717, startPoint y: 446, endPoint x: 792, endPoint y: 450, distance: 75.1
click at [792, 450] on p "index=bx_sec_windows_prod sourcetype=WinEventLog signature_id=4688 process="*-n…" at bounding box center [726, 449] width 743 height 41
drag, startPoint x: 595, startPoint y: 449, endPoint x: 620, endPoint y: 449, distance: 25.8
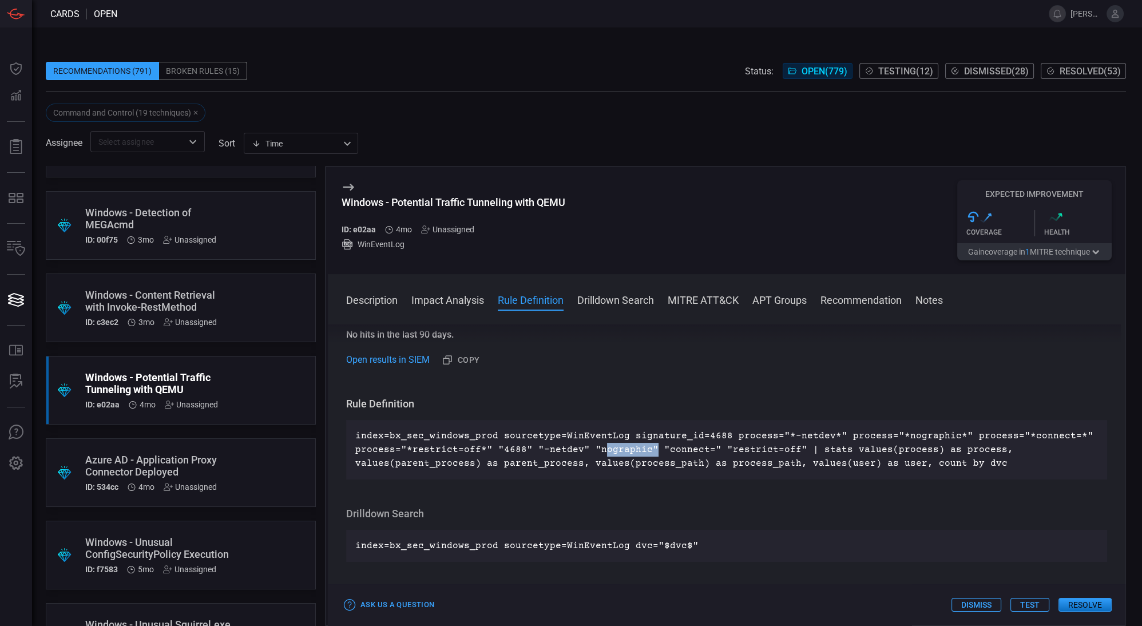
click at [647, 450] on p "index=bx_sec_windows_prod sourcetype=WinEventLog signature_id=4688 process="*-n…" at bounding box center [726, 449] width 743 height 41
drag, startPoint x: 659, startPoint y: 446, endPoint x: 701, endPoint y: 449, distance: 41.3
click at [701, 449] on p "index=bx_sec_windows_prod sourcetype=WinEventLog signature_id=4688 process="*-n…" at bounding box center [726, 449] width 743 height 41
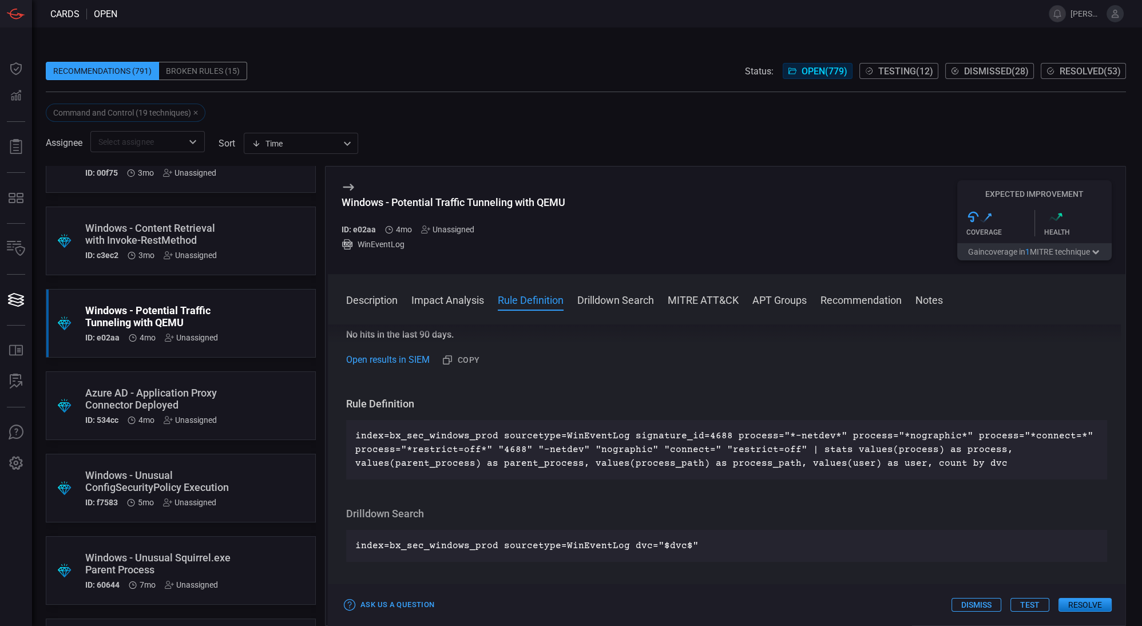
scroll to position [868, 0]
click at [255, 398] on div ".suggested_cards_icon{fill:url(#suggested_cards_icon);} Azure AD - Application …" at bounding box center [181, 404] width 270 height 69
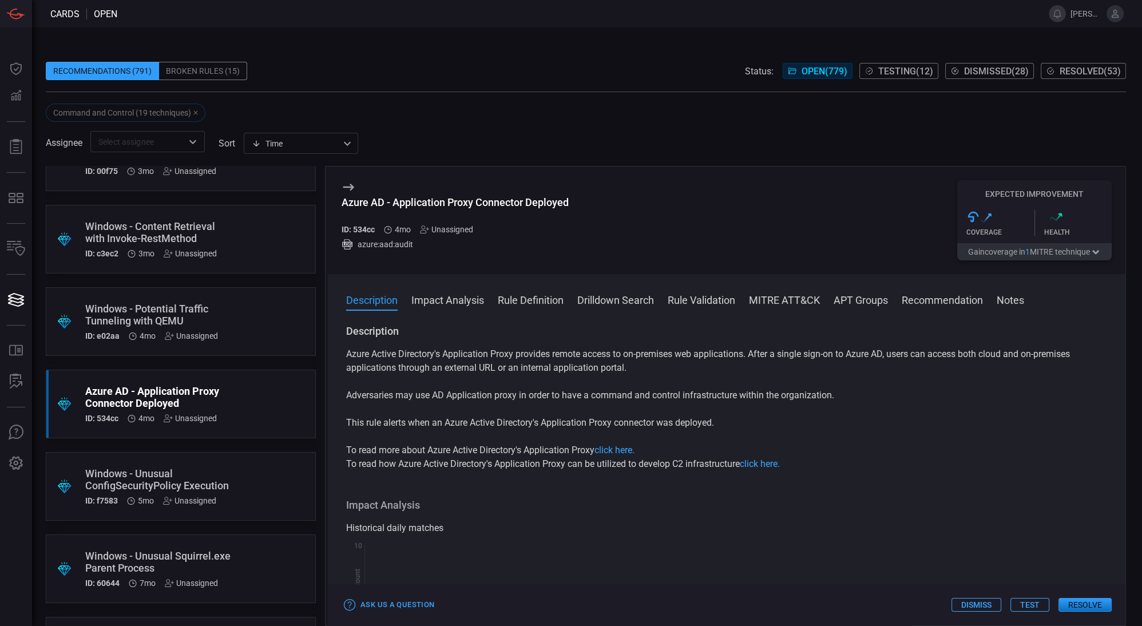
click at [242, 461] on div ".suggested_cards_icon{fill:url(#suggested_cards_icon);} Windows - Unusual Confi…" at bounding box center [181, 486] width 270 height 69
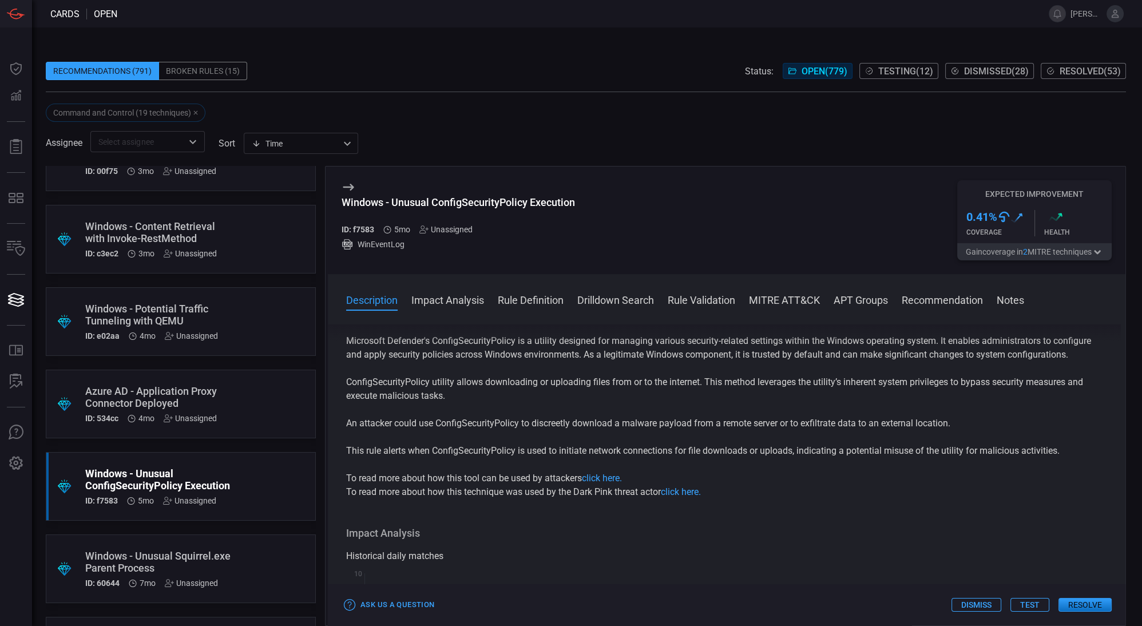
scroll to position [14, 0]
drag, startPoint x: 481, startPoint y: 355, endPoint x: 725, endPoint y: 359, distance: 243.9
click at [725, 359] on p "Microsoft Defender's ConfigSecurityPolicy is a utility designed for managing va…" at bounding box center [726, 347] width 761 height 27
drag, startPoint x: 531, startPoint y: 424, endPoint x: 698, endPoint y: 430, distance: 166.7
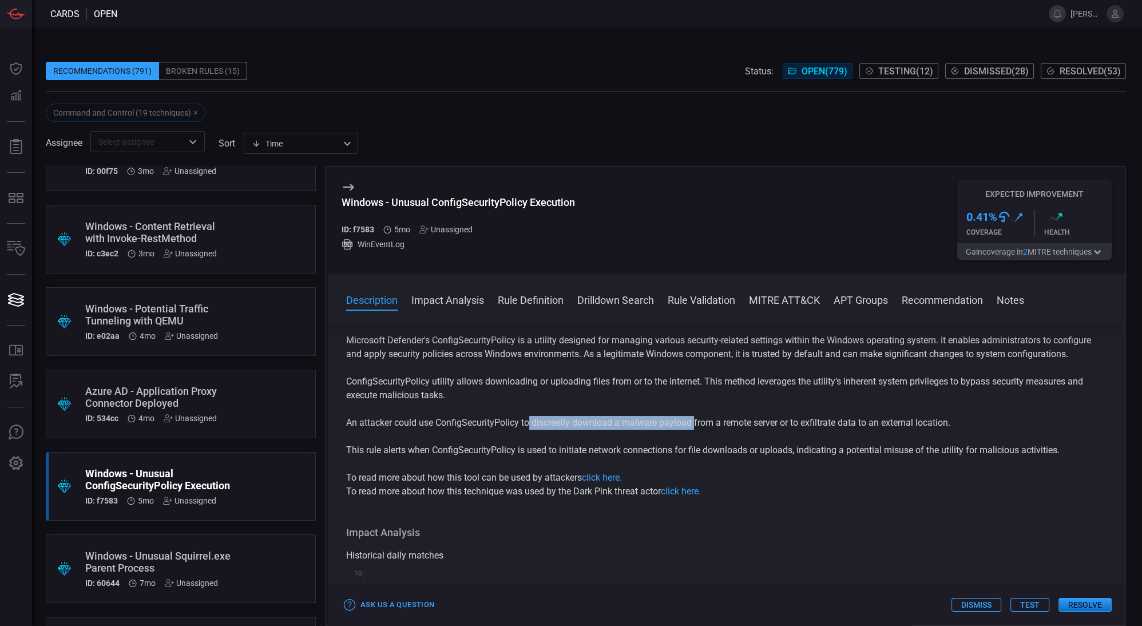
click at [698, 430] on p "An attacker could use ConfigSecurityPolicy to discreetly download a malware pay…" at bounding box center [726, 423] width 761 height 14
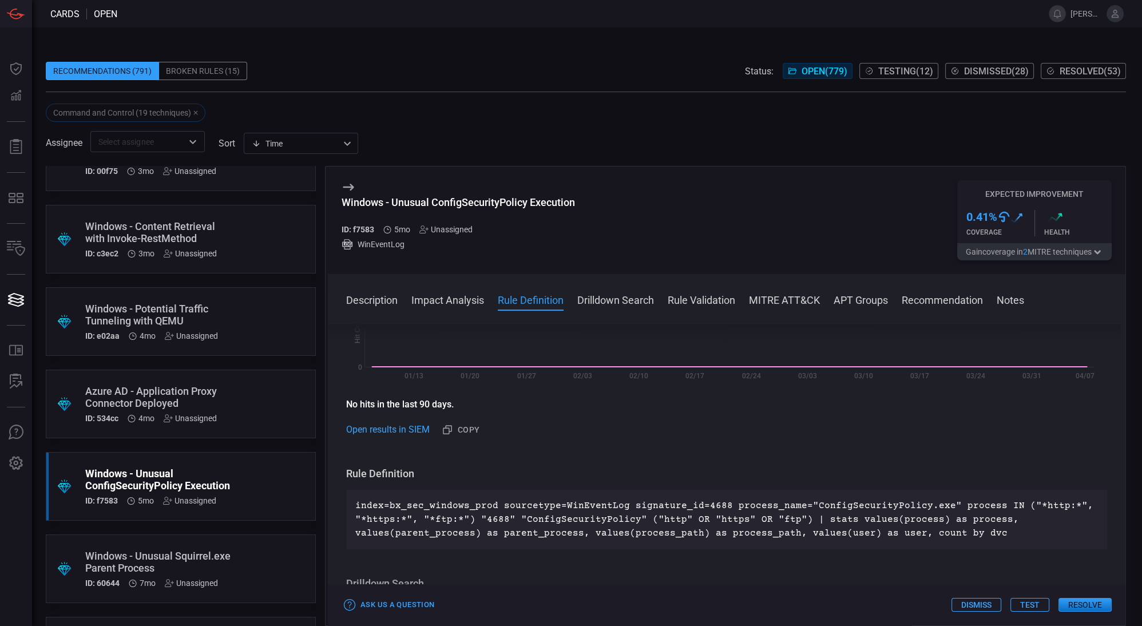
scroll to position [309, 0]
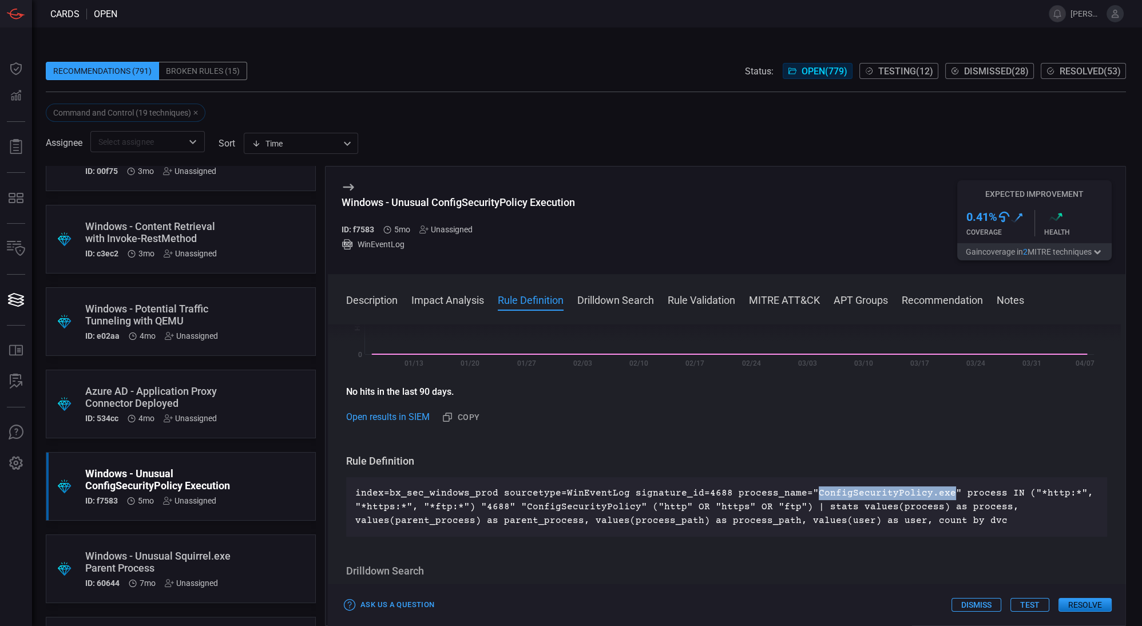
drag, startPoint x: 801, startPoint y: 491, endPoint x: 929, endPoint y: 493, distance: 127.7
click at [929, 493] on p "index=bx_sec_windows_prod sourcetype=WinEventLog signature_id=4688 process_name…" at bounding box center [726, 507] width 743 height 41
drag, startPoint x: 643, startPoint y: 504, endPoint x: 792, endPoint y: 504, distance: 149.4
click at [792, 504] on p "index=bx_sec_windows_prod sourcetype=WinEventLog signature_id=4688 process_name…" at bounding box center [726, 507] width 743 height 41
drag, startPoint x: 798, startPoint y: 491, endPoint x: 931, endPoint y: 496, distance: 132.9
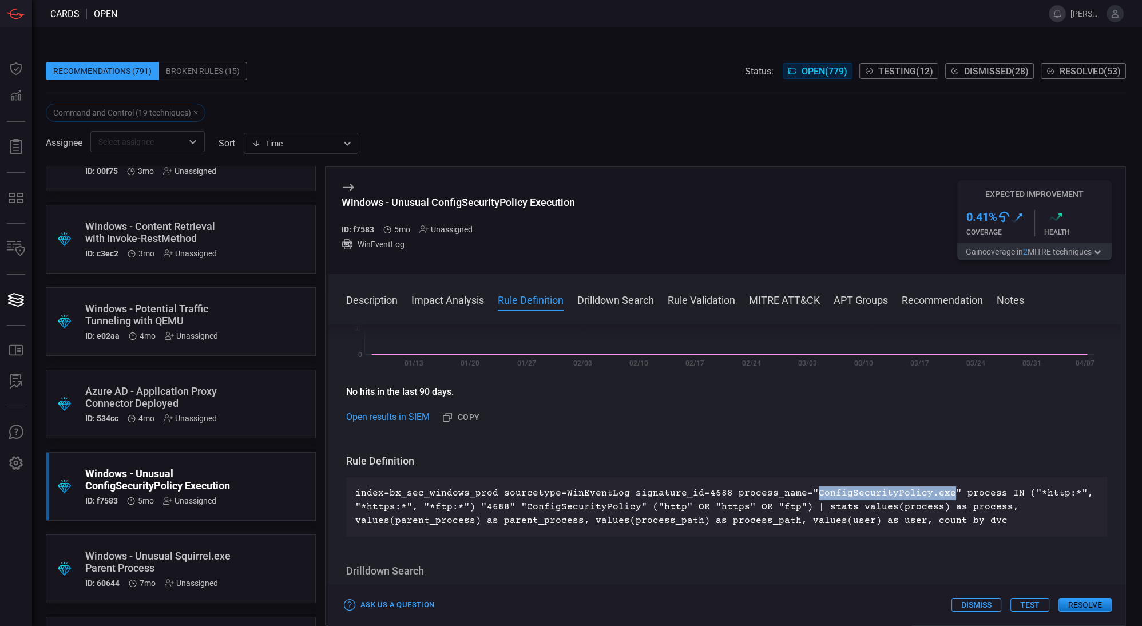
click at [931, 496] on p "index=bx_sec_windows_prod sourcetype=WinEventLog signature_id=4688 process_name…" at bounding box center [726, 507] width 743 height 41
click at [773, 489] on p "index=bx_sec_windows_prod sourcetype=WinEventLog signature_id=4688 process_name…" at bounding box center [726, 507] width 743 height 41
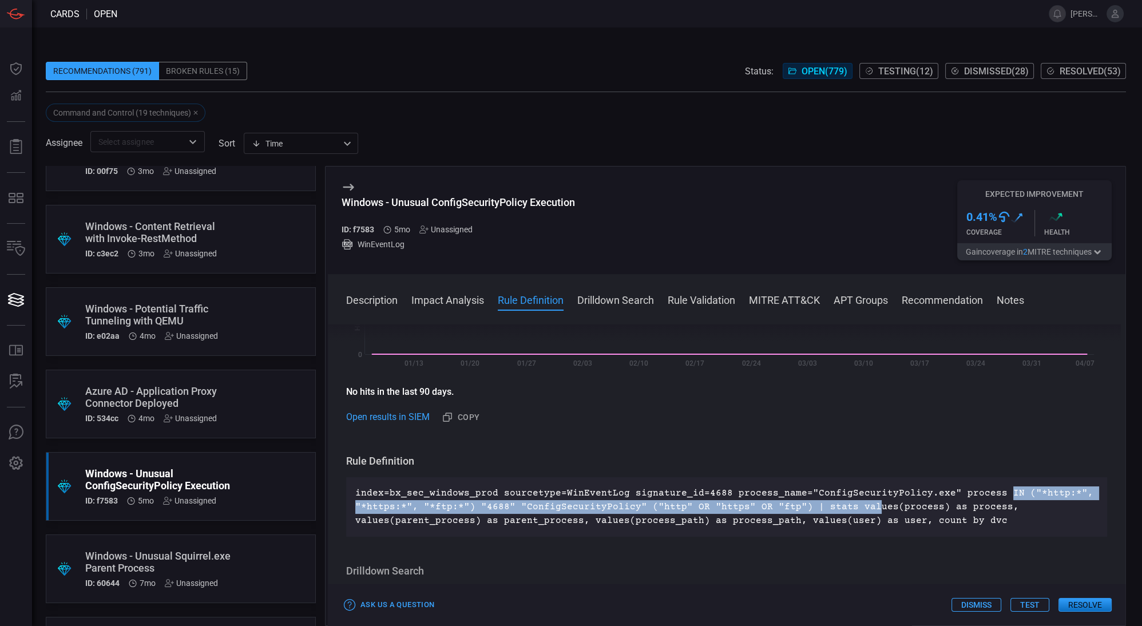
drag, startPoint x: 984, startPoint y: 491, endPoint x: 859, endPoint y: 506, distance: 125.7
click at [859, 506] on p "index=bx_sec_windows_prod sourcetype=WinEventLog signature_id=4688 process_name…" at bounding box center [726, 507] width 743 height 41
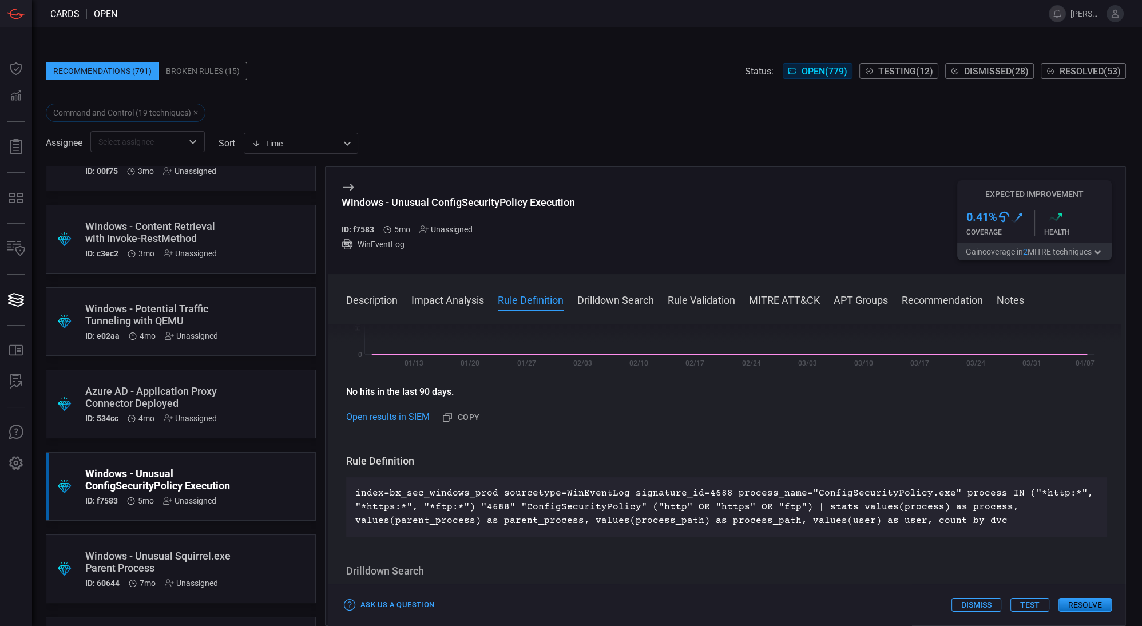
click at [467, 515] on p "index=bx_sec_windows_prod sourcetype=WinEventLog signature_id=4688 process_name…" at bounding box center [726, 507] width 743 height 41
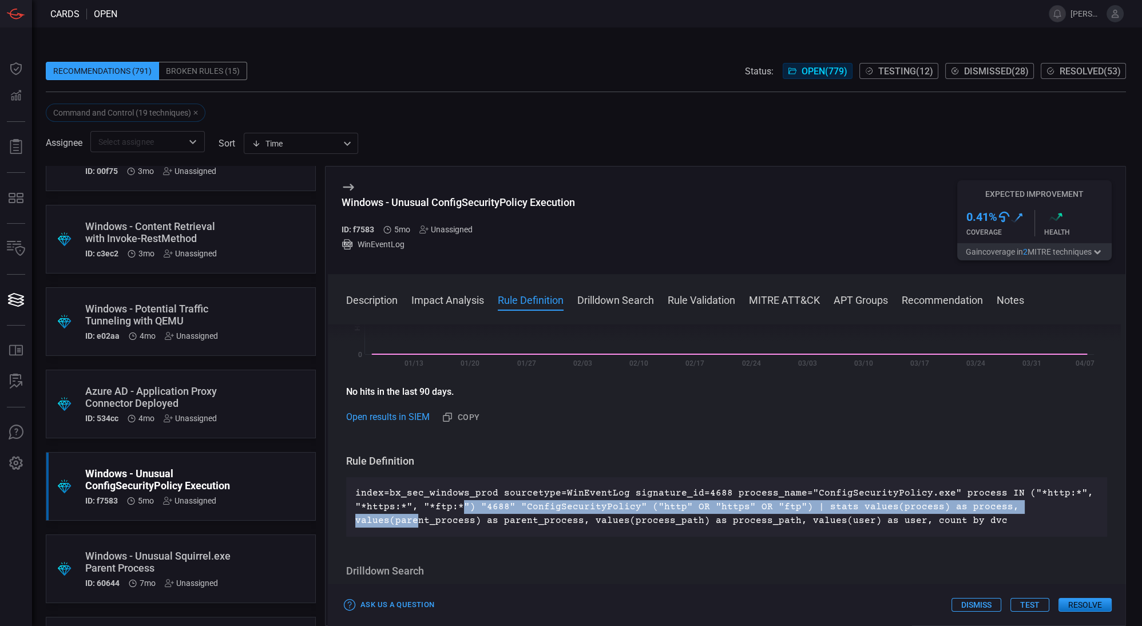
drag, startPoint x: 458, startPoint y: 507, endPoint x: 414, endPoint y: 515, distance: 44.8
click at [414, 515] on p "index=bx_sec_windows_prod sourcetype=WinEventLog signature_id=4688 process_name…" at bounding box center [726, 507] width 743 height 41
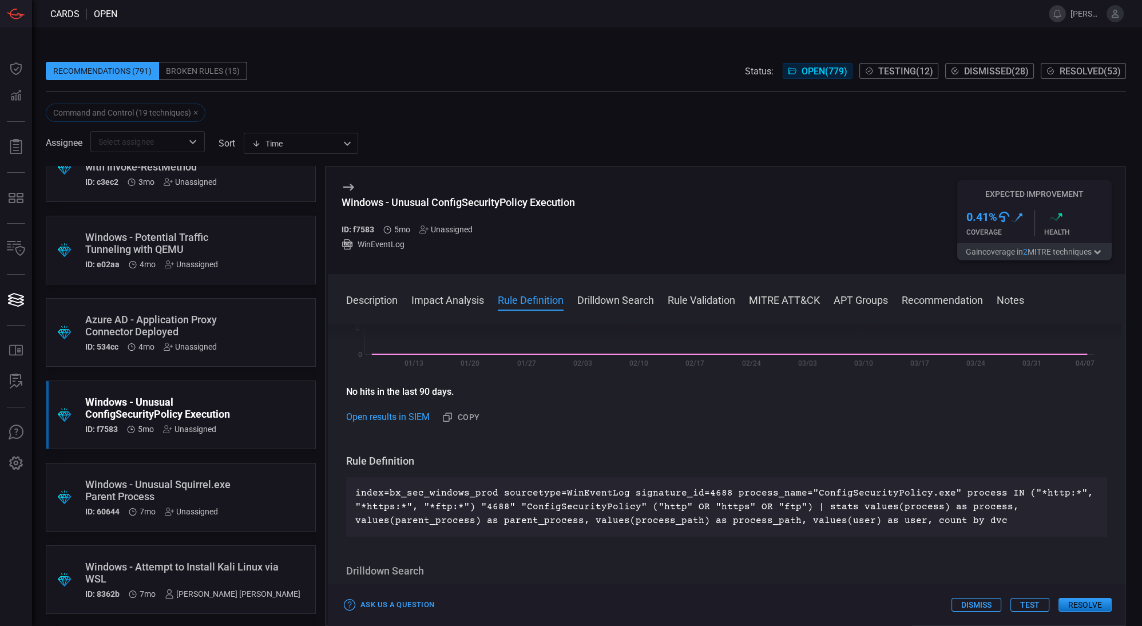
scroll to position [947, 0]
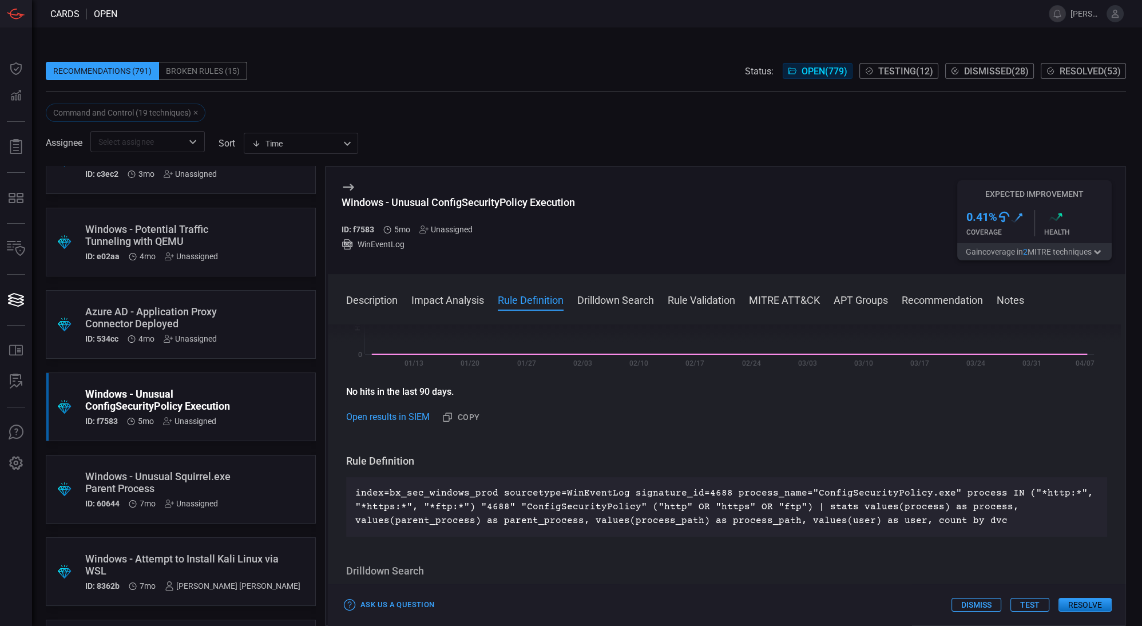
click at [214, 488] on div "Windows - Unusual Squirrel.exe Parent Process" at bounding box center [159, 483] width 148 height 24
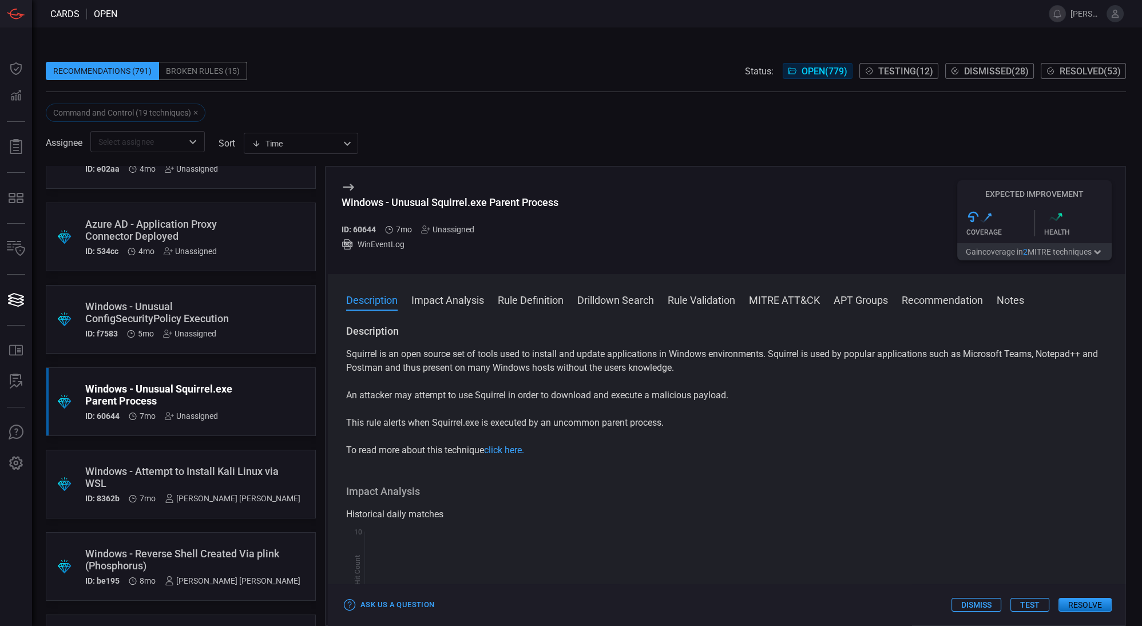
scroll to position [1038, 0]
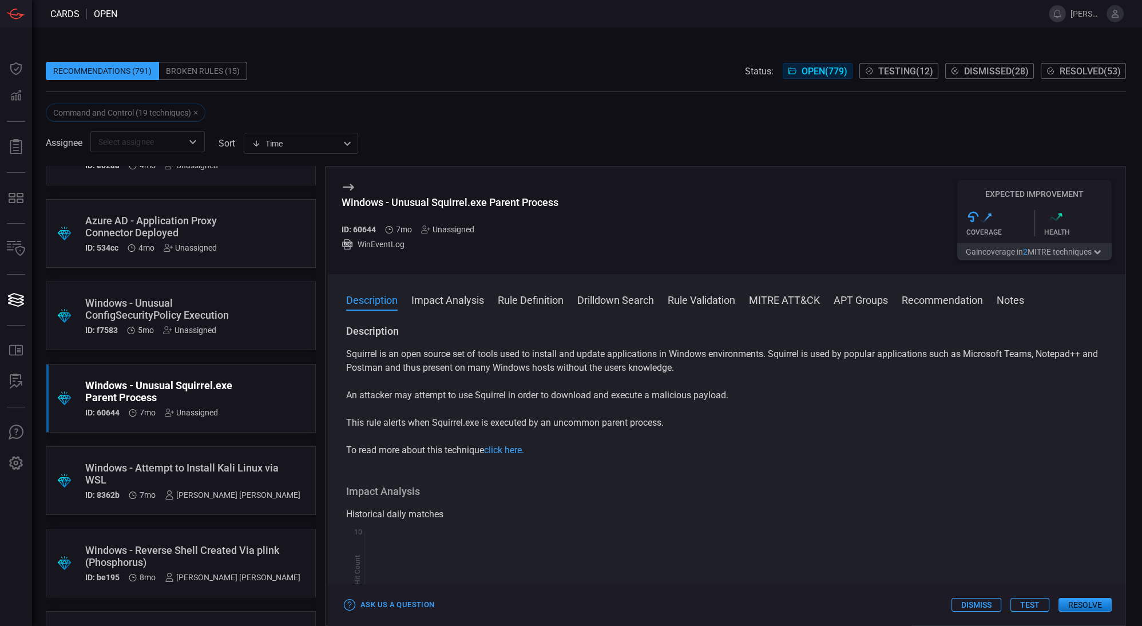
click at [234, 457] on div ".suggested_cards_icon{fill:url(#suggested_cards_icon);} Windows - Attempt to In…" at bounding box center [181, 480] width 270 height 69
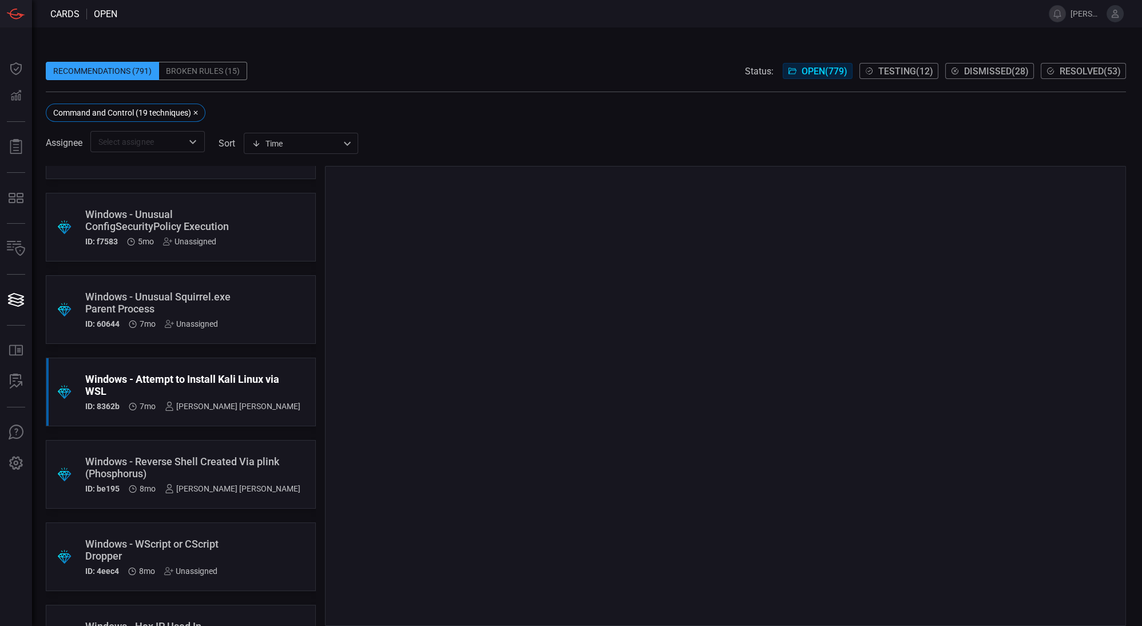
click at [256, 459] on div ".suggested_cards_icon{fill:url(#suggested_cards_icon);} Windows - Reverse Shell…" at bounding box center [181, 474] width 270 height 69
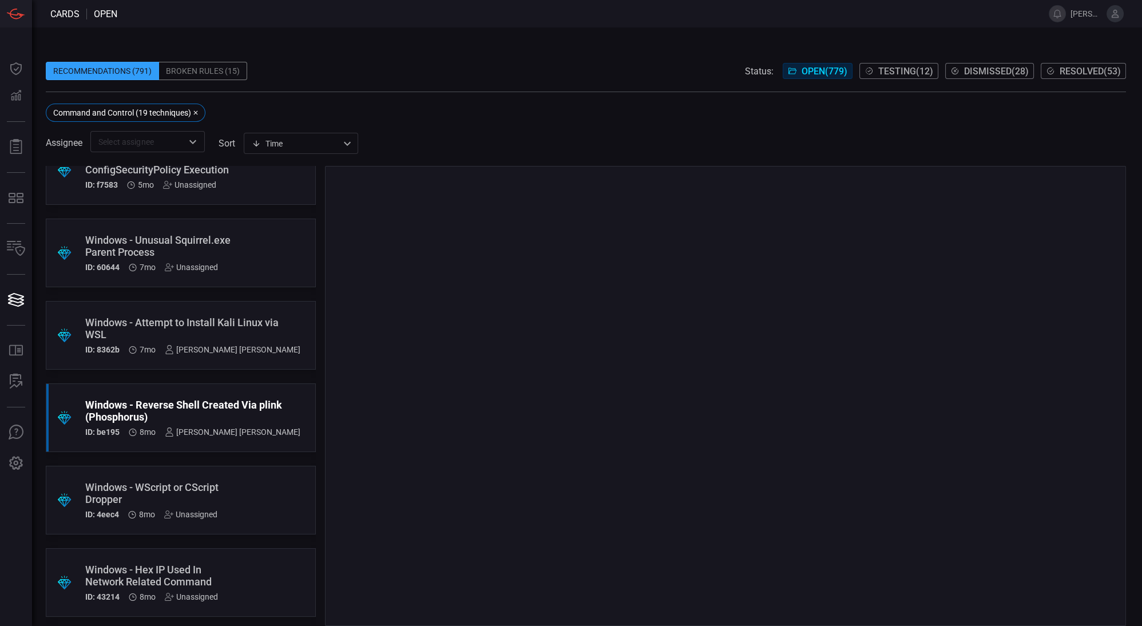
scroll to position [1231, 0]
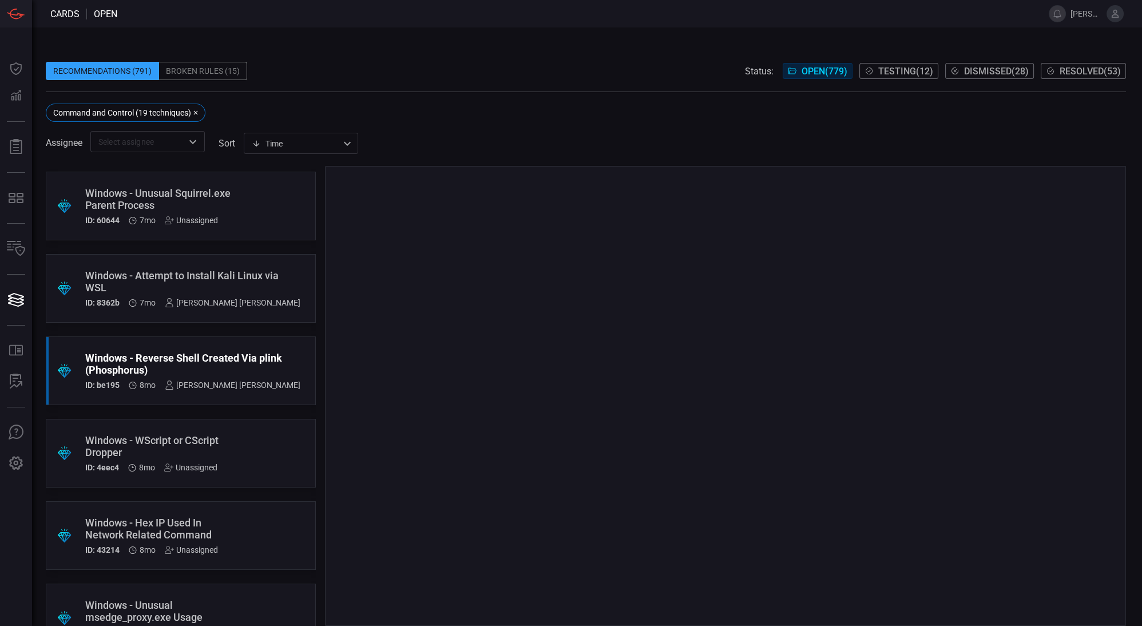
click at [256, 459] on div ".suggested_cards_icon{fill:url(#suggested_cards_icon);} Windows - WScript or CS…" at bounding box center [181, 453] width 270 height 69
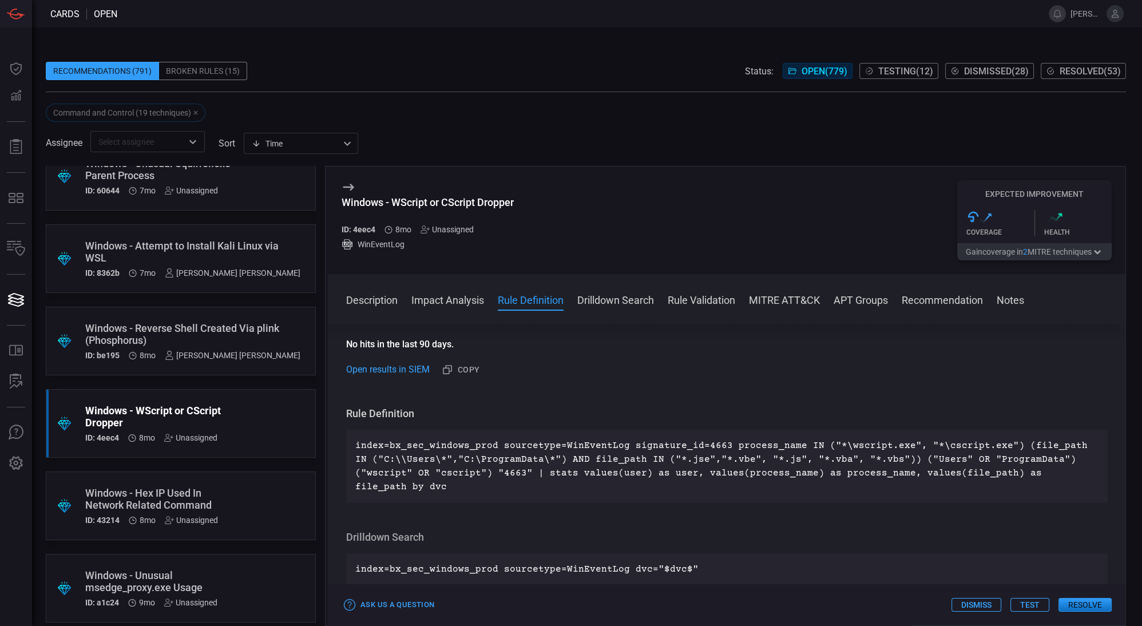
scroll to position [371, 0]
click at [697, 460] on p "index=bx_sec_windows_prod sourcetype=WinEventLog signature_id=4663 process_name…" at bounding box center [726, 465] width 743 height 55
drag, startPoint x: 582, startPoint y: 452, endPoint x: 723, endPoint y: 456, distance: 141.4
click at [723, 456] on div "index=bx_sec_windows_prod sourcetype=WinEventLog signature_id=4663 process_name…" at bounding box center [726, 465] width 761 height 73
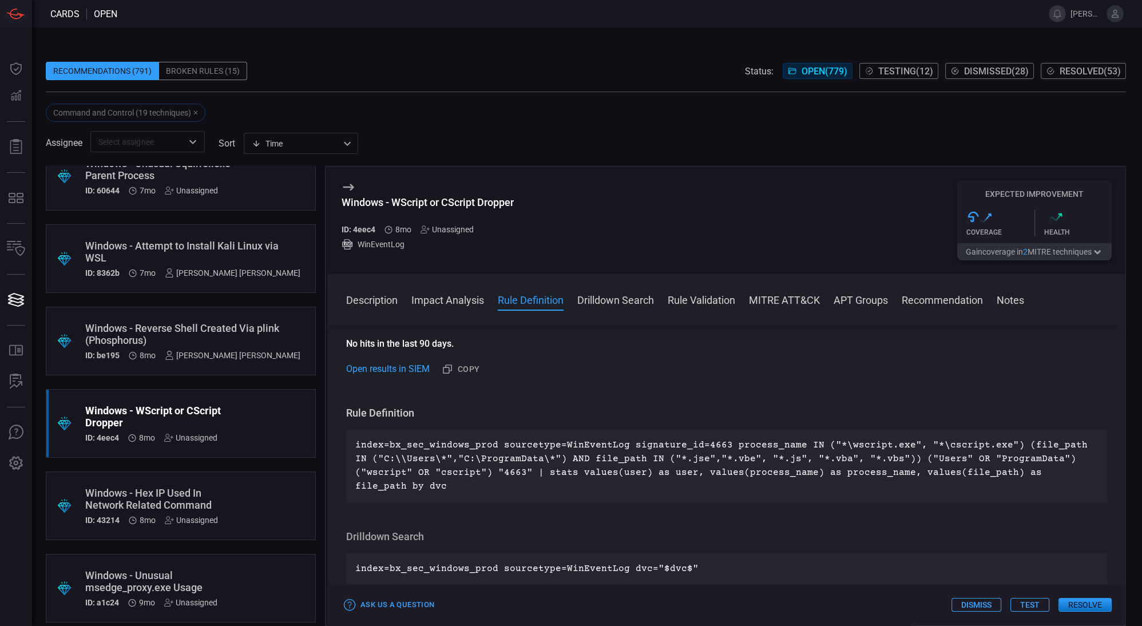
click at [766, 463] on p "index=bx_sec_windows_prod sourcetype=WinEventLog signature_id=4663 process_name…" at bounding box center [726, 465] width 743 height 55
drag, startPoint x: 806, startPoint y: 456, endPoint x: 989, endPoint y: 453, distance: 183.2
click at [989, 453] on p "index=bx_sec_windows_prod sourcetype=WinEventLog signature_id=4663 process_name…" at bounding box center [726, 465] width 743 height 55
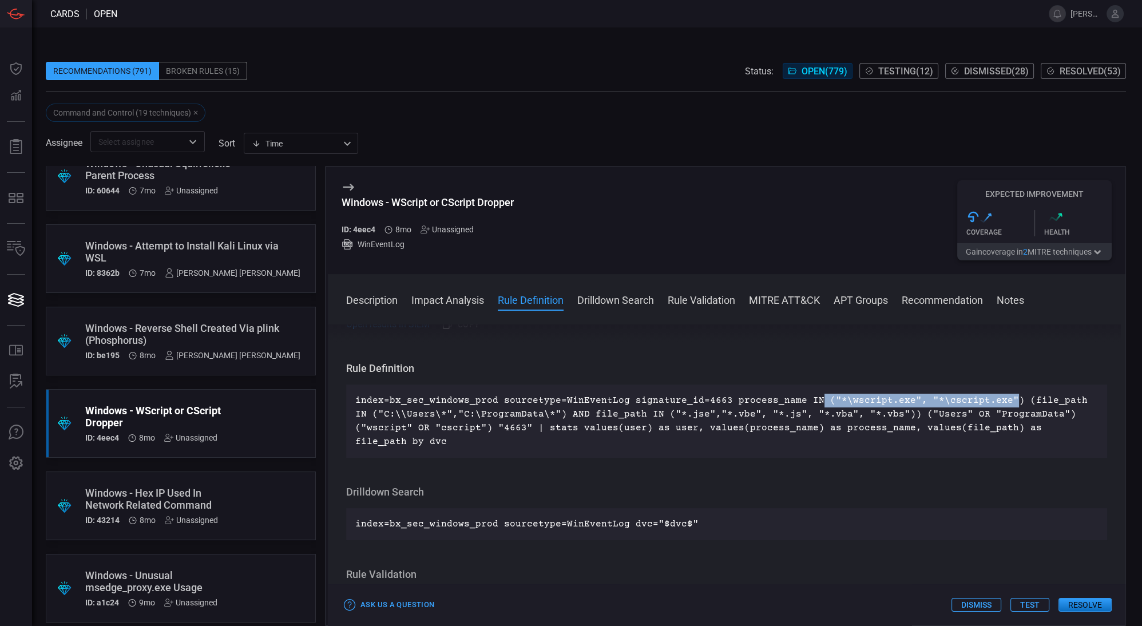
scroll to position [416, 0]
click at [833, 417] on p "index=bx_sec_windows_prod sourcetype=WinEventLog signature_id=4663 process_name…" at bounding box center [726, 420] width 743 height 55
drag, startPoint x: 833, startPoint y: 413, endPoint x: 895, endPoint y: 411, distance: 62.4
click at [895, 411] on p "index=bx_sec_windows_prod sourcetype=WinEventLog signature_id=4663 process_name…" at bounding box center [726, 420] width 743 height 55
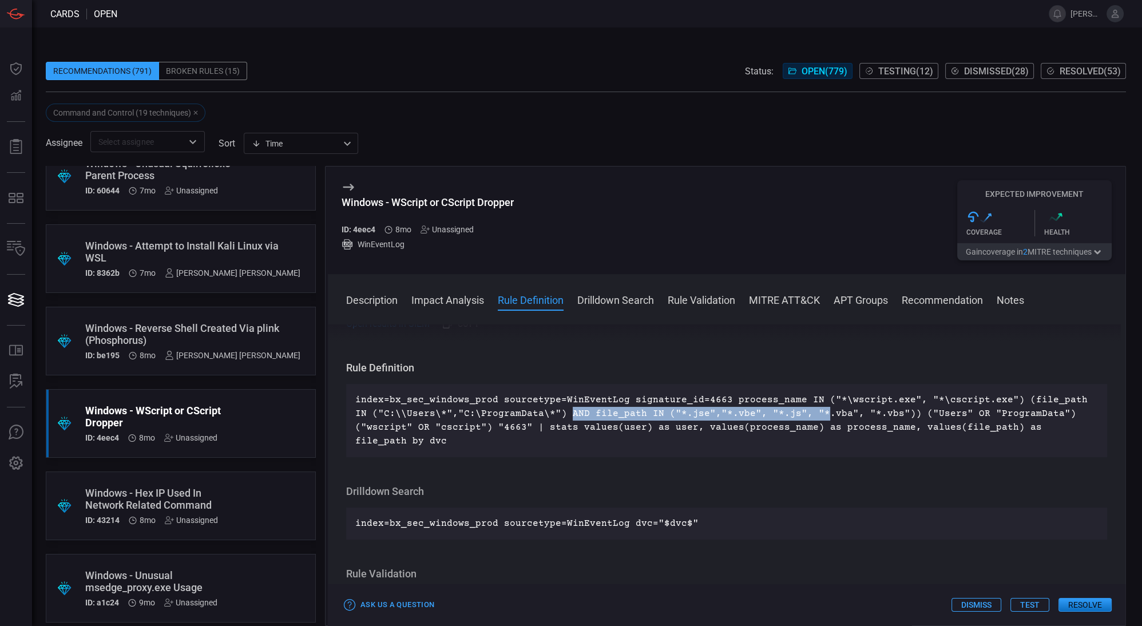
drag, startPoint x: 547, startPoint y: 422, endPoint x: 800, endPoint y: 428, distance: 252.5
click at [800, 428] on p "index=bx_sec_windows_prod sourcetype=WinEventLog signature_id=4663 process_name…" at bounding box center [726, 420] width 743 height 55
drag, startPoint x: 872, startPoint y: 428, endPoint x: 659, endPoint y: 430, distance: 213.5
click at [659, 430] on p "index=bx_sec_windows_prod sourcetype=WinEventLog signature_id=4663 process_name…" at bounding box center [726, 420] width 743 height 55
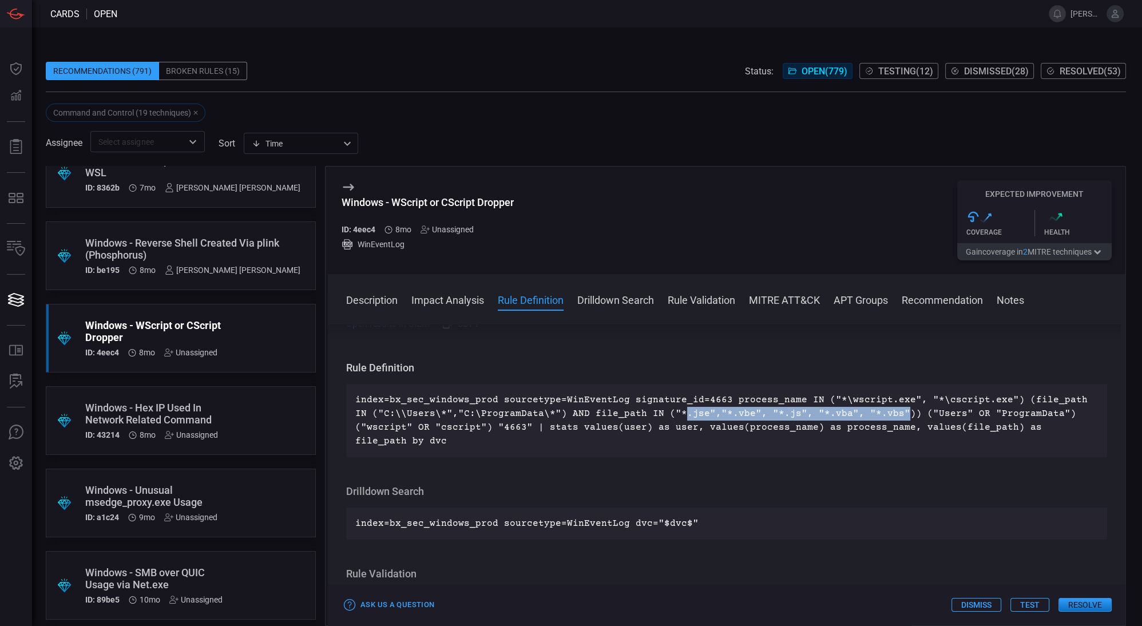
scroll to position [1346, 0]
click at [239, 414] on div ".suggested_cards_icon{fill:url(#suggested_cards_icon);} Windows - Hex IP Used I…" at bounding box center [181, 420] width 270 height 69
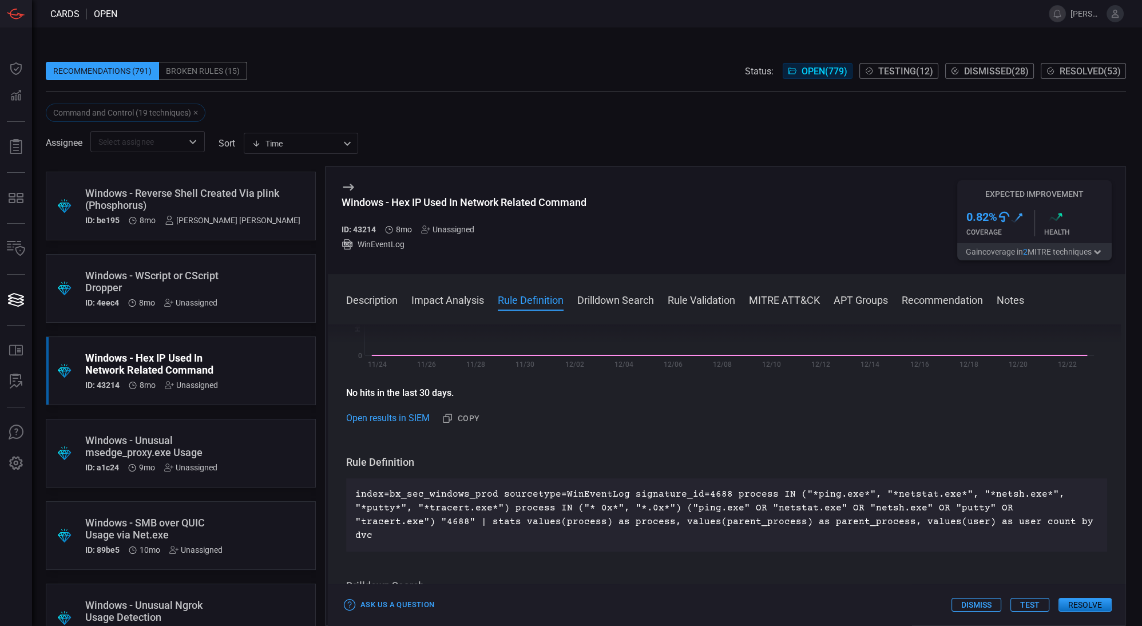
scroll to position [294, 0]
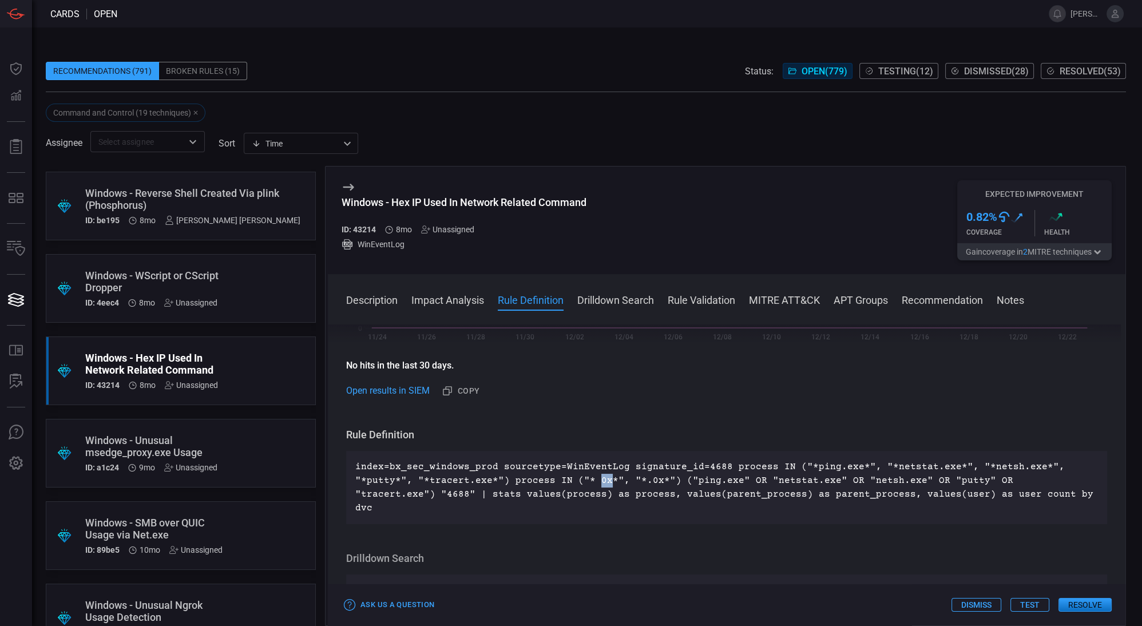
drag, startPoint x: 593, startPoint y: 481, endPoint x: 604, endPoint y: 481, distance: 10.9
click at [604, 481] on p "index=bx_sec_windows_prod sourcetype=WinEventLog signature_id=4688 process IN (…" at bounding box center [726, 487] width 743 height 55
drag, startPoint x: 396, startPoint y: 200, endPoint x: 583, endPoint y: 203, distance: 187.8
click at [583, 203] on div "Windows - Hex IP Used In Network Related Command" at bounding box center [464, 202] width 245 height 12
drag, startPoint x: 606, startPoint y: 203, endPoint x: 392, endPoint y: 206, distance: 214.1
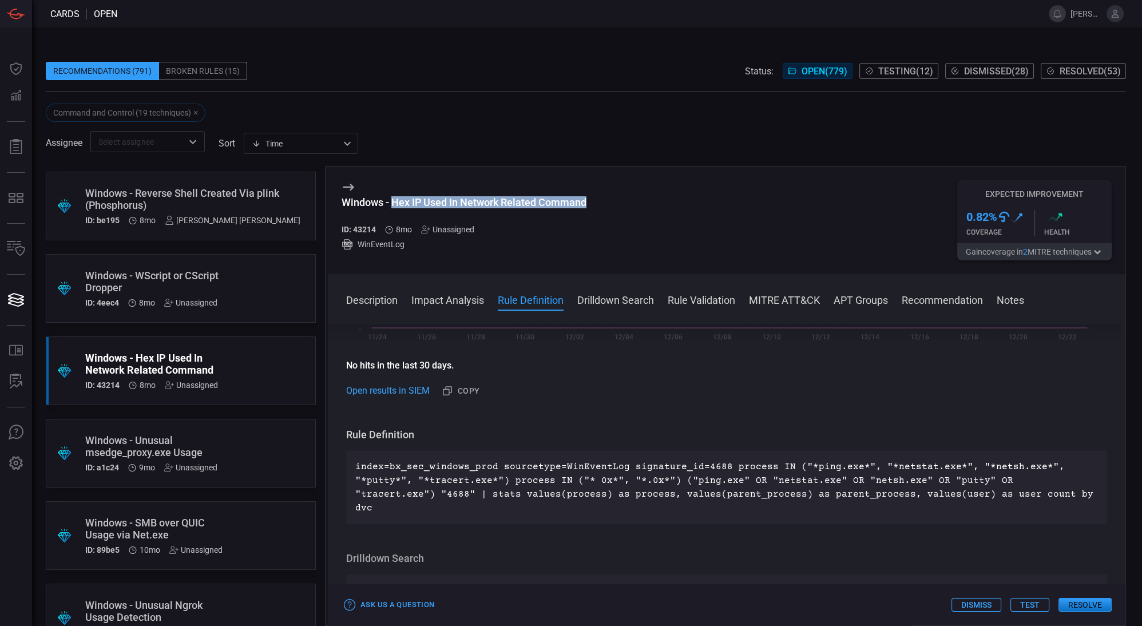
click at [392, 206] on div "Windows - Hex IP Used In Network Related Command ID: 43214 8mo Unassigned WinEv…" at bounding box center [727, 221] width 798 height 108
